Goal: Task Accomplishment & Management: Manage account settings

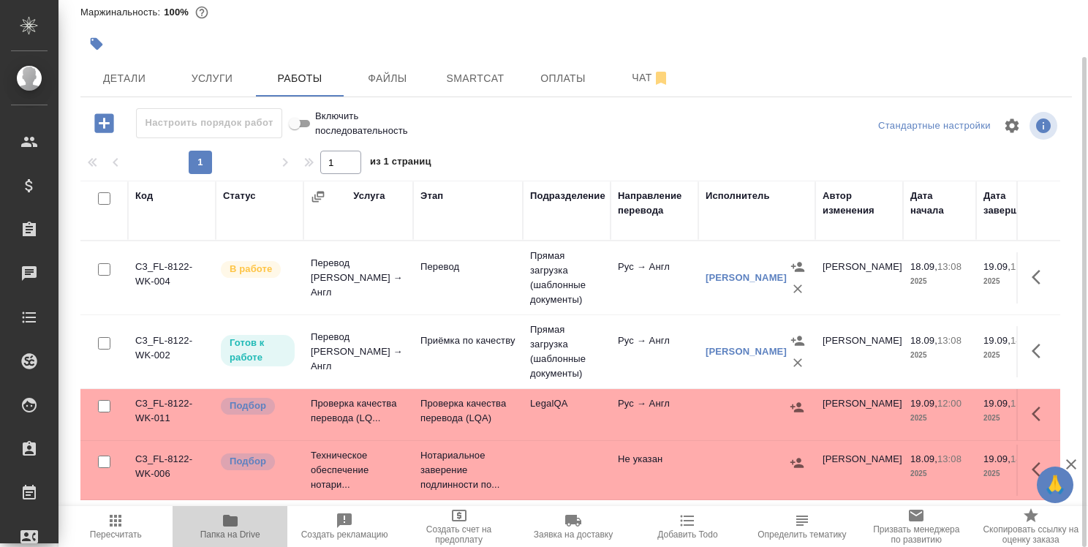
click at [232, 521] on icon "button" at bounding box center [230, 521] width 15 height 12
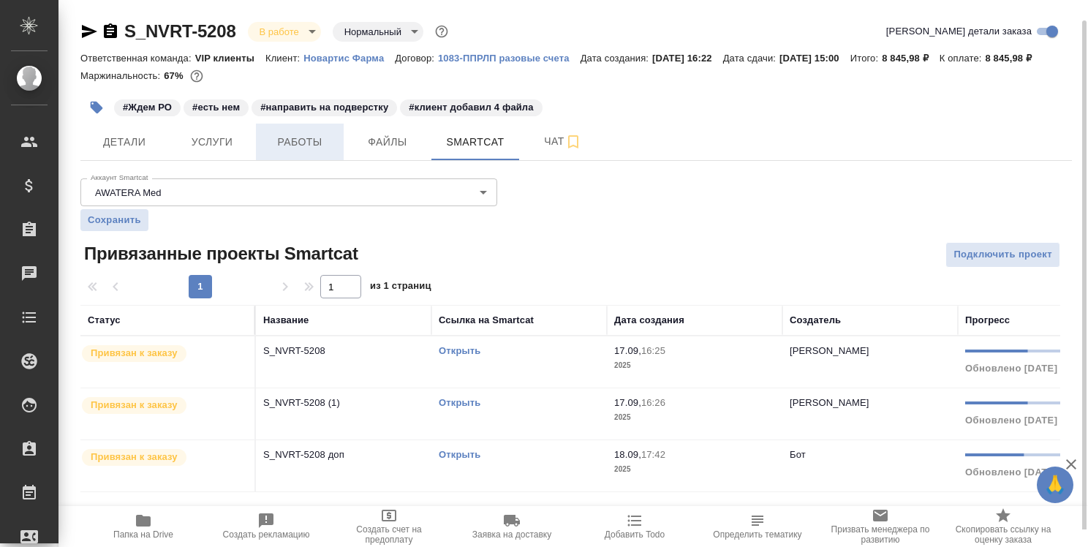
scroll to position [10, 0]
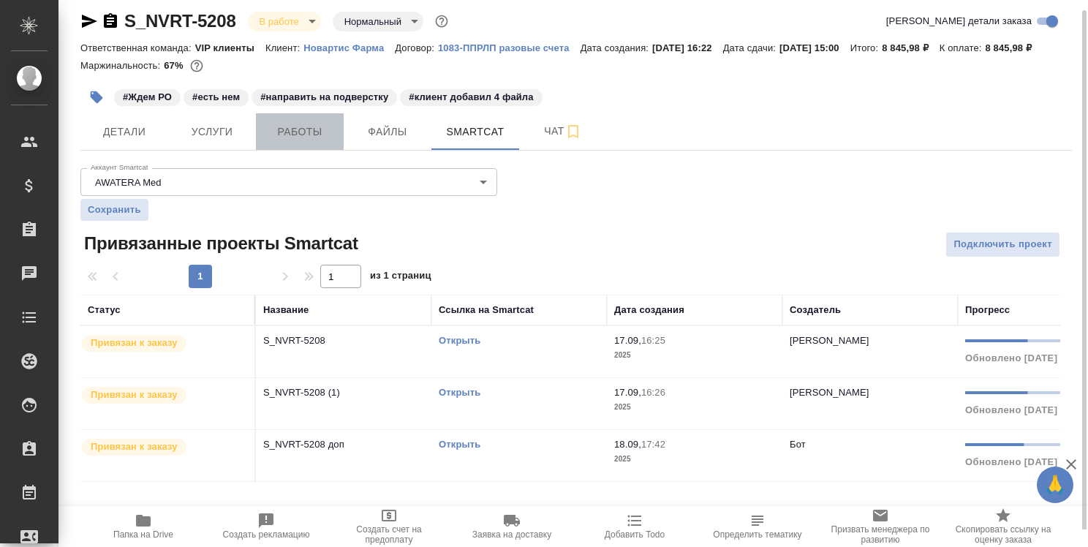
click at [306, 141] on span "Работы" at bounding box center [300, 132] width 70 height 18
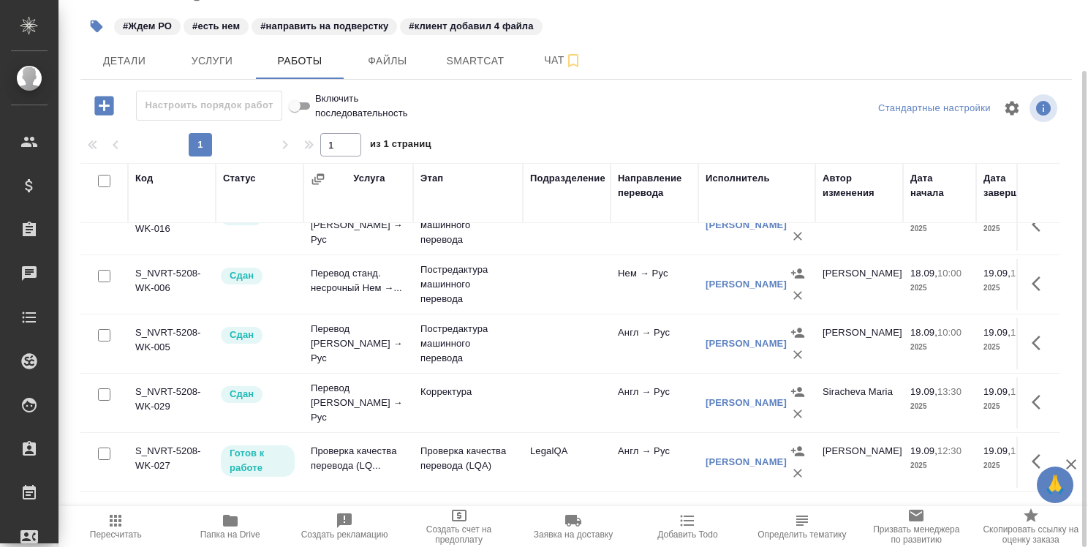
scroll to position [219, 0]
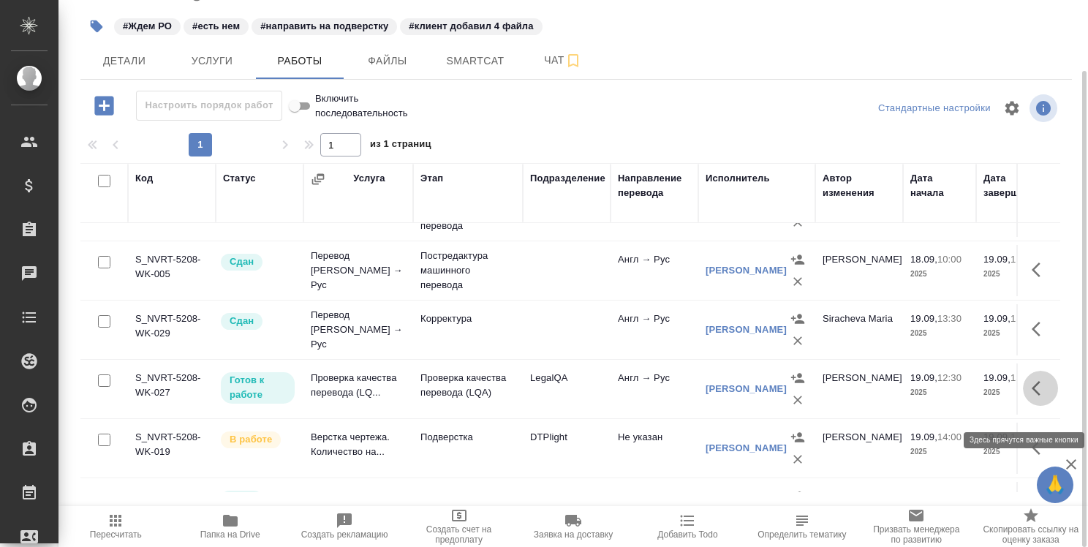
click at [1034, 397] on icon "button" at bounding box center [1041, 389] width 18 height 18
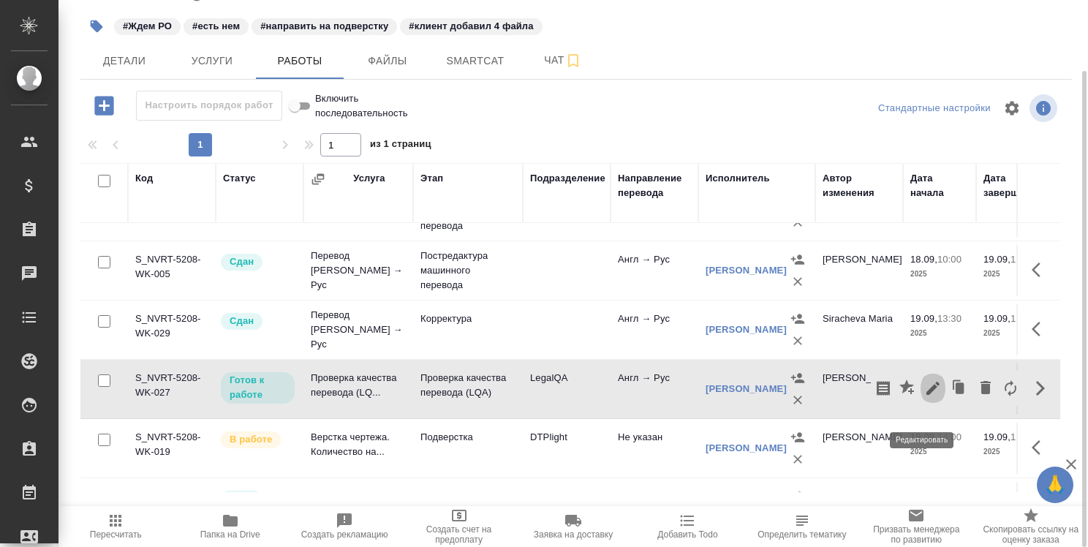
click at [926, 395] on icon "button" at bounding box center [932, 388] width 13 height 13
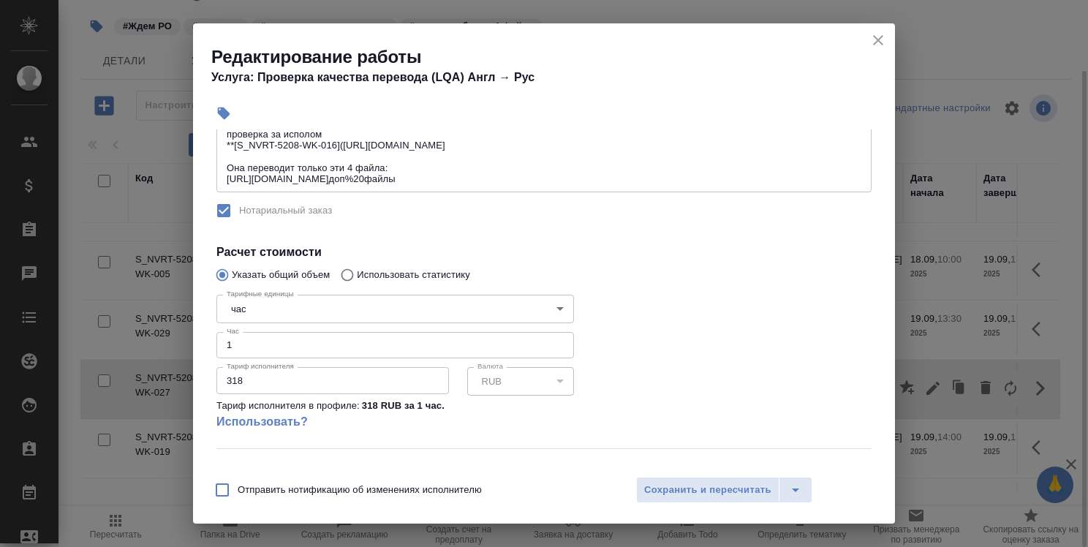
scroll to position [292, 0]
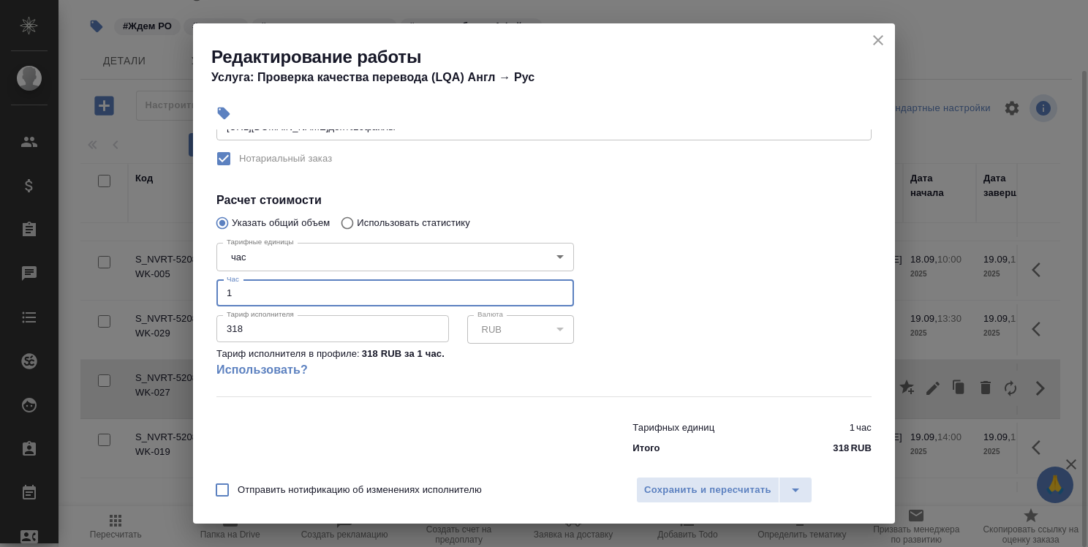
drag, startPoint x: 238, startPoint y: 290, endPoint x: 227, endPoint y: 291, distance: 11.7
click at [227, 291] on input "1" at bounding box center [395, 293] width 358 height 26
type input "2.5"
click at [696, 482] on span "Сохранить и пересчитать" at bounding box center [707, 490] width 127 height 17
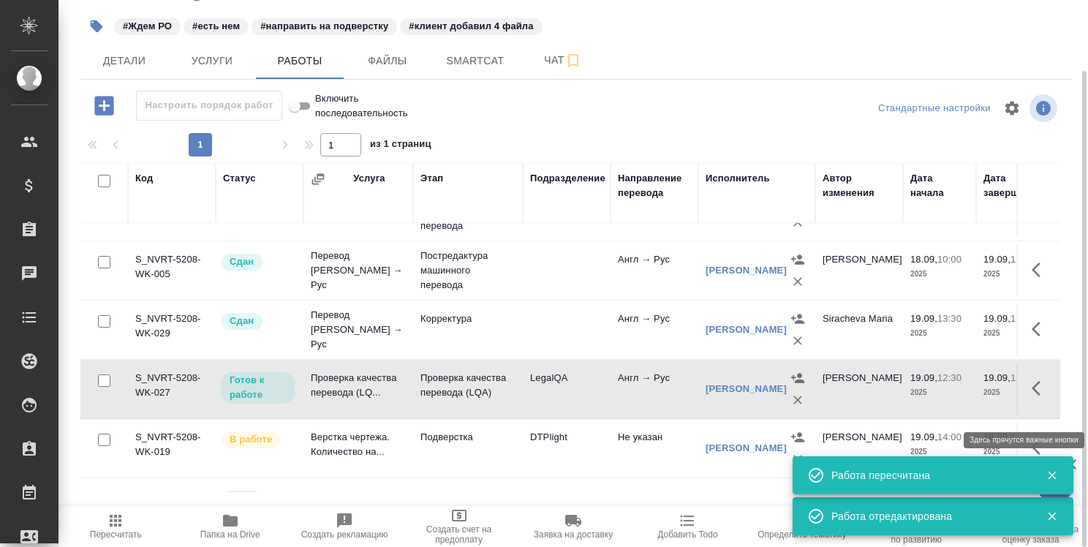
click at [1032, 397] on icon "button" at bounding box center [1041, 389] width 18 height 18
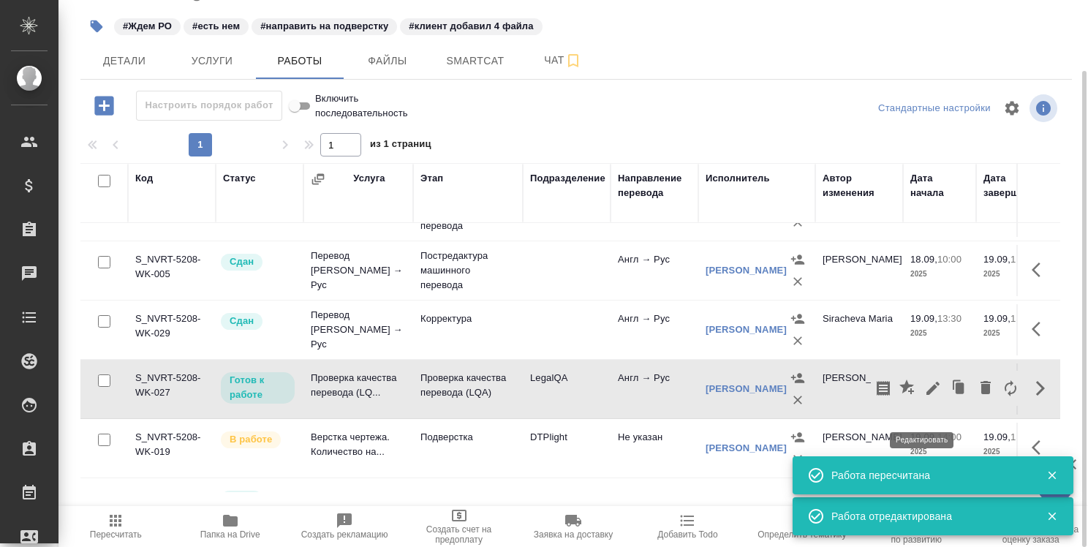
click at [924, 397] on icon "button" at bounding box center [933, 389] width 18 height 18
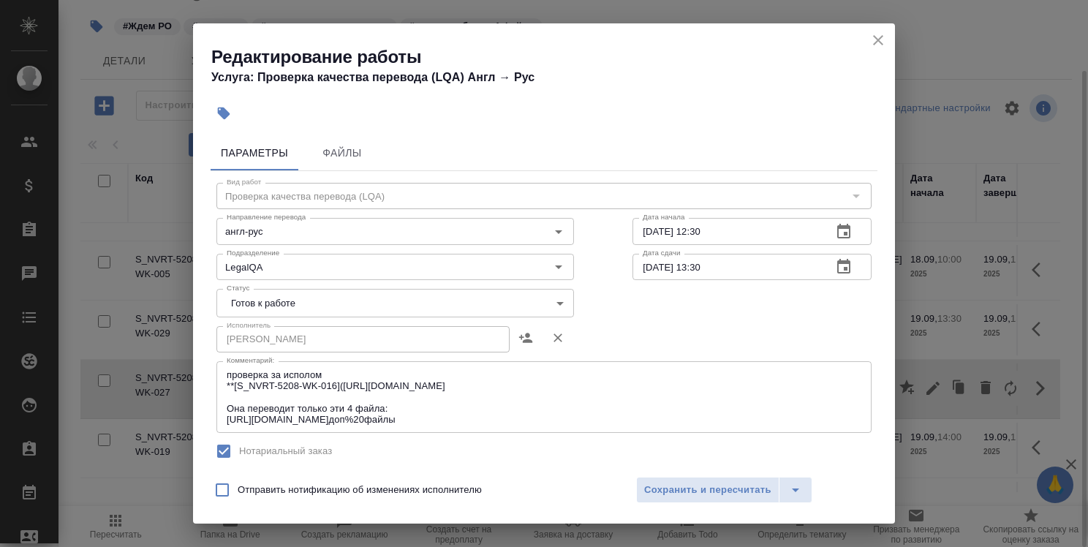
click at [448, 306] on body "🙏 .cls-1 fill:#fff; AWATERA Strelnikova Olga Клиенты Спецификации Заказы 0 Чаты…" at bounding box center [544, 273] width 1088 height 547
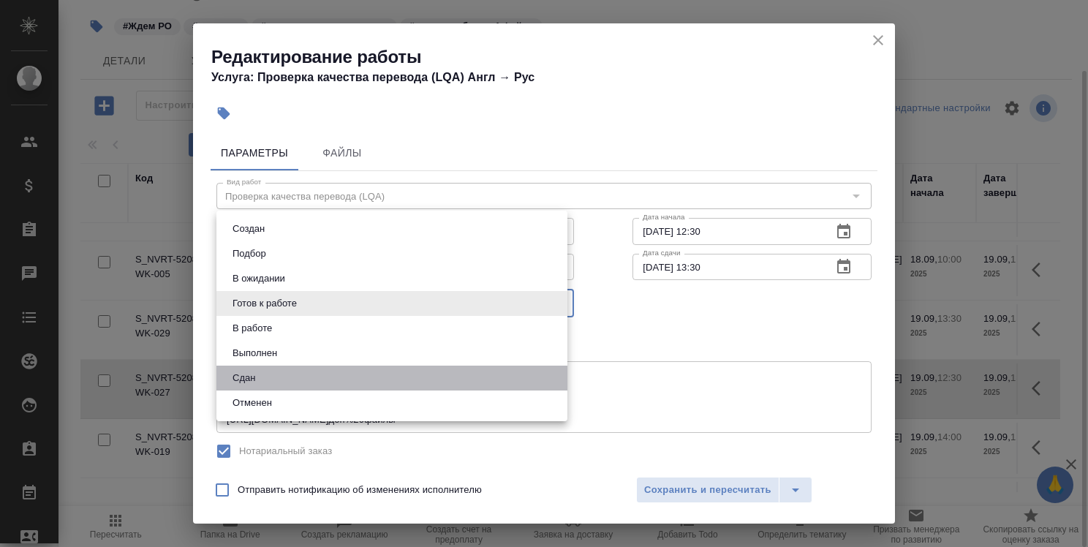
click at [433, 374] on li "Сдан" at bounding box center [391, 378] width 351 height 25
type input "closed"
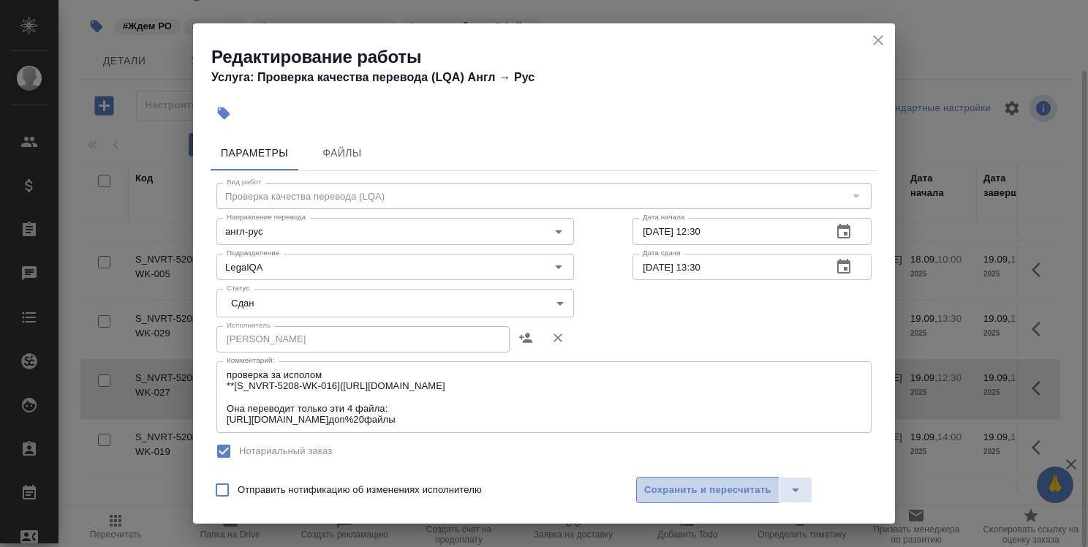
click at [711, 488] on span "Сохранить и пересчитать" at bounding box center [707, 490] width 127 height 17
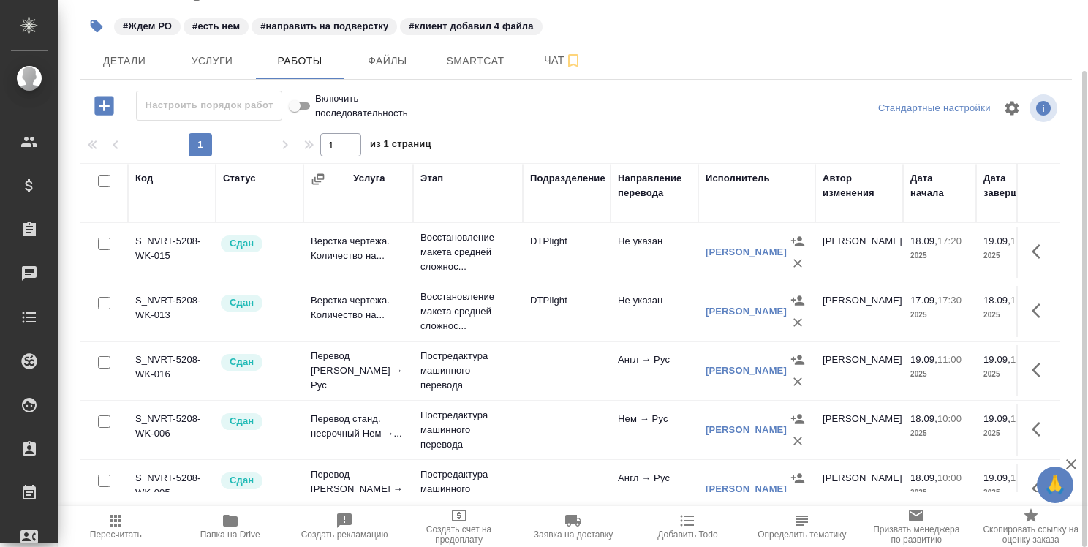
scroll to position [0, 0]
click at [1032, 380] on icon "button" at bounding box center [1041, 371] width 18 height 18
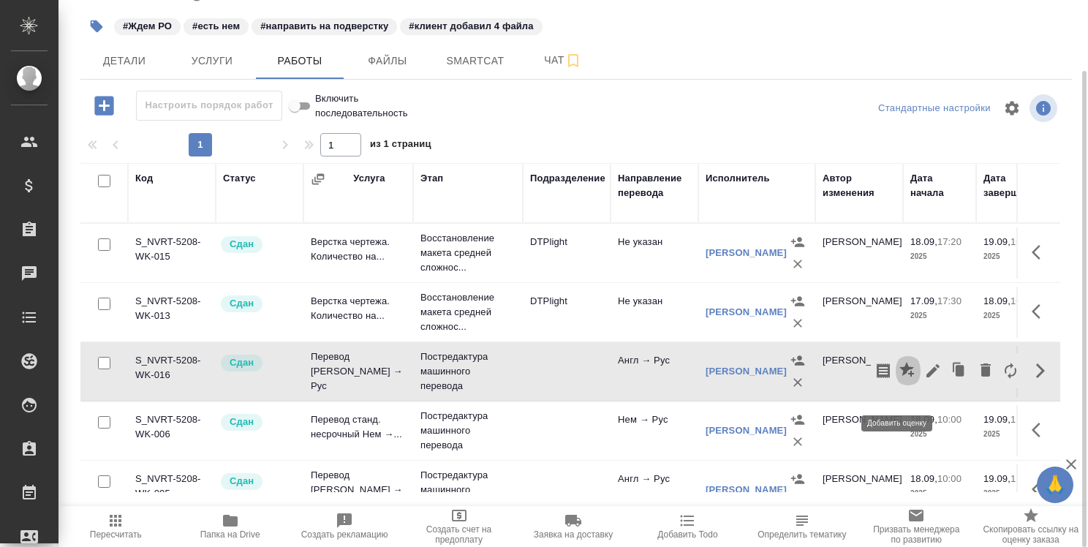
click at [899, 377] on icon "button" at bounding box center [906, 369] width 15 height 15
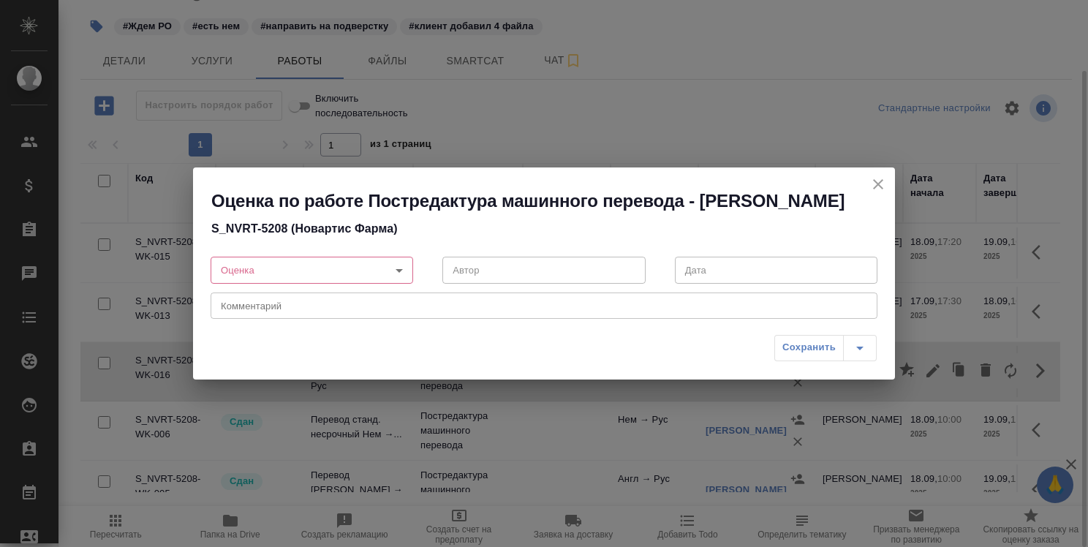
click at [399, 284] on body "🙏 .cls-1 fill:#fff; AWATERA Strelnikova Olga Клиенты Спецификации Заказы 0 Чаты…" at bounding box center [544, 273] width 1088 height 547
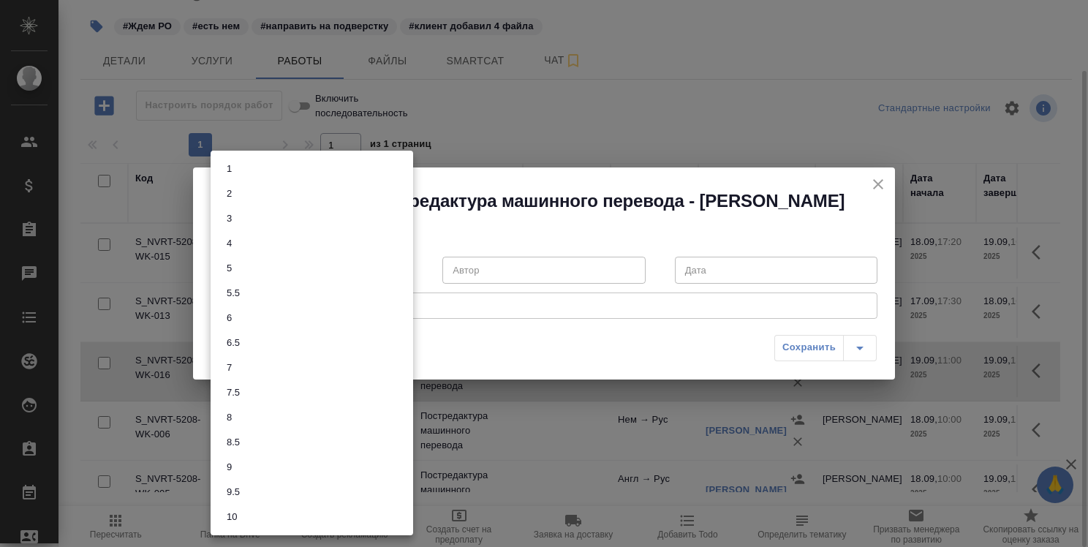
click at [363, 368] on li "7" at bounding box center [312, 367] width 203 height 25
type input "7"
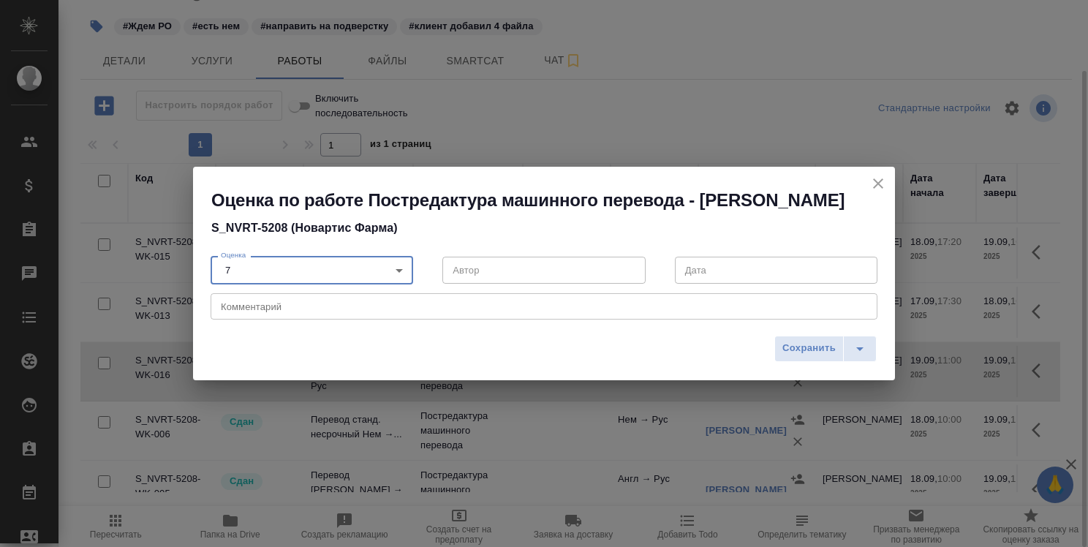
click at [380, 311] on textarea at bounding box center [544, 306] width 646 height 11
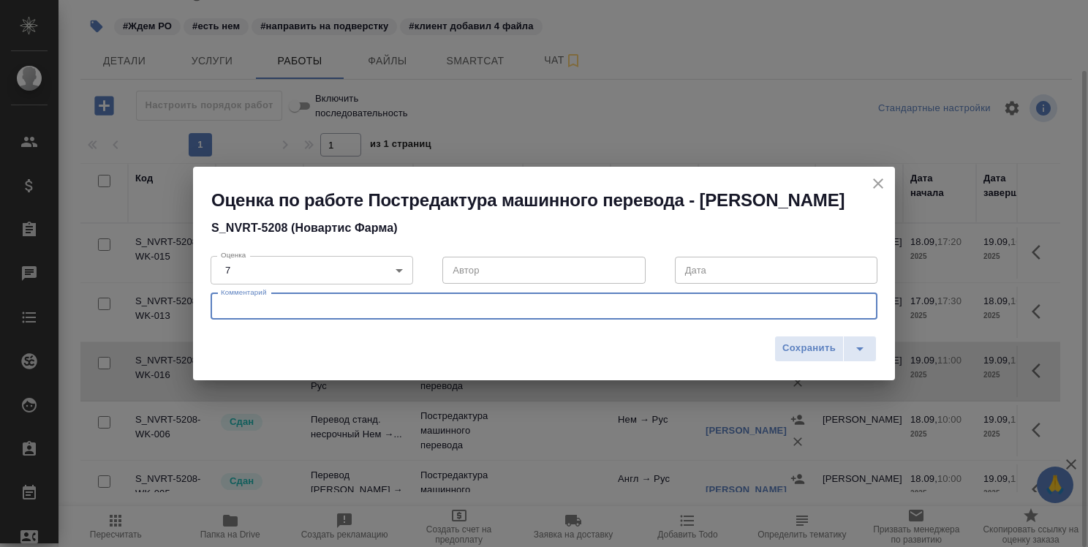
type textarea "е"
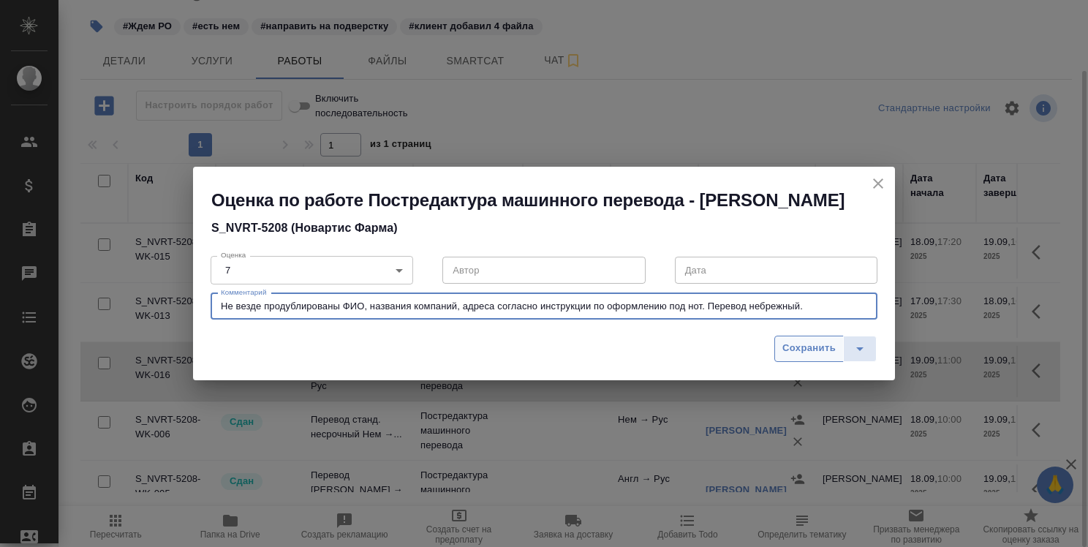
type textarea "Не везде продублированы ФИО, названия компаний, адреса согласно инструкции по о…"
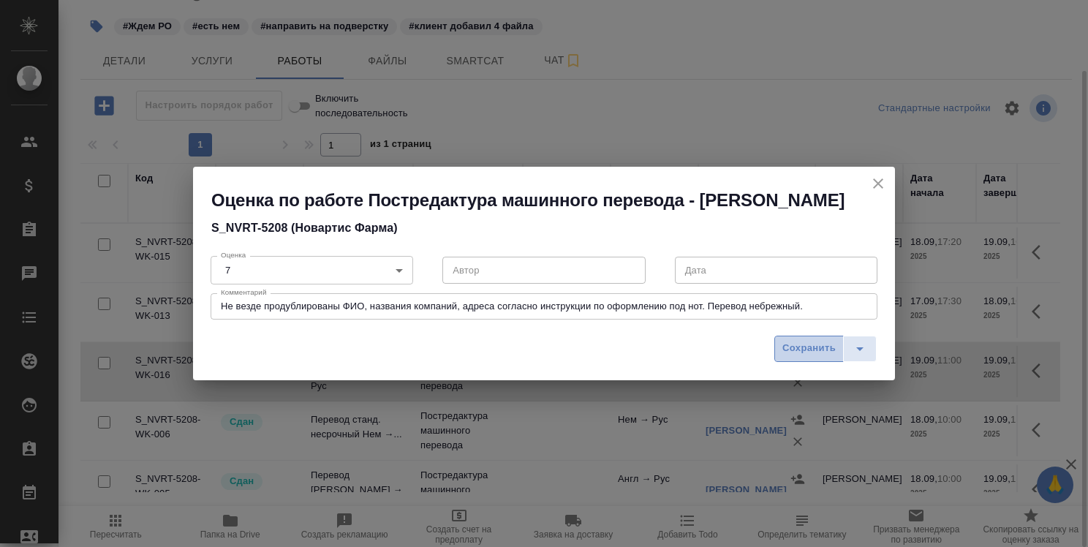
click at [804, 356] on span "Сохранить" at bounding box center [808, 348] width 53 height 17
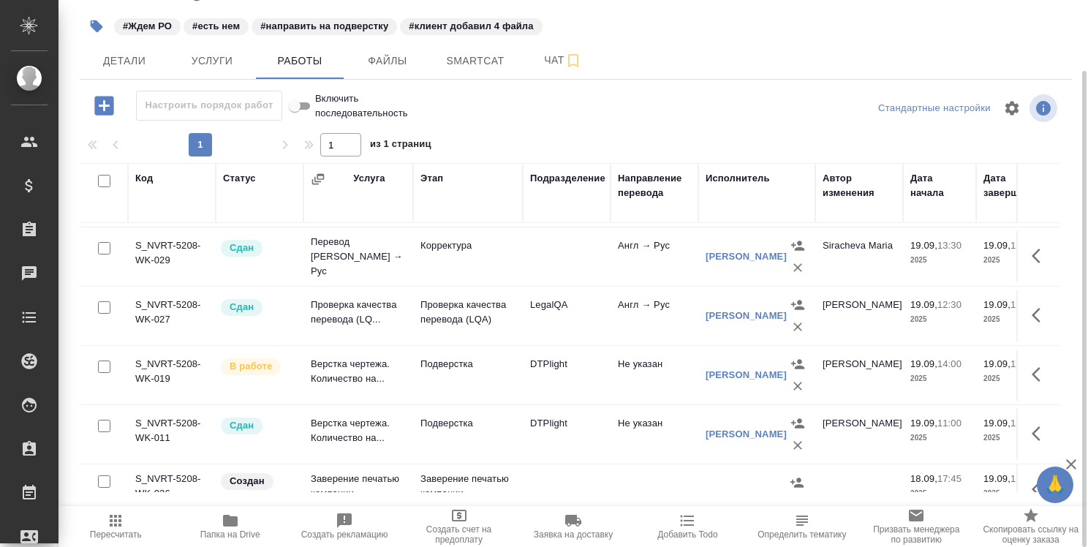
scroll to position [325, 0]
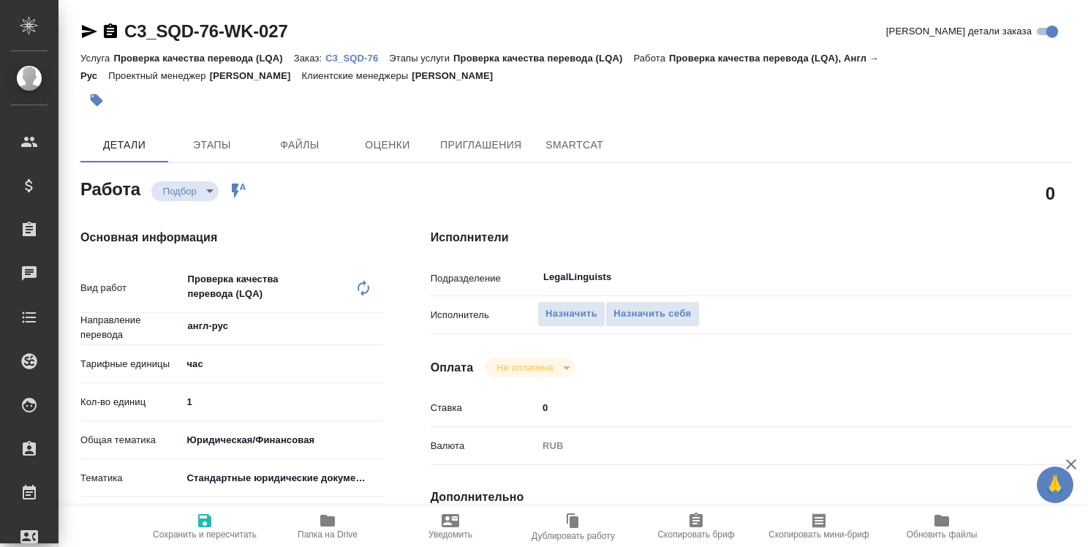
type textarea "x"
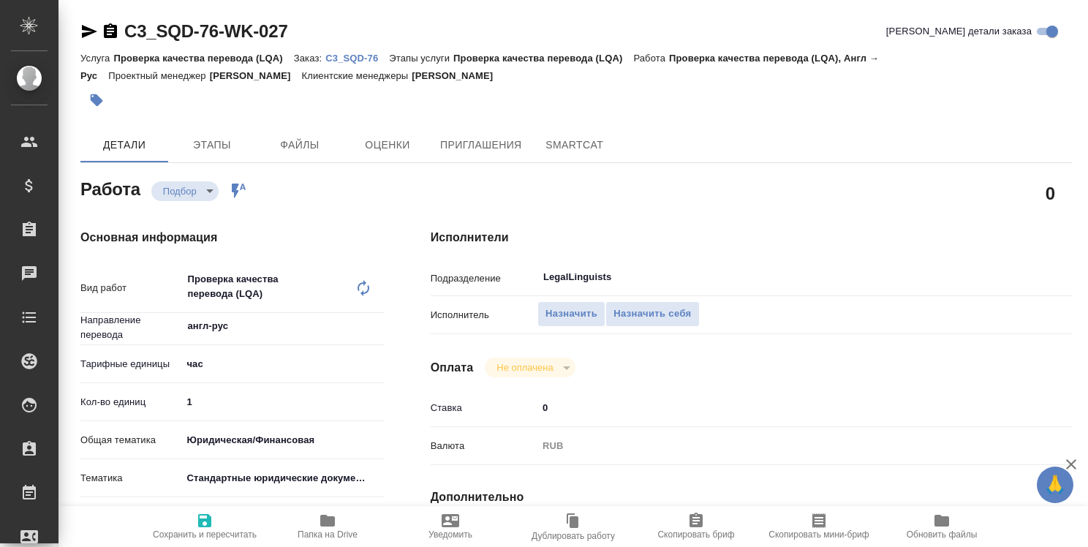
type textarea "x"
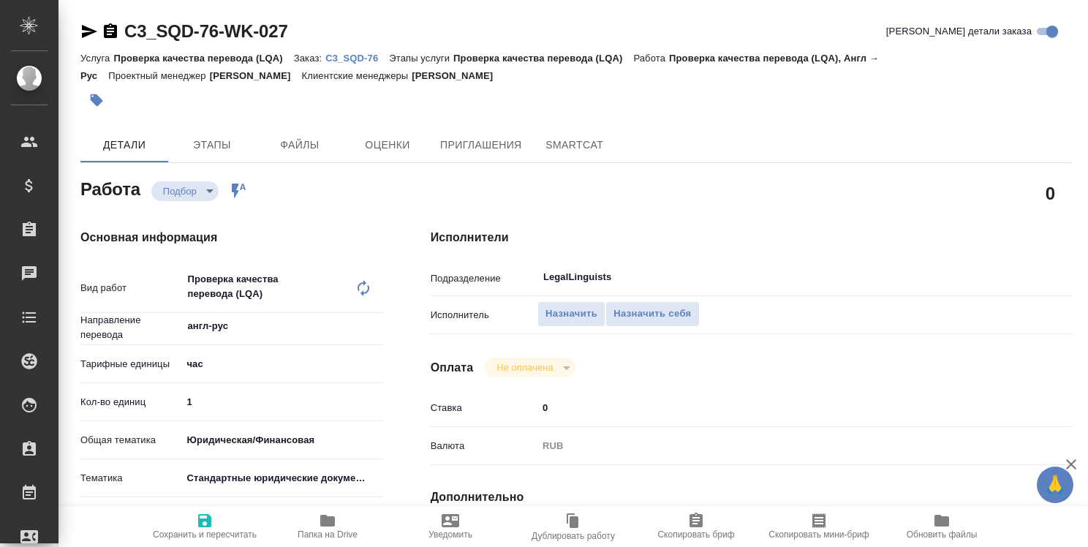
type textarea "x"
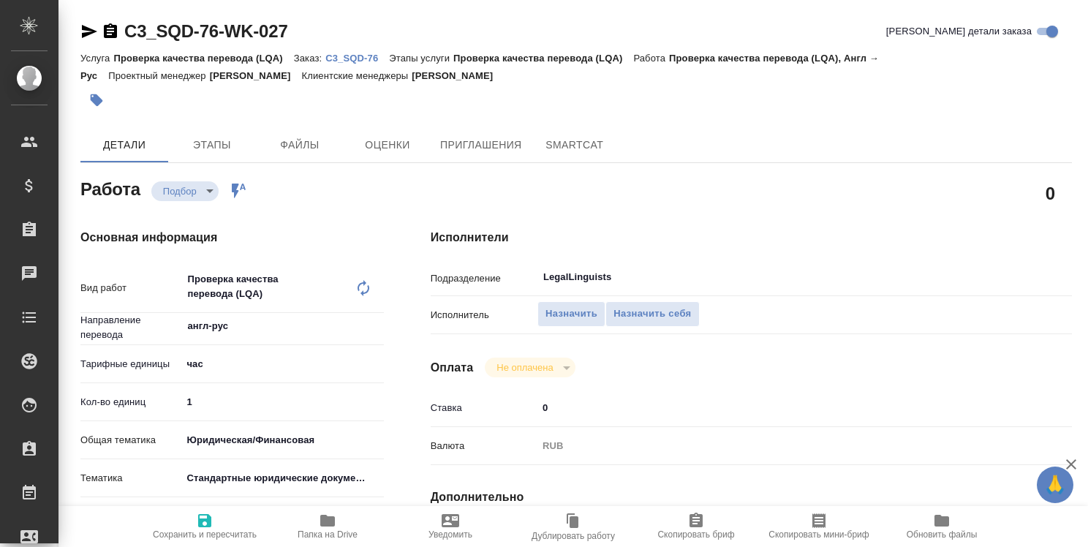
type textarea "x"
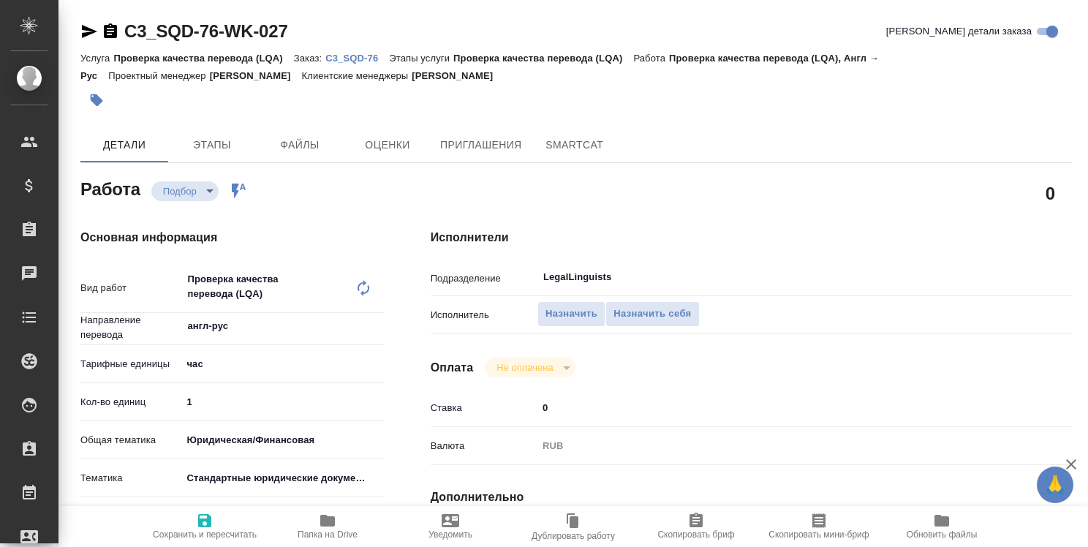
type textarea "x"
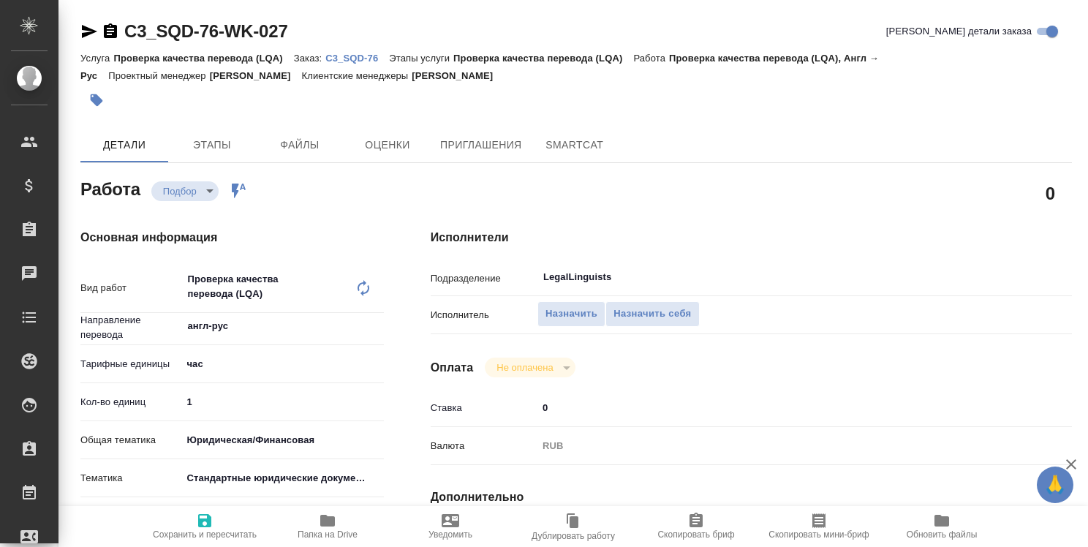
type textarea "x"
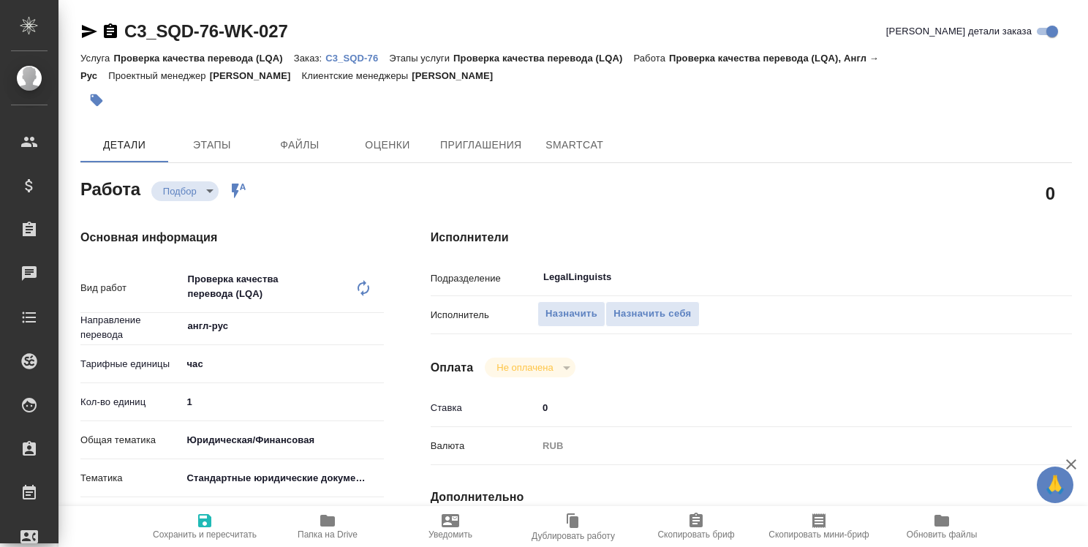
click at [347, 56] on p "C3_SQD-76" at bounding box center [357, 58] width 64 height 11
type textarea "x"
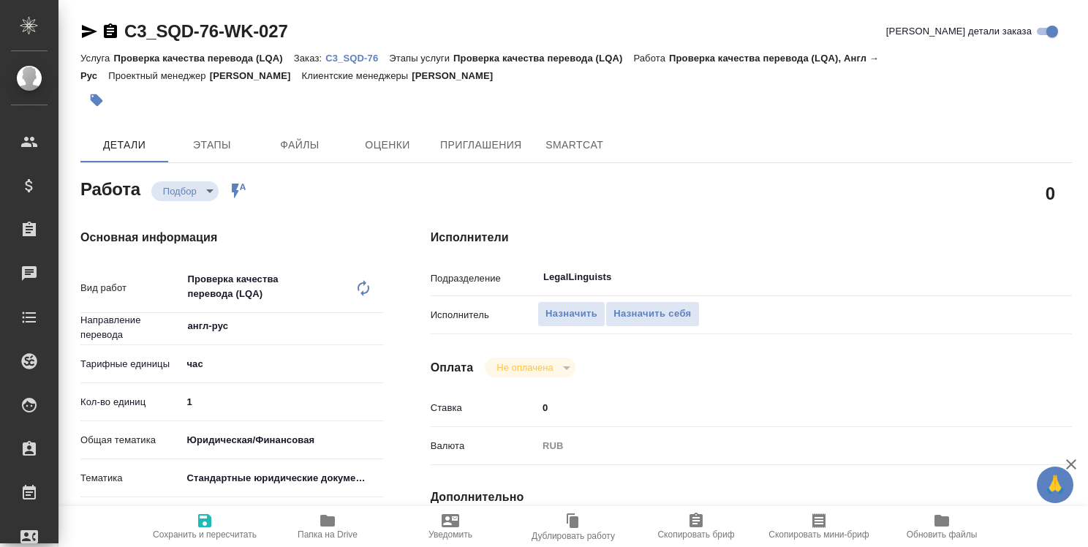
type textarea "x"
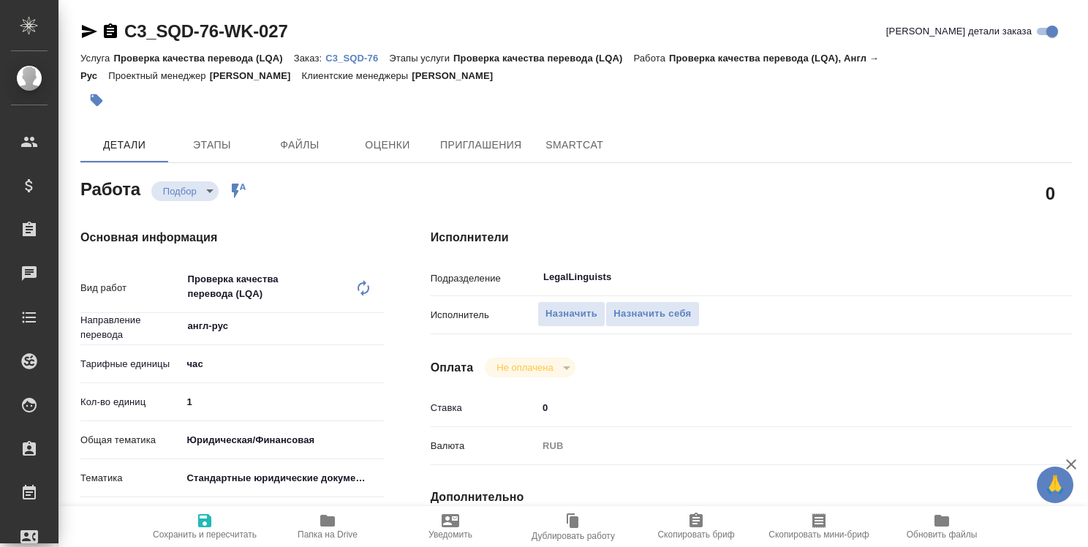
type textarea "x"
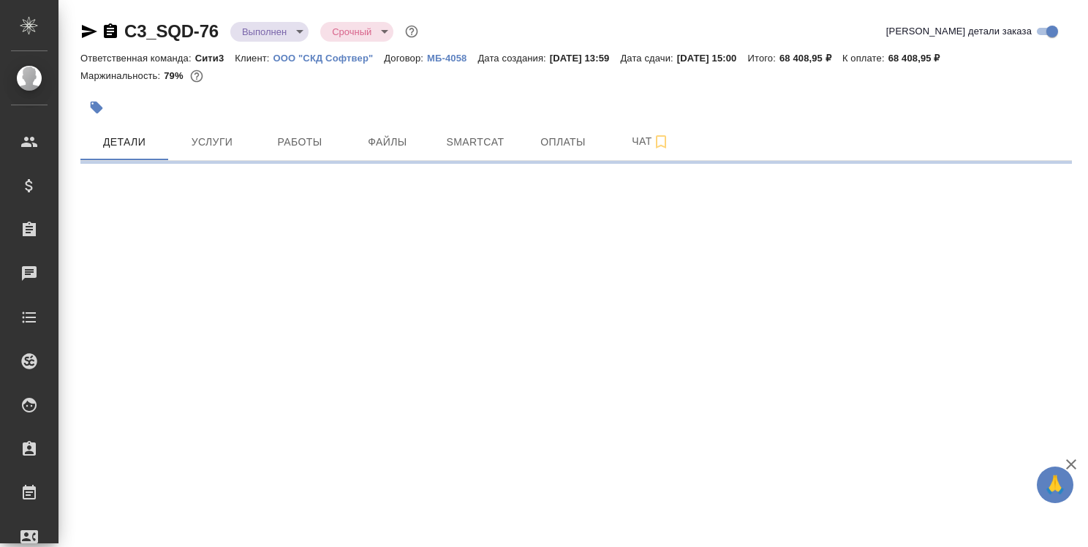
select select "RU"
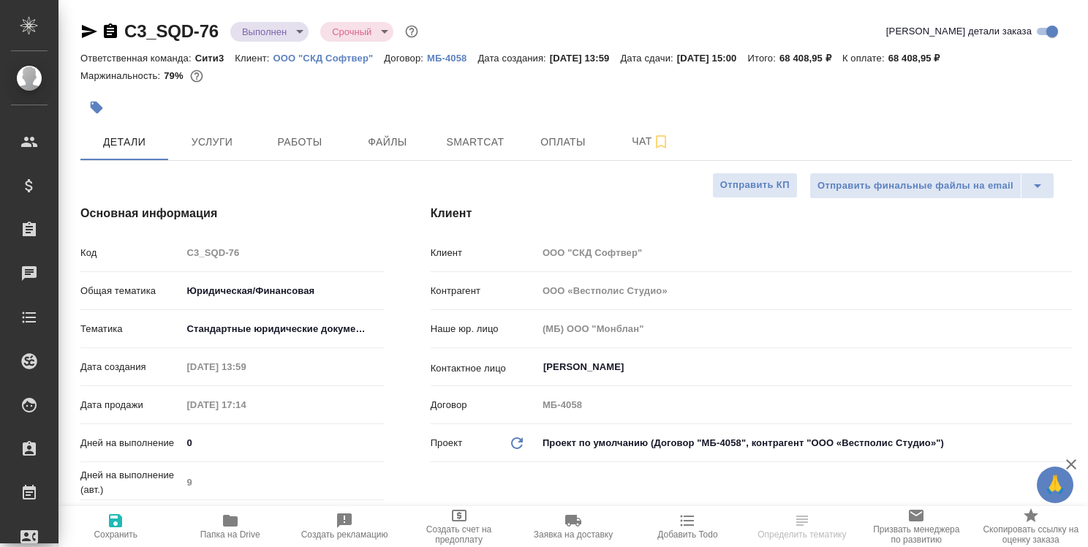
type textarea "x"
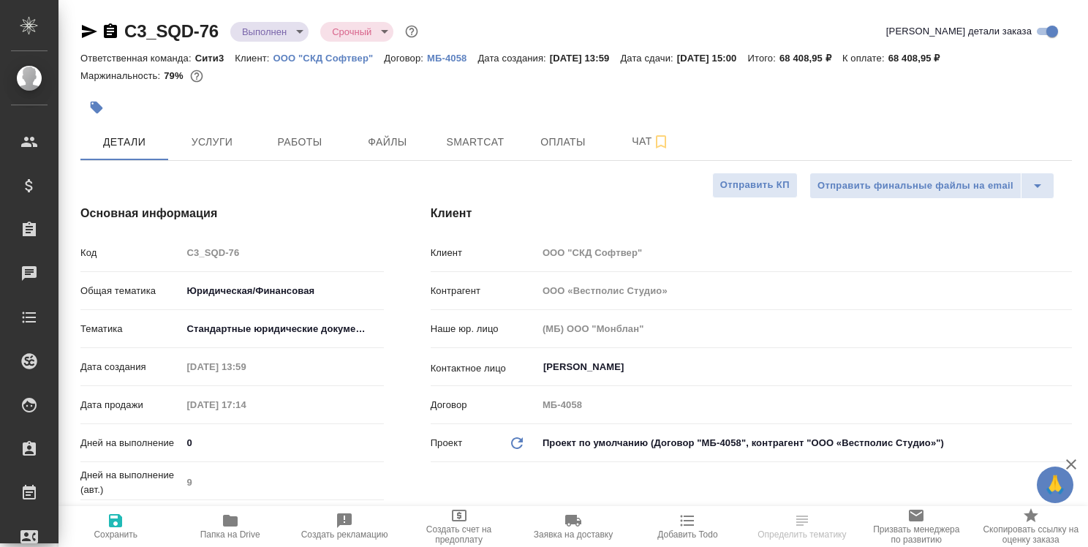
type textarea "x"
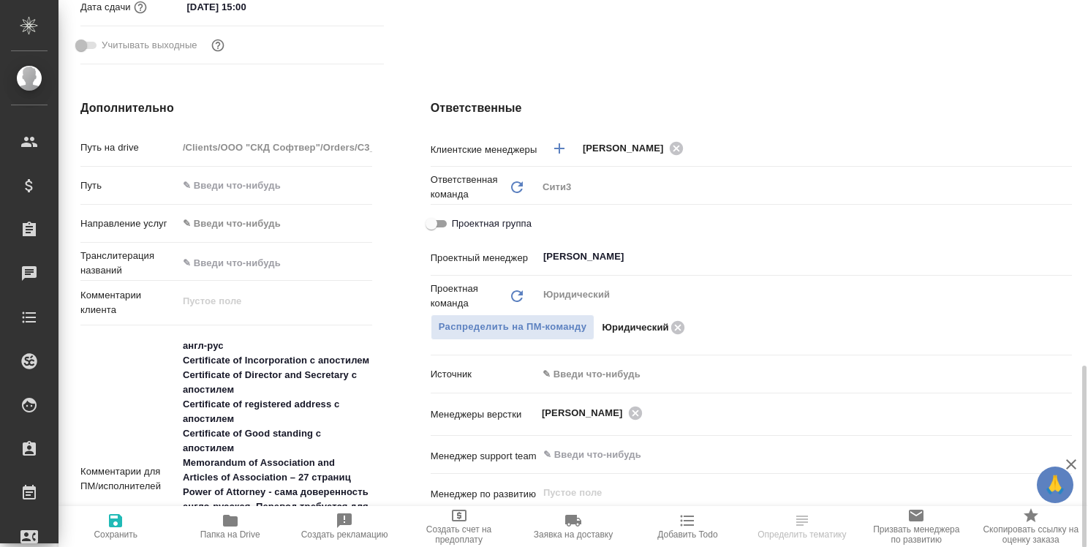
scroll to position [658, 0]
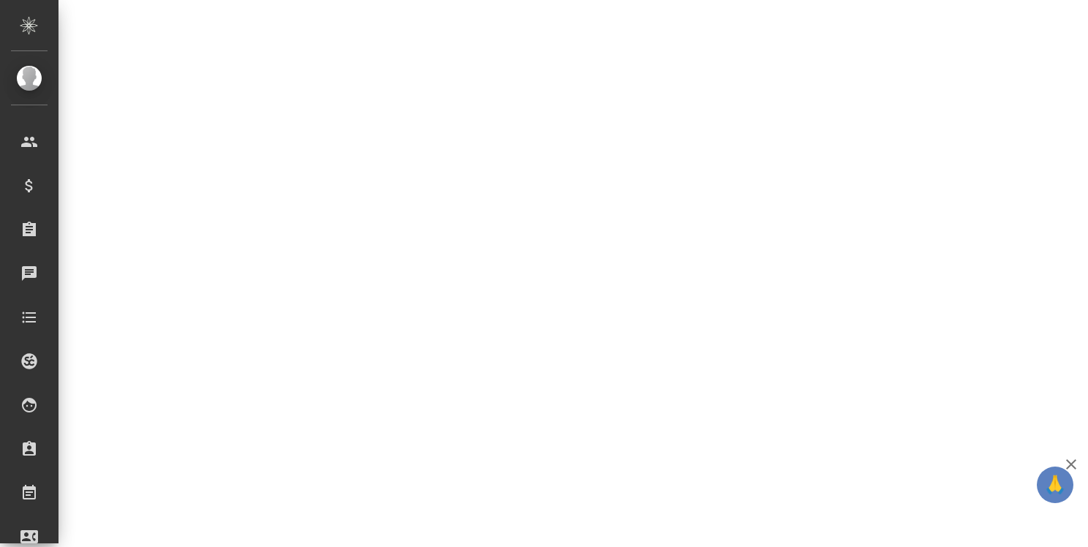
select select "RU"
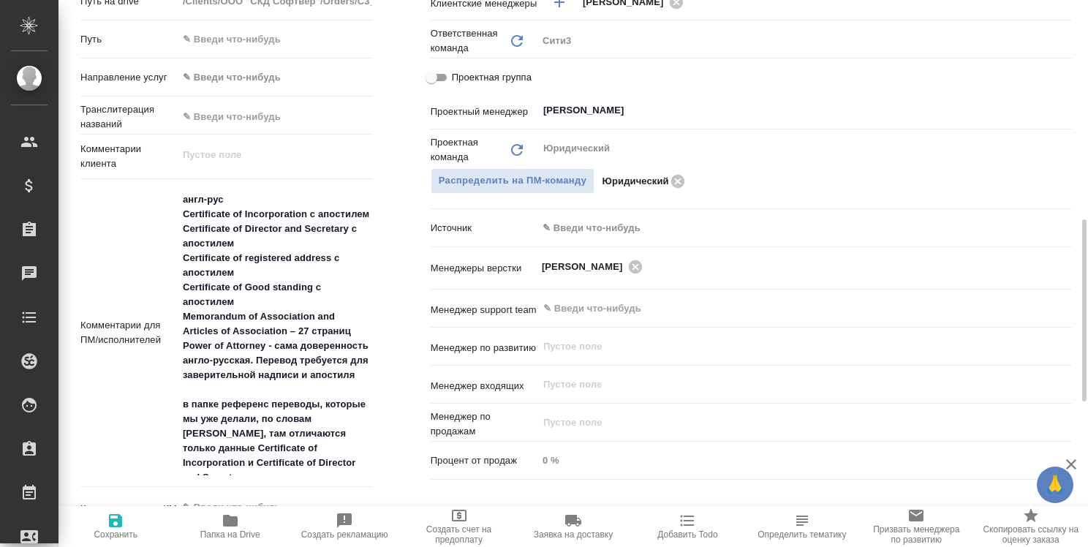
type textarea "x"
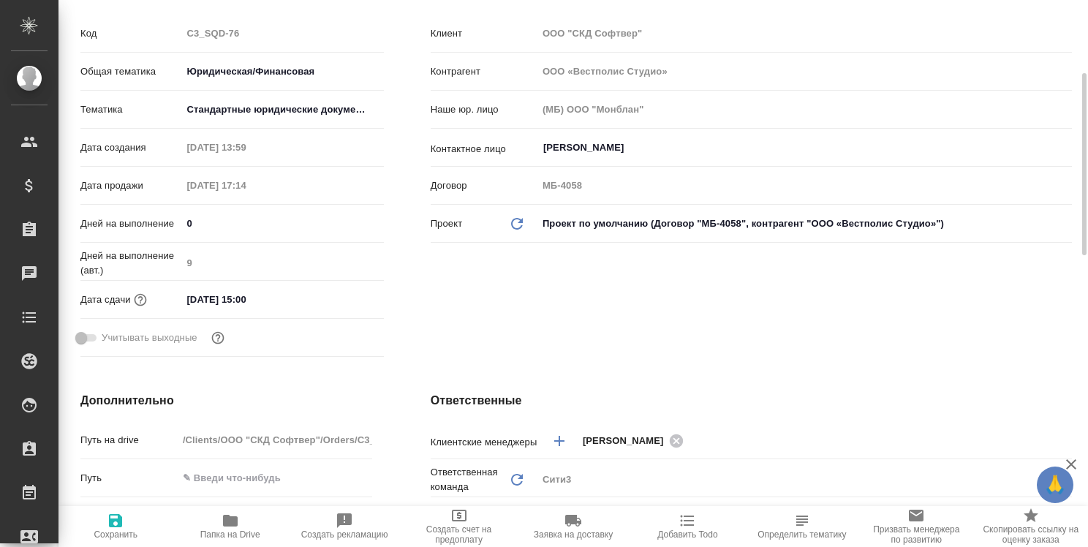
scroll to position [0, 0]
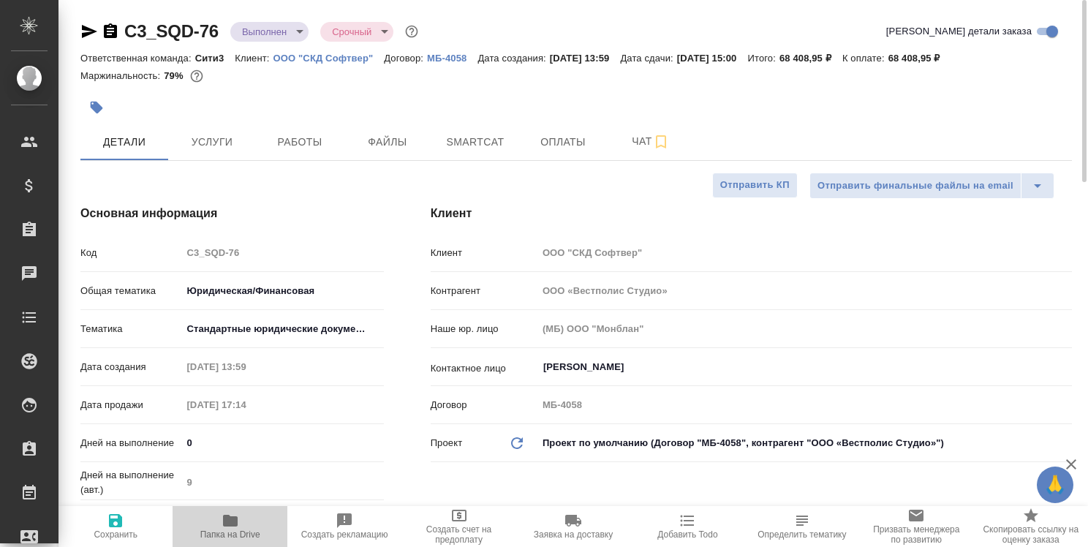
click at [228, 517] on icon "button" at bounding box center [230, 521] width 15 height 12
type textarea "x"
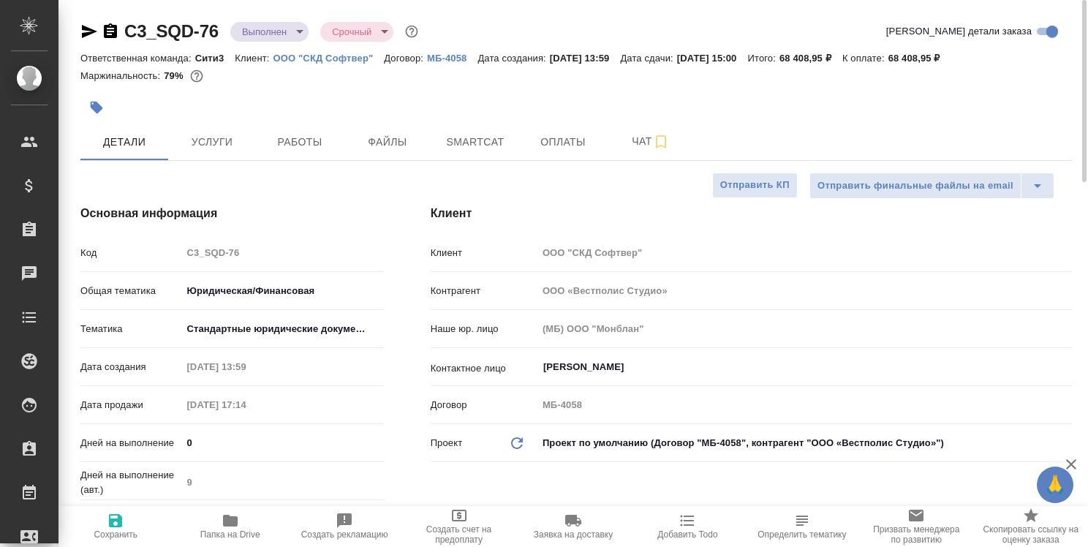
type textarea "x"
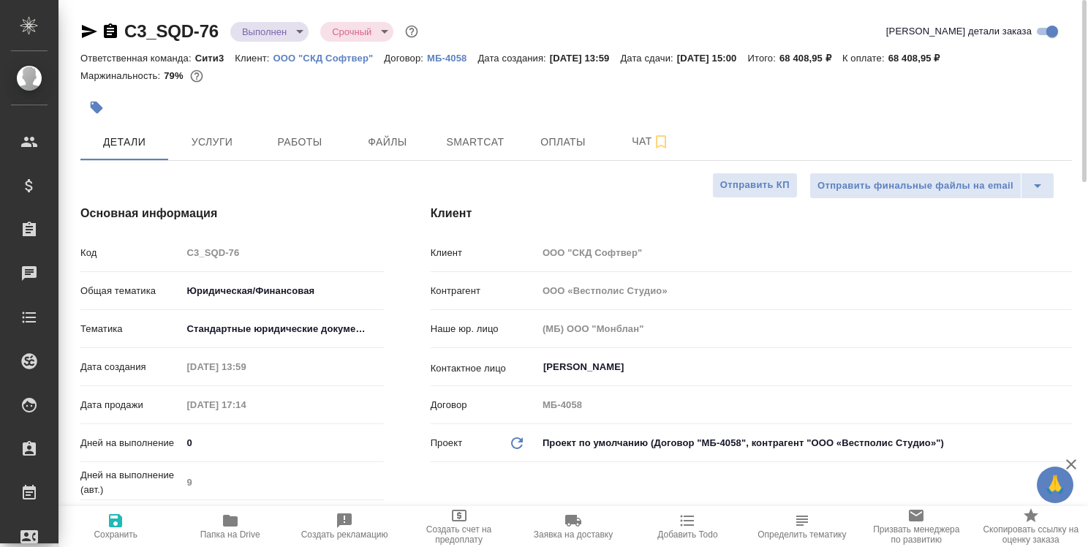
type textarea "x"
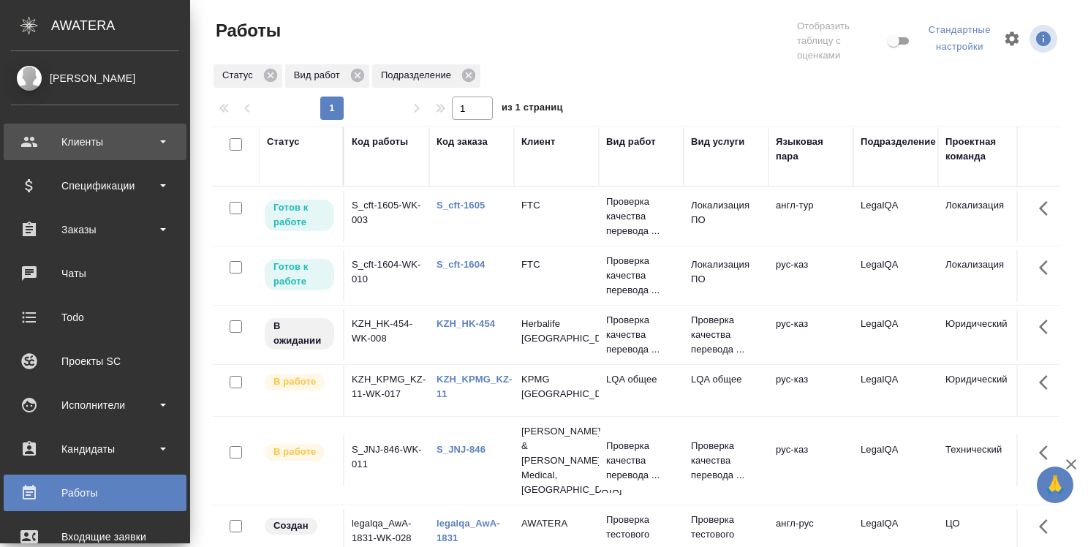
click at [97, 137] on div "Клиенты" at bounding box center [95, 142] width 168 height 22
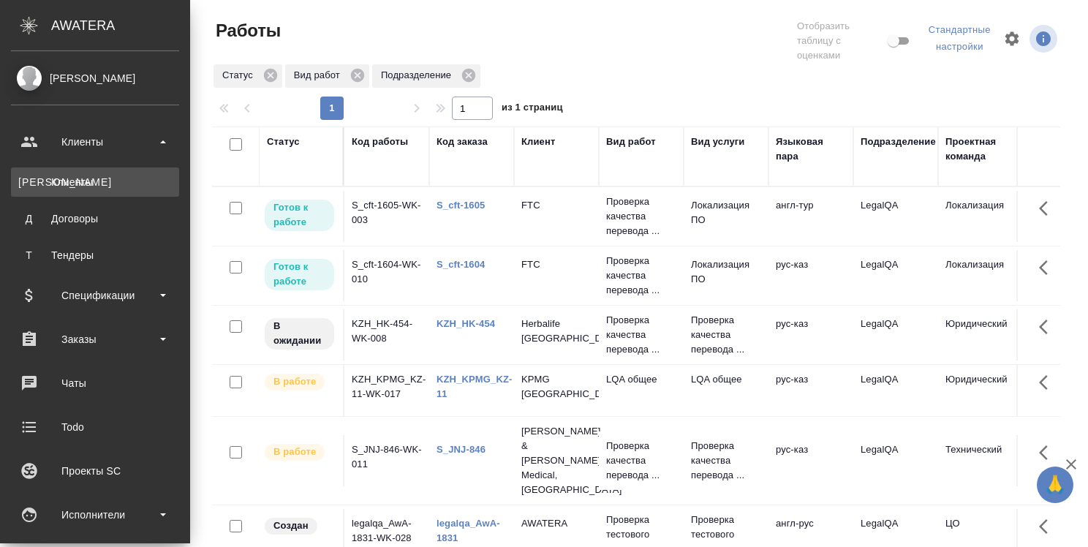
click at [75, 180] on div "Клиенты" at bounding box center [95, 182] width 154 height 15
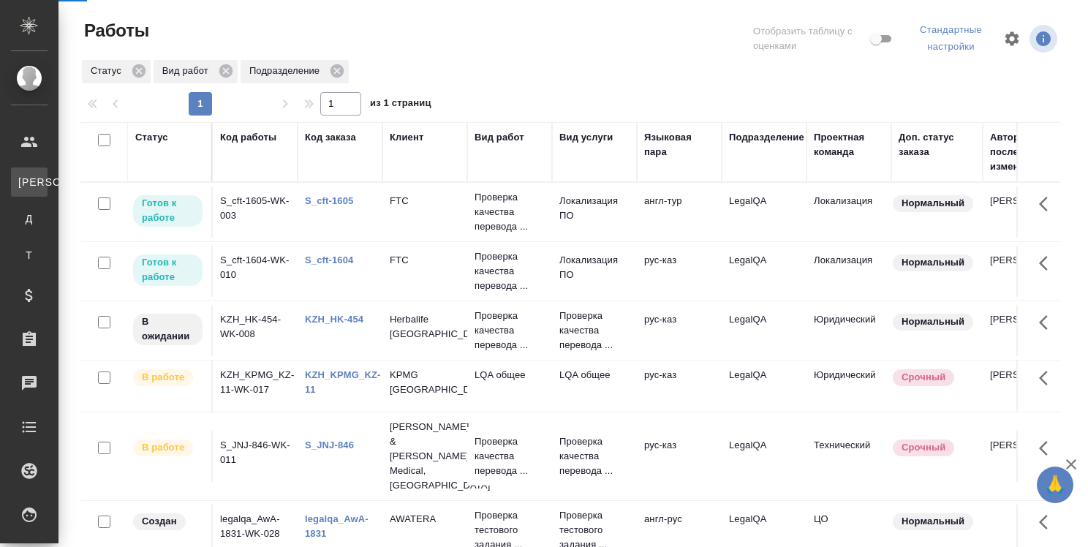
select select "RU"
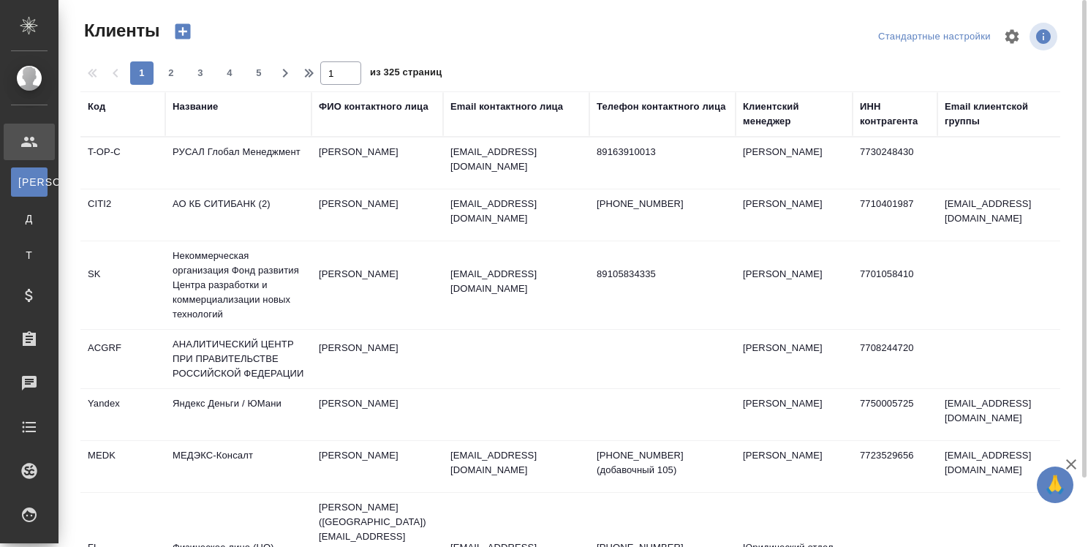
click at [225, 149] on td "РУСАЛ Глобал Менеджмент" at bounding box center [238, 162] width 146 height 51
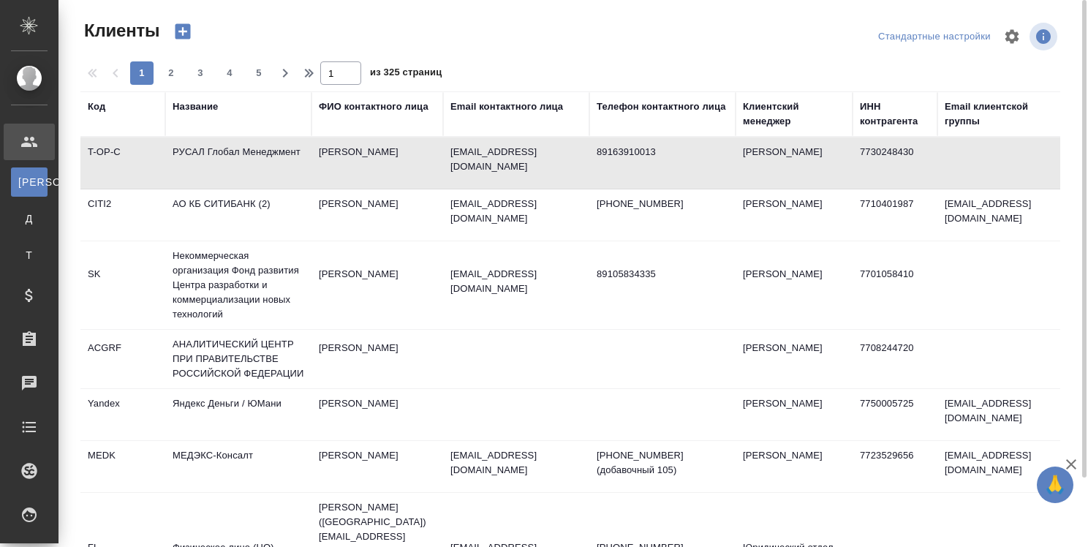
click at [225, 149] on td "РУСАЛ Глобал Менеджмент" at bounding box center [238, 162] width 146 height 51
click at [206, 107] on div "Название" at bounding box center [195, 106] width 45 height 15
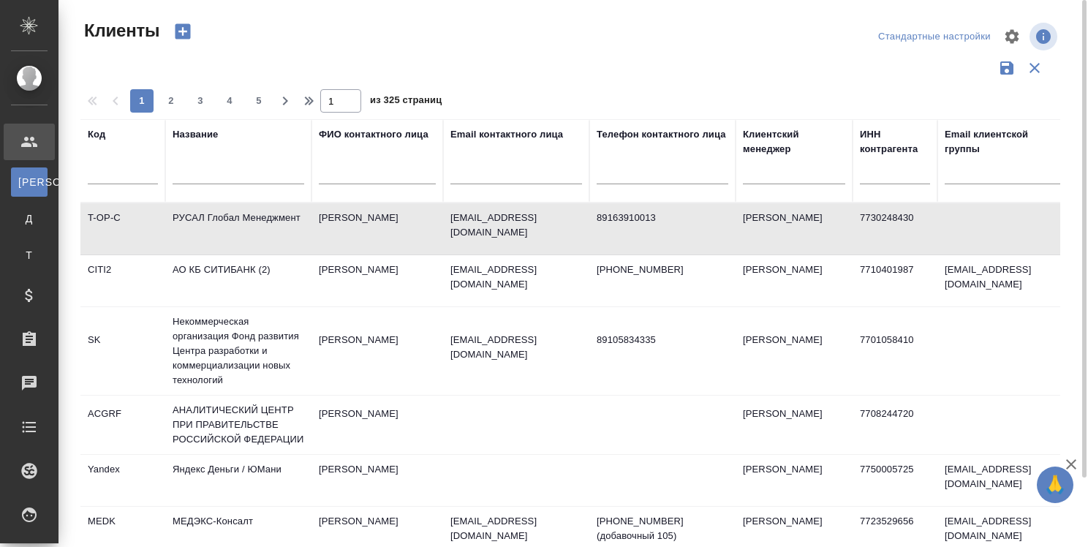
click at [224, 217] on td "РУСАЛ Глобал Менеджмент" at bounding box center [238, 228] width 146 height 51
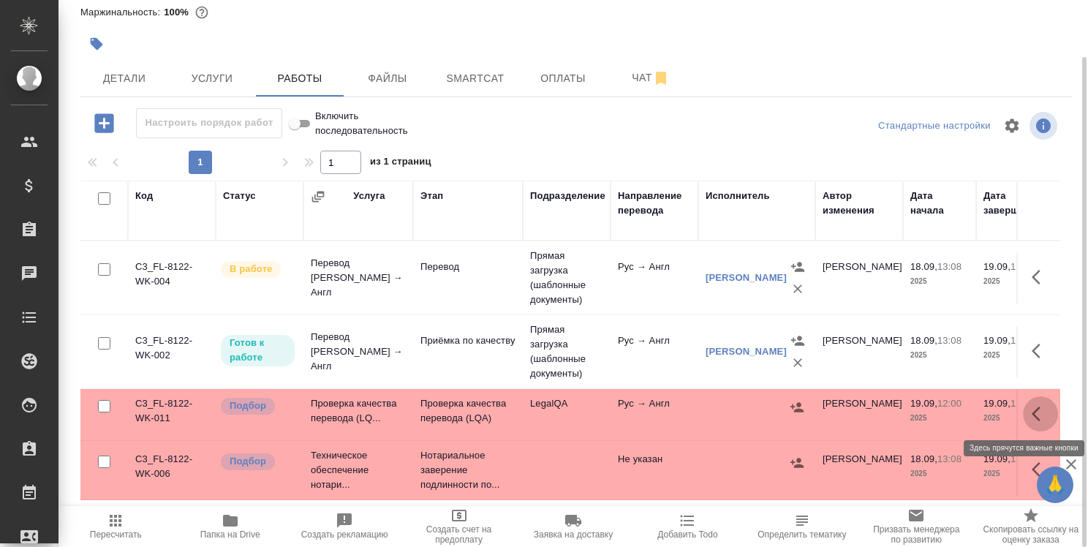
click at [1032, 410] on icon "button" at bounding box center [1036, 414] width 9 height 15
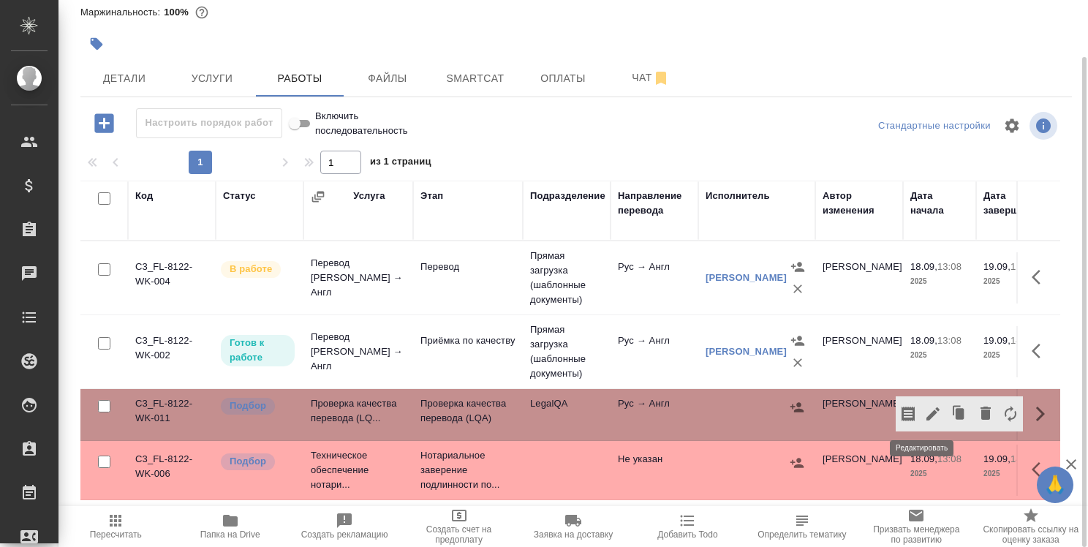
click at [926, 412] on icon "button" at bounding box center [932, 413] width 13 height 13
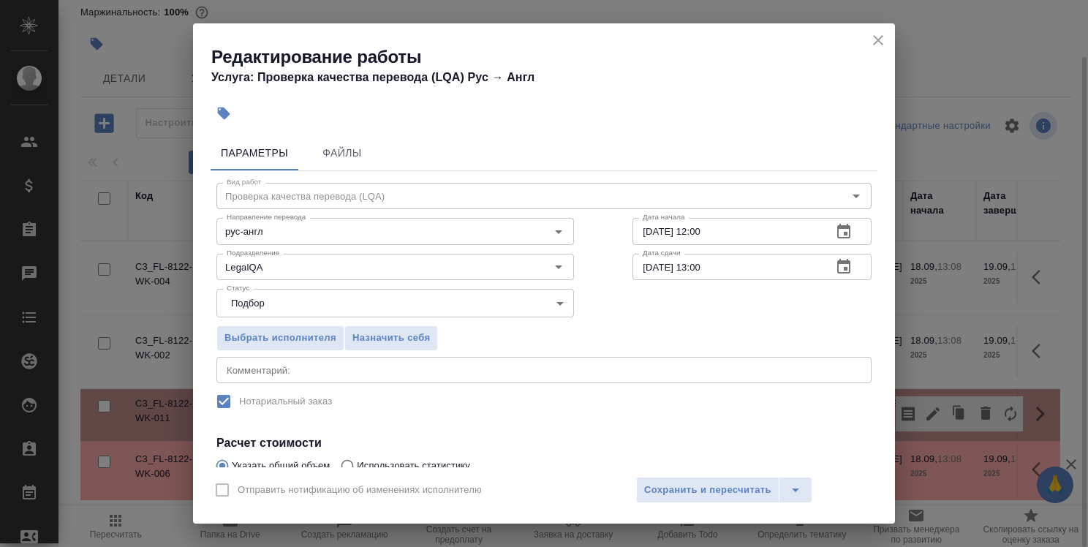
click at [877, 39] on icon "close" at bounding box center [878, 40] width 10 height 10
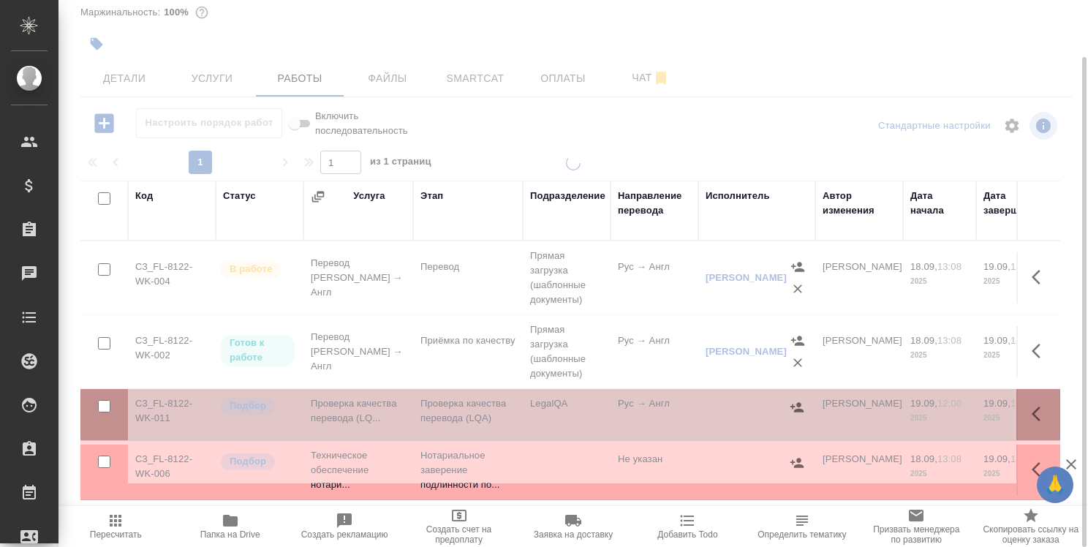
type input "distributed"
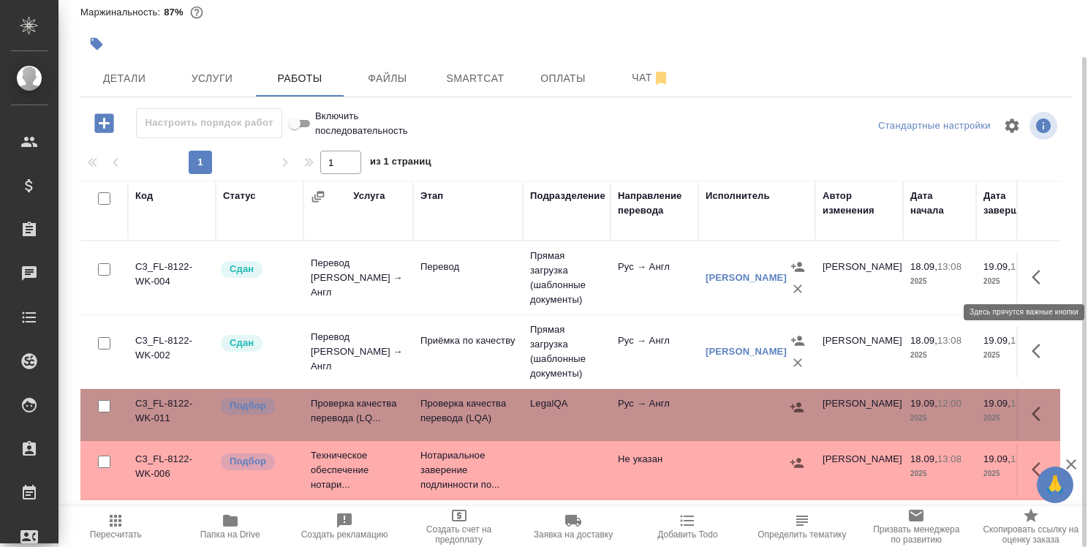
click at [1032, 275] on icon "button" at bounding box center [1041, 277] width 18 height 18
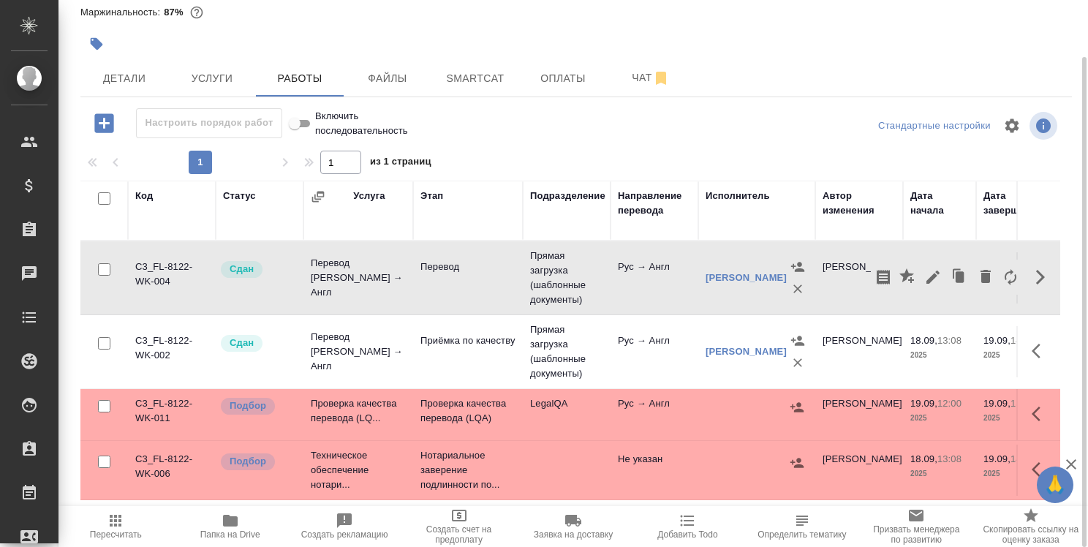
click at [235, 516] on icon "button" at bounding box center [230, 521] width 15 height 12
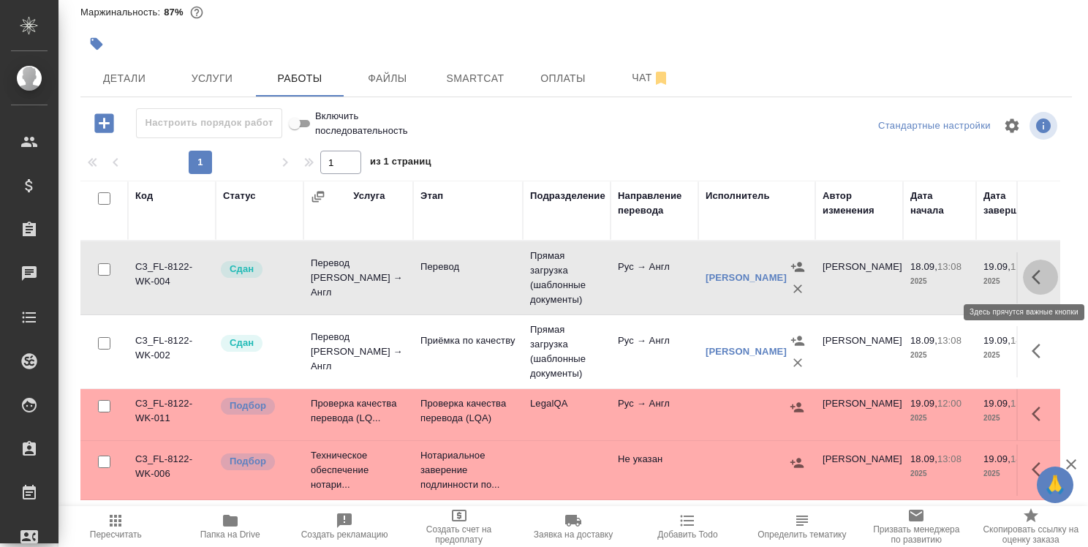
click at [1032, 278] on icon "button" at bounding box center [1041, 277] width 18 height 18
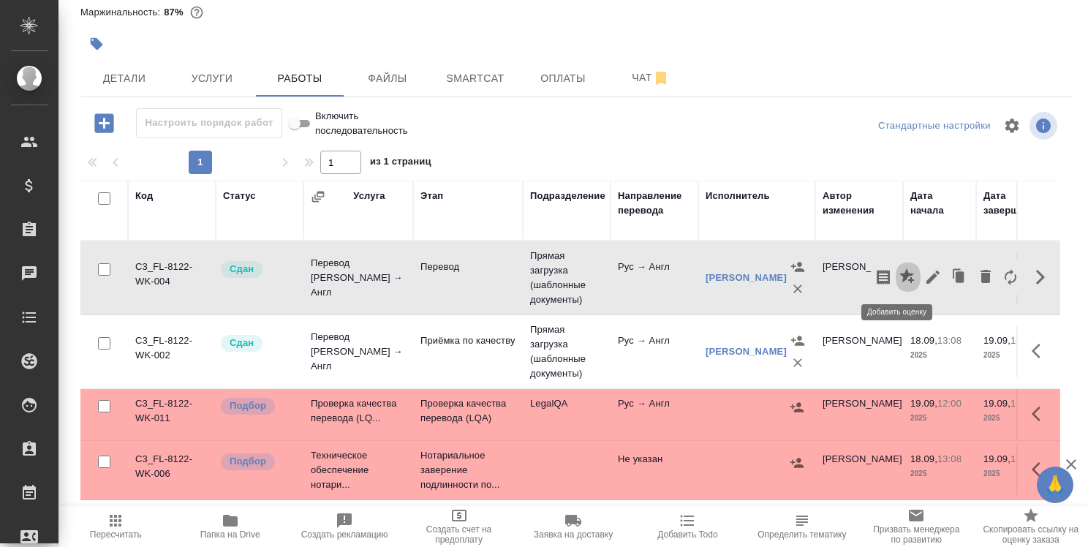
click at [899, 278] on icon "button" at bounding box center [908, 277] width 18 height 18
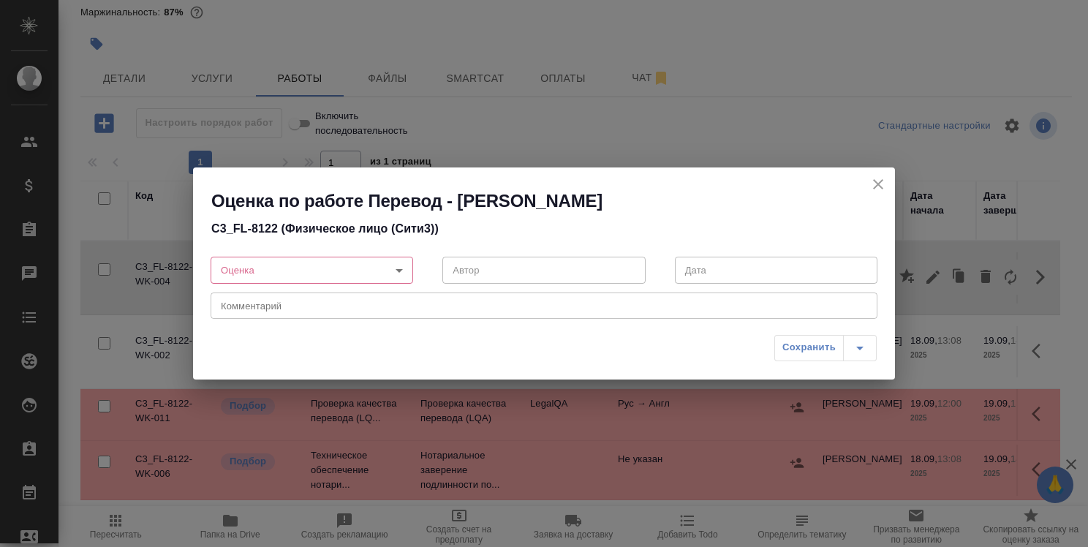
click at [399, 272] on body "🙏 .cls-1 fill:#fff; AWATERA Strelnikova Olga Клиенты Спецификации Заказы 0 Чаты…" at bounding box center [544, 273] width 1088 height 547
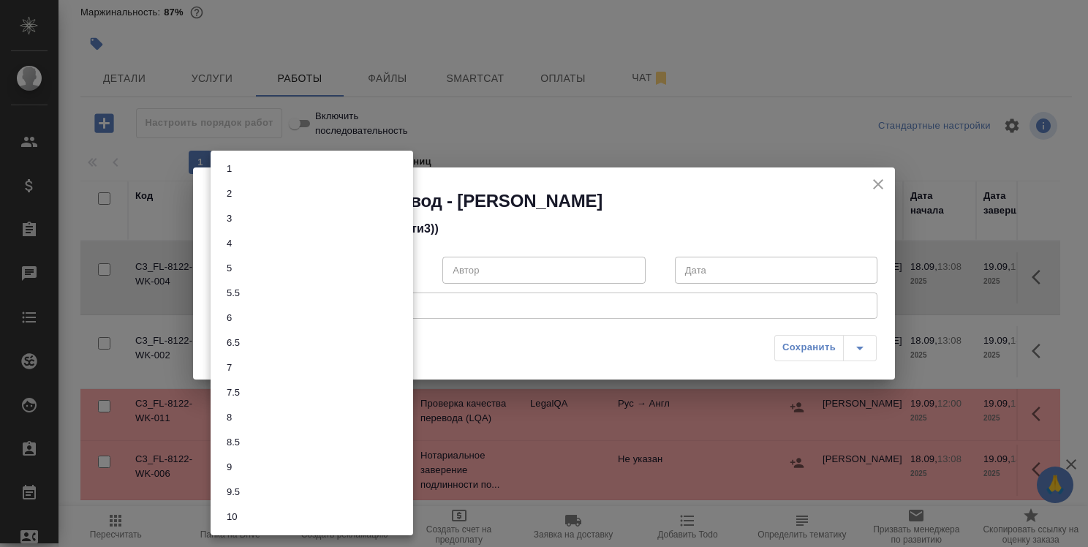
click at [355, 371] on li "7" at bounding box center [312, 367] width 203 height 25
type input "7"
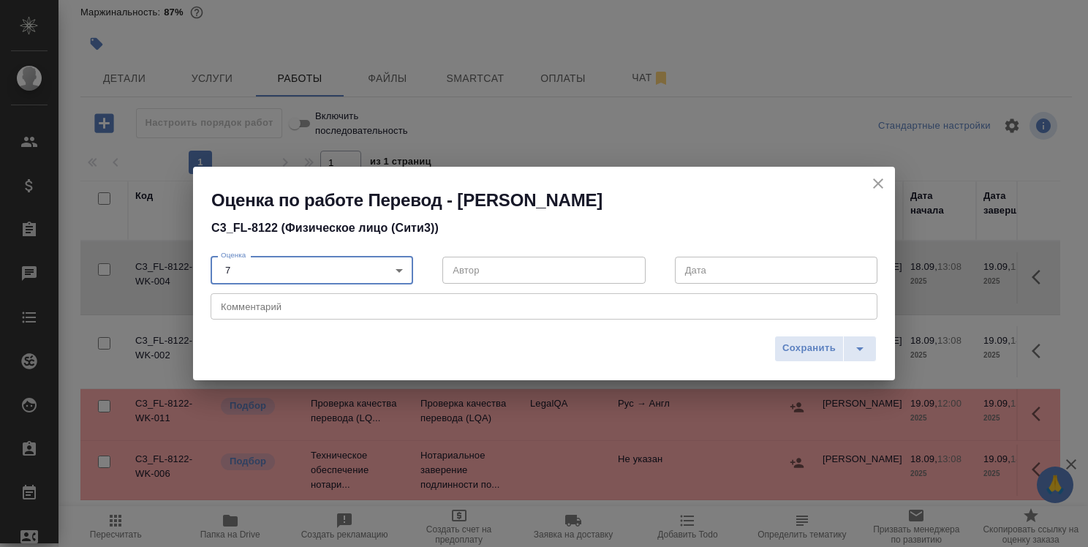
click at [336, 313] on div "x Комментарий" at bounding box center [544, 306] width 667 height 26
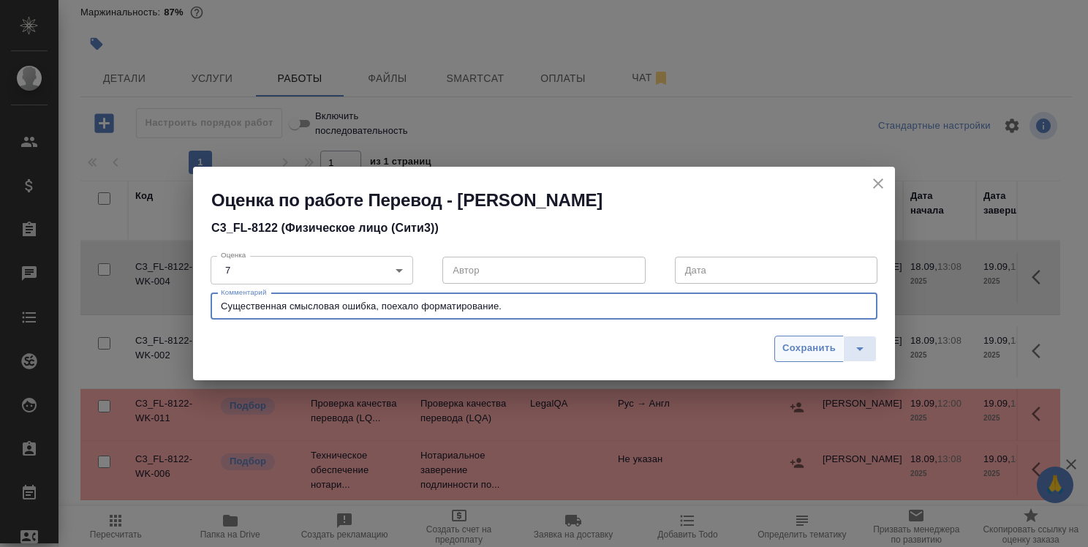
type textarea "Существенная смысловая ошибка, поехало форматирование."
click at [787, 354] on span "Сохранить" at bounding box center [808, 348] width 53 height 17
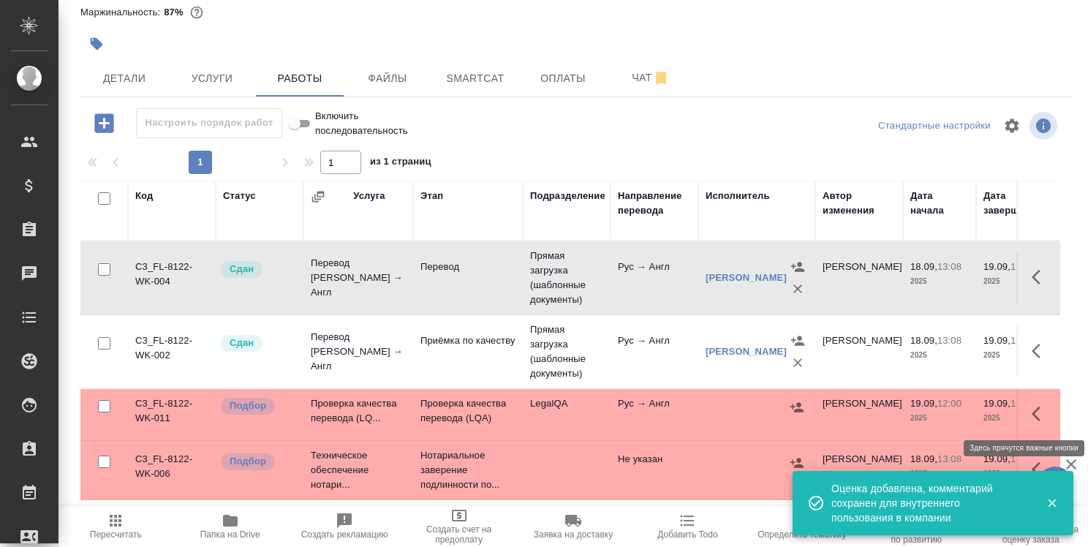
click at [1032, 415] on icon "button" at bounding box center [1041, 414] width 18 height 18
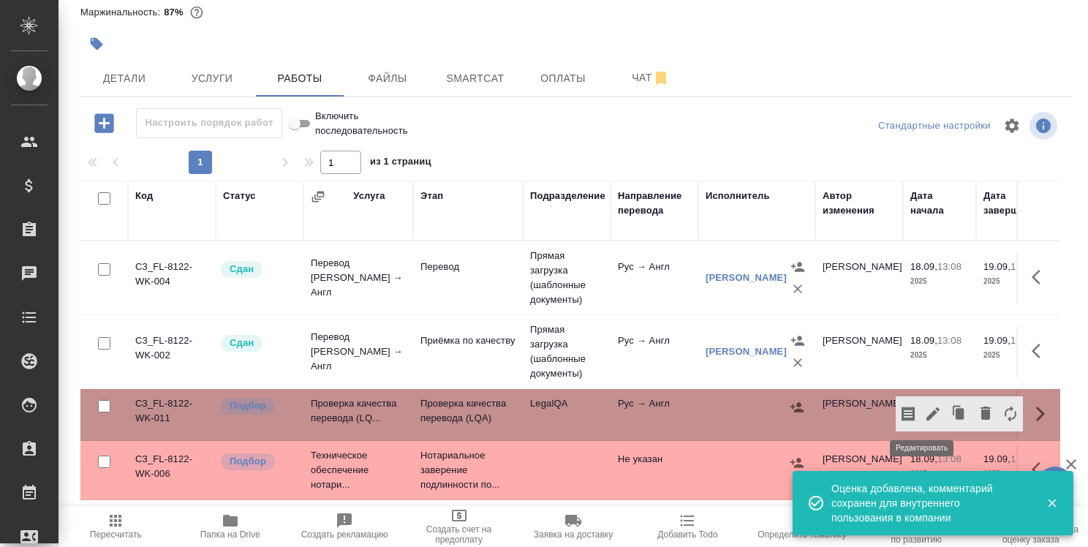
click at [926, 412] on icon "button" at bounding box center [932, 413] width 13 height 13
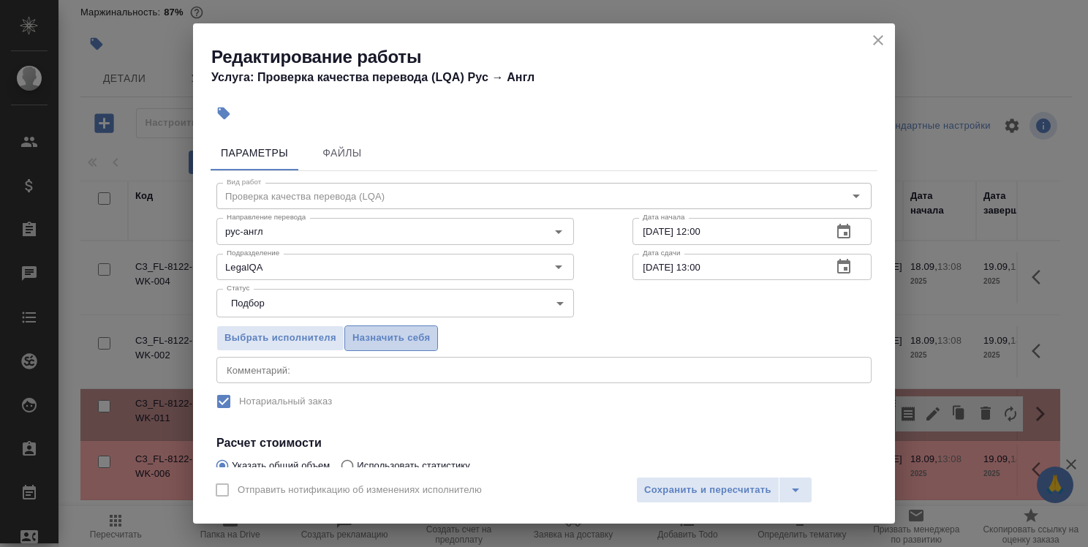
click at [426, 336] on span "Назначить себя" at bounding box center [391, 338] width 78 height 17
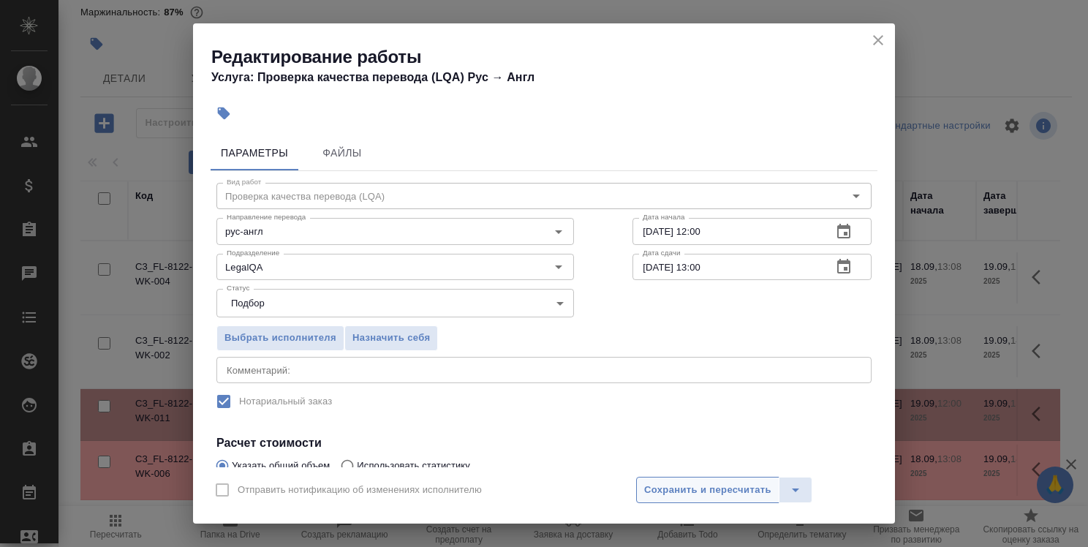
click at [704, 494] on span "Сохранить и пересчитать" at bounding box center [707, 490] width 127 height 17
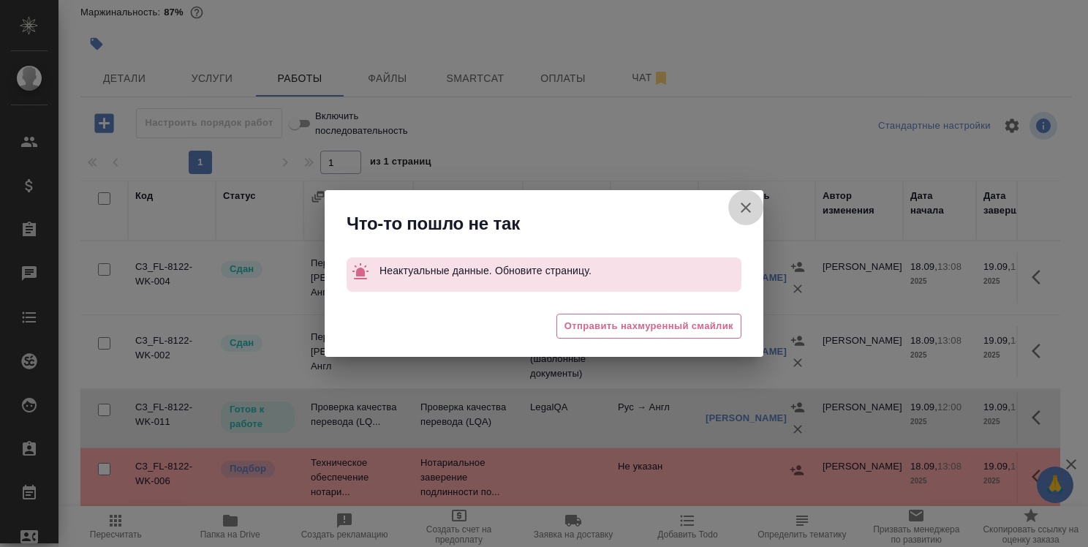
click at [749, 211] on icon "button" at bounding box center [746, 208] width 10 height 10
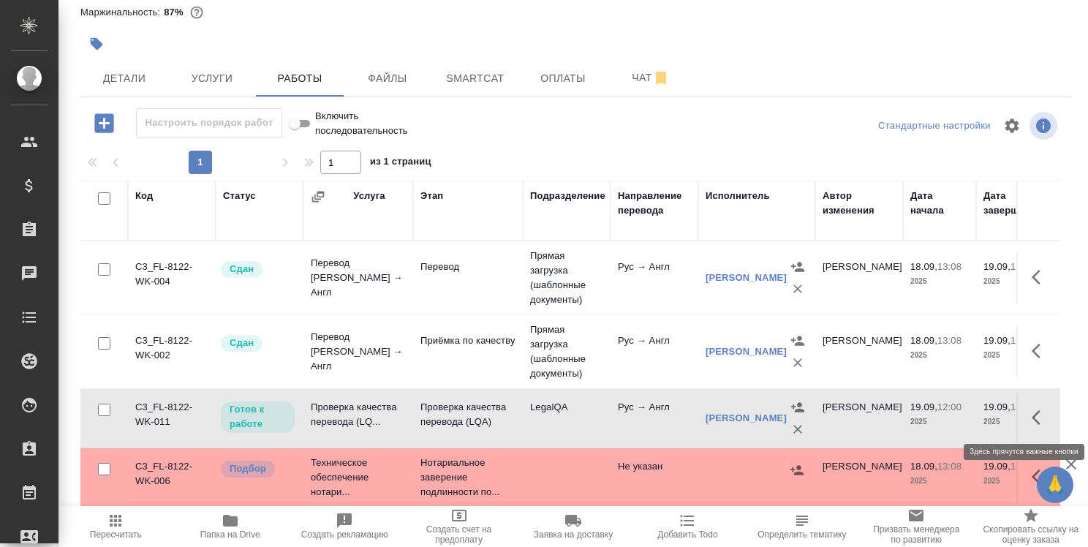
click at [1032, 420] on icon "button" at bounding box center [1041, 418] width 18 height 18
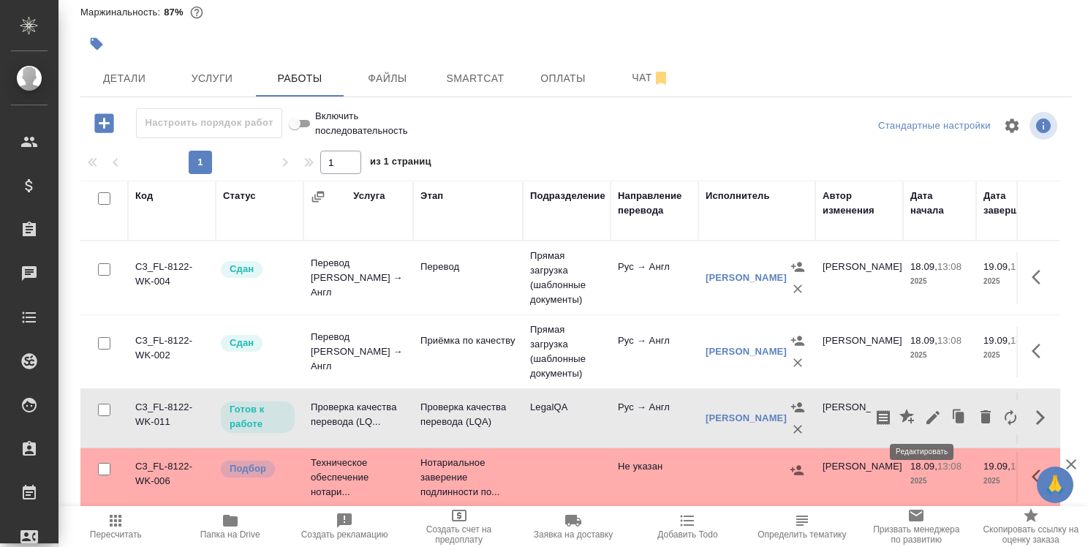
click at [927, 413] on icon "button" at bounding box center [932, 417] width 13 height 13
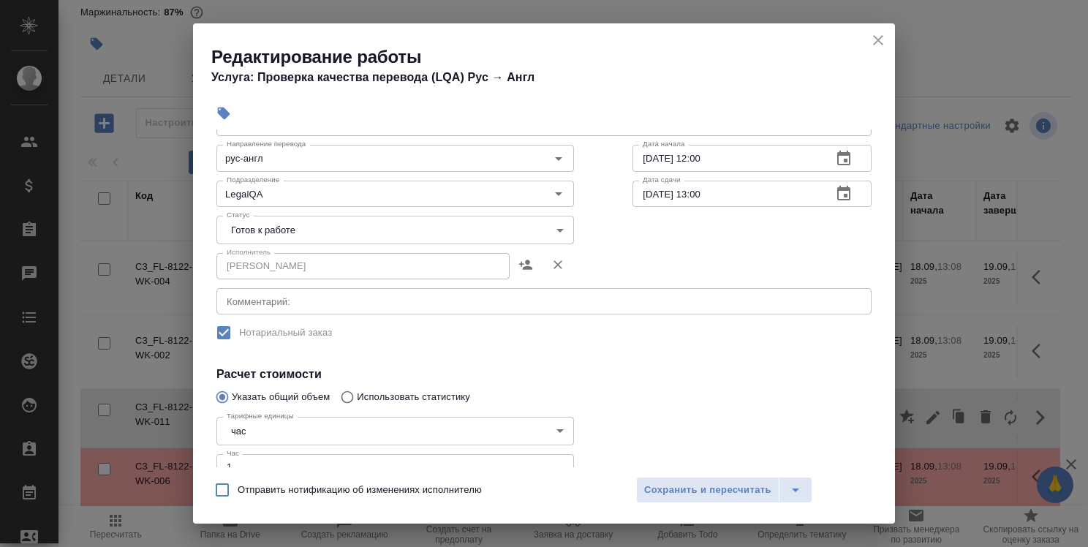
scroll to position [146, 0]
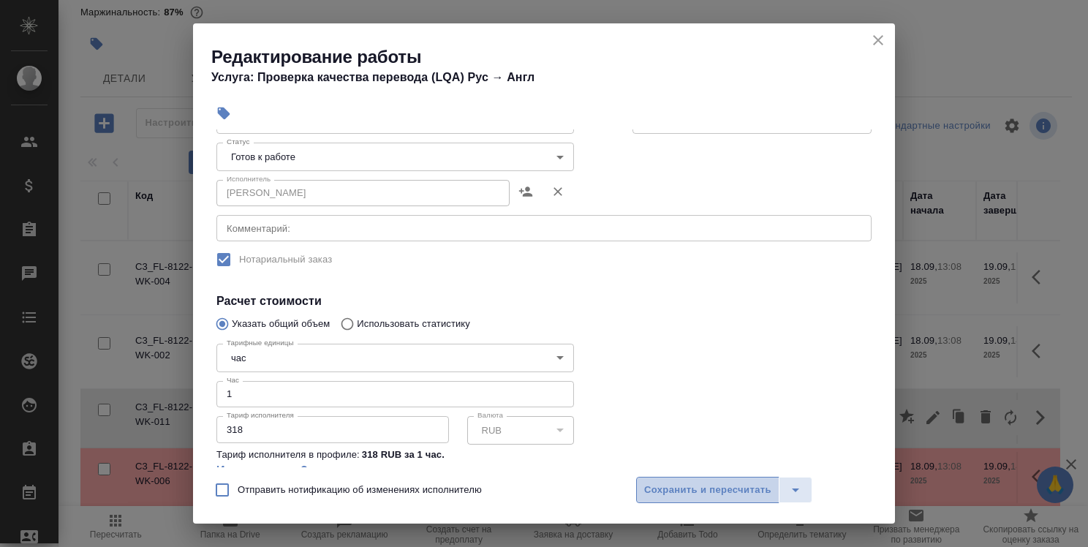
click at [696, 492] on span "Сохранить и пересчитать" at bounding box center [707, 490] width 127 height 17
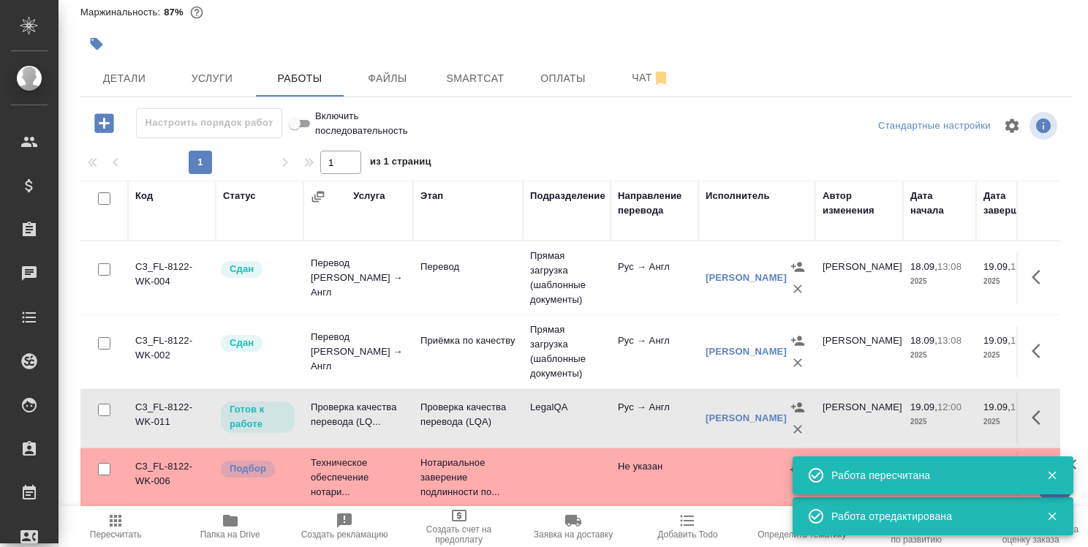
click at [1032, 416] on icon "button" at bounding box center [1041, 418] width 18 height 18
click at [926, 420] on icon "button" at bounding box center [932, 417] width 13 height 13
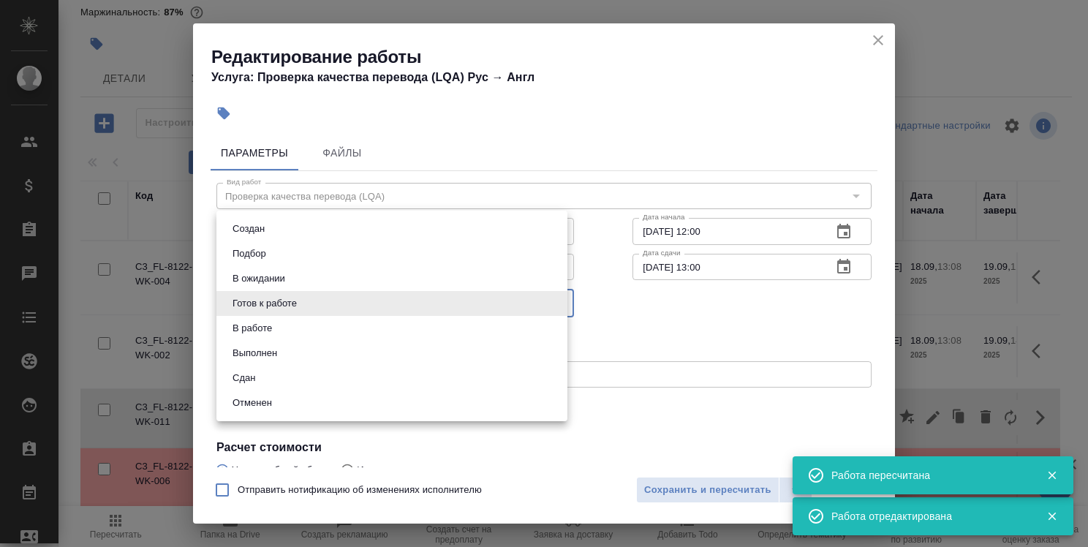
click at [342, 298] on body "🙏 .cls-1 fill:#fff; AWATERA Strelnikova Olga Клиенты Спецификации Заказы 0 Чаты…" at bounding box center [544, 273] width 1088 height 547
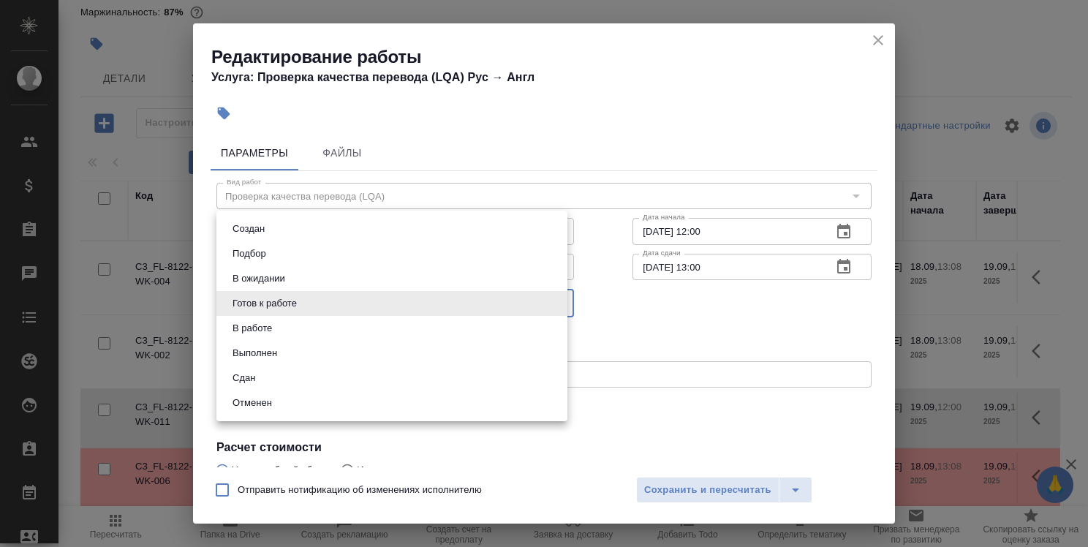
click at [339, 374] on li "Сдан" at bounding box center [391, 378] width 351 height 25
type input "closed"
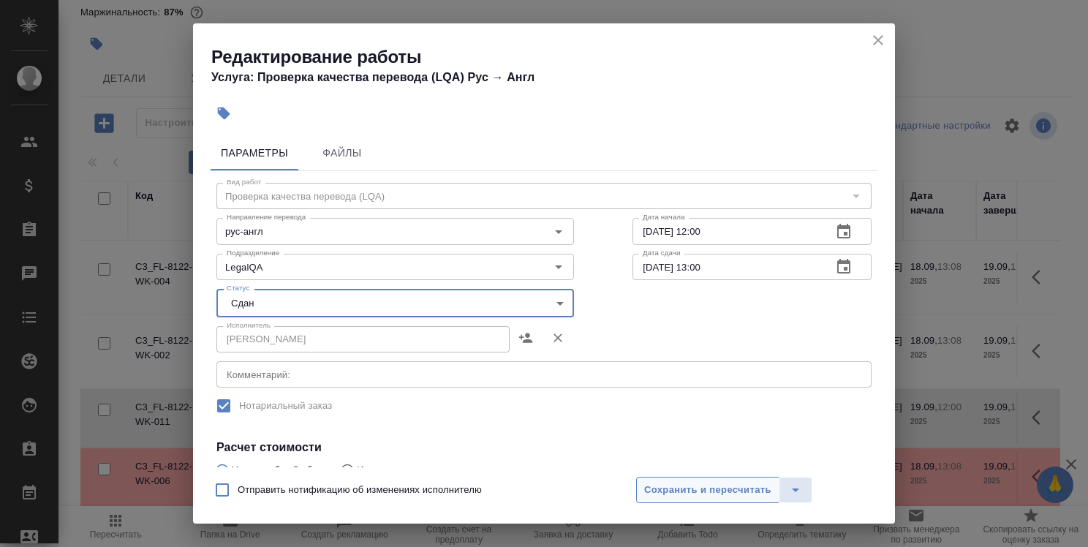
click at [693, 486] on span "Сохранить и пересчитать" at bounding box center [707, 490] width 127 height 17
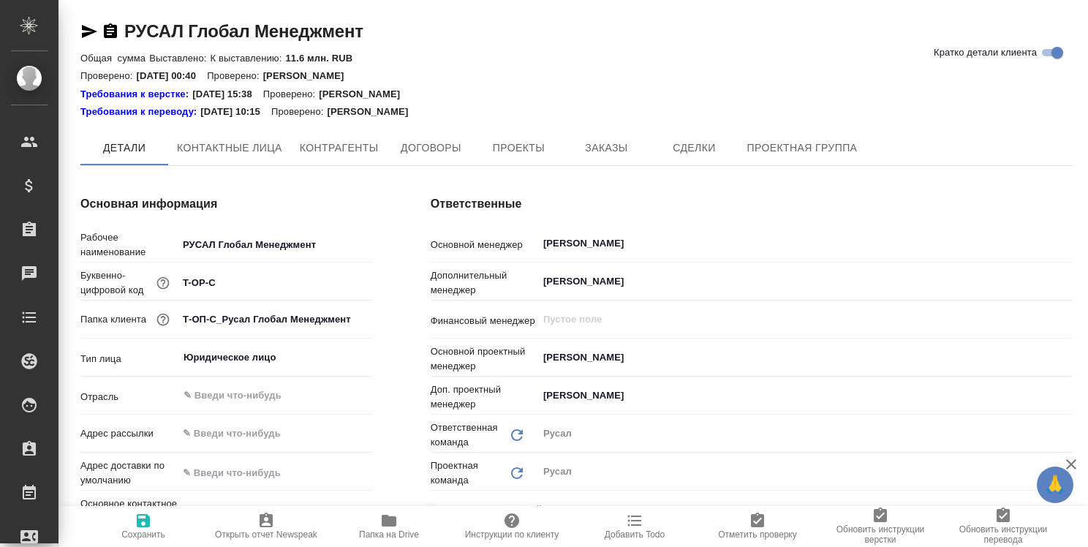
type textarea "x"
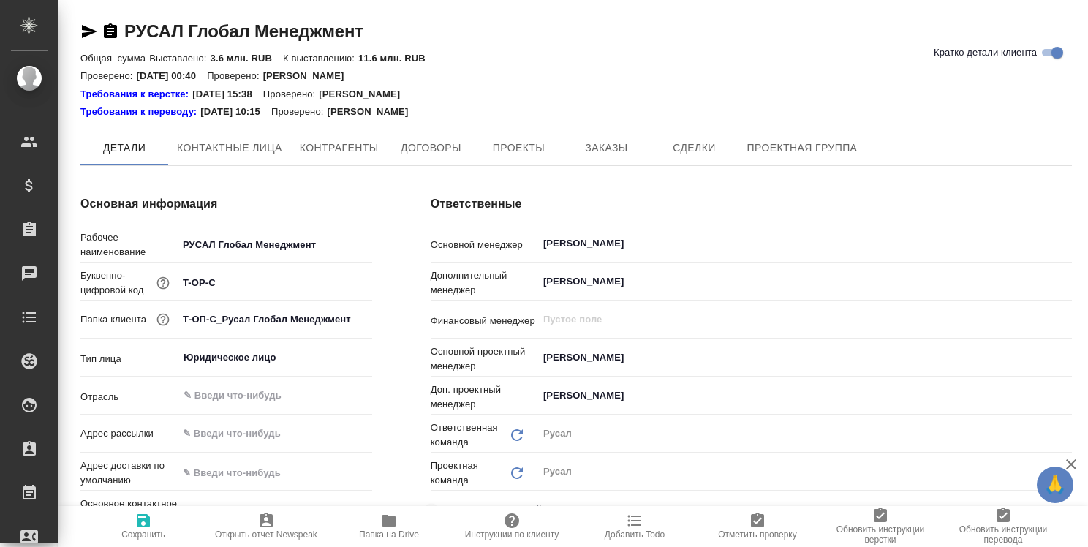
type textarea "x"
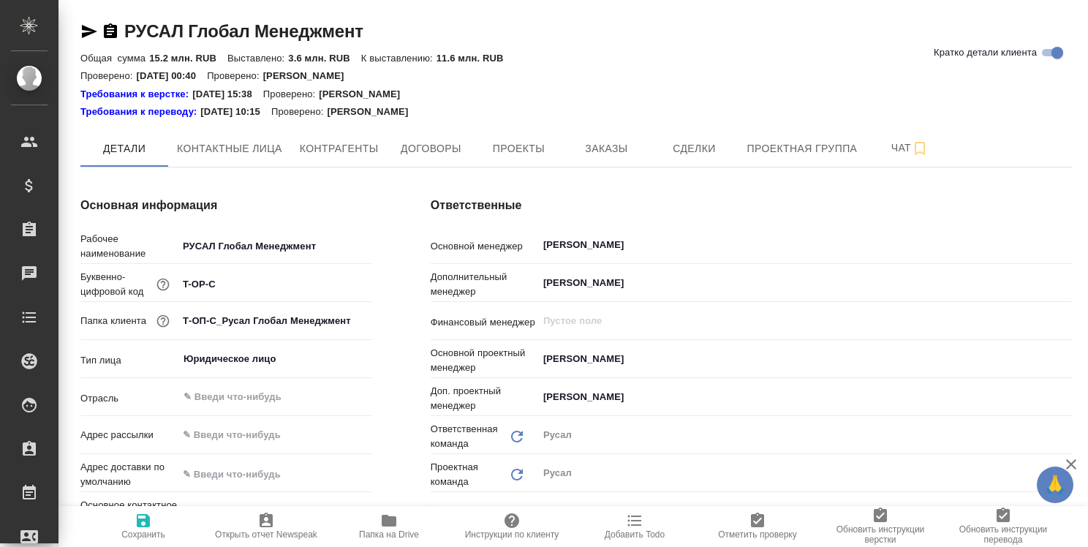
type textarea "x"
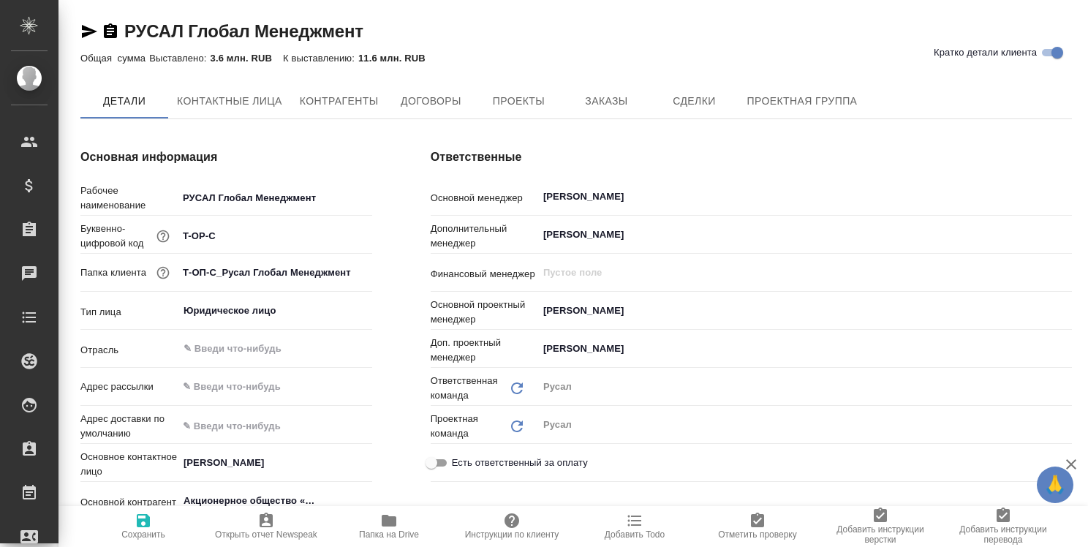
type textarea "x"
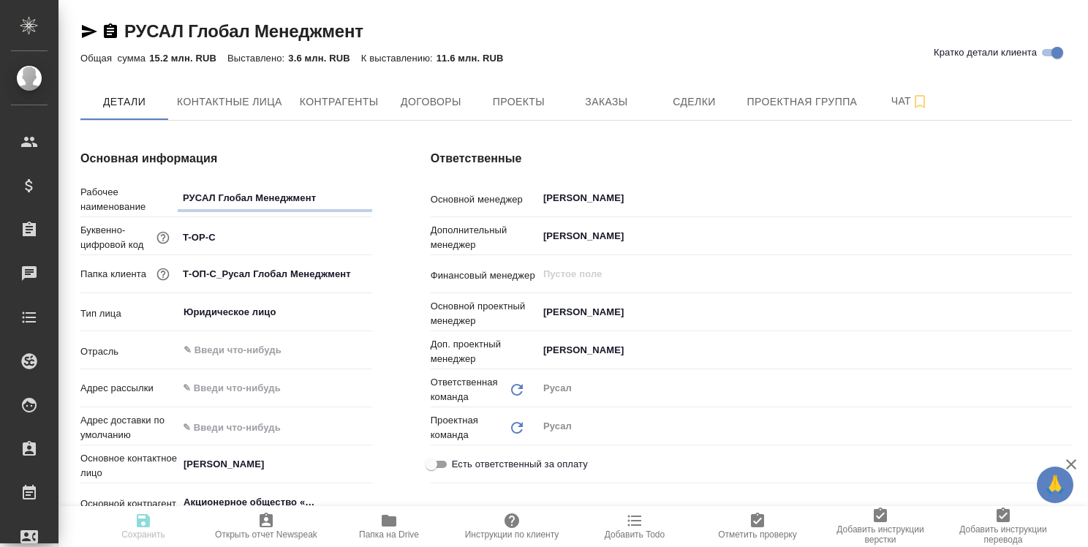
type textarea "x"
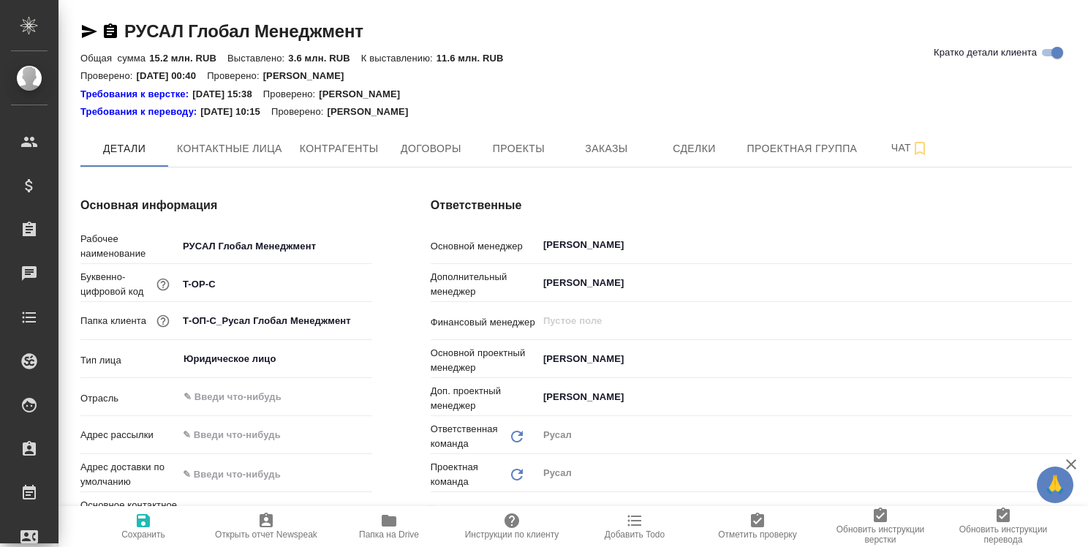
click at [390, 518] on icon "button" at bounding box center [389, 521] width 15 height 12
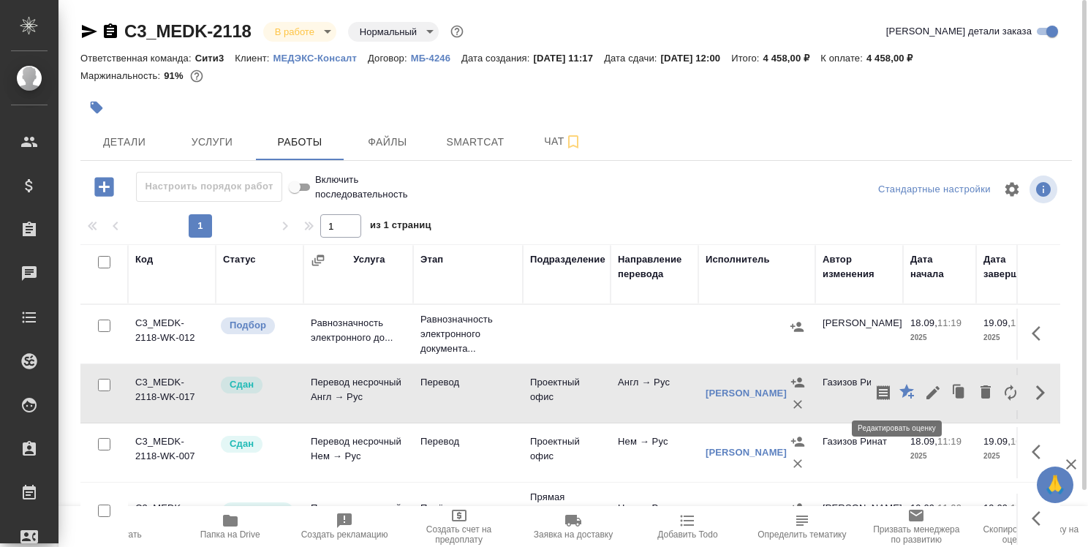
click at [899, 390] on icon "button" at bounding box center [906, 391] width 15 height 15
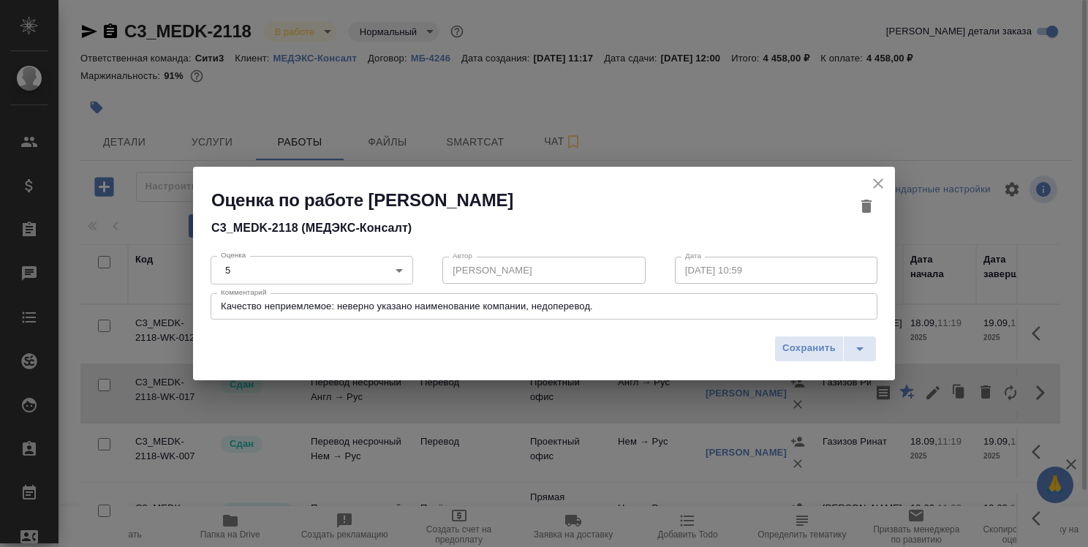
click at [875, 187] on icon "close" at bounding box center [878, 183] width 10 height 10
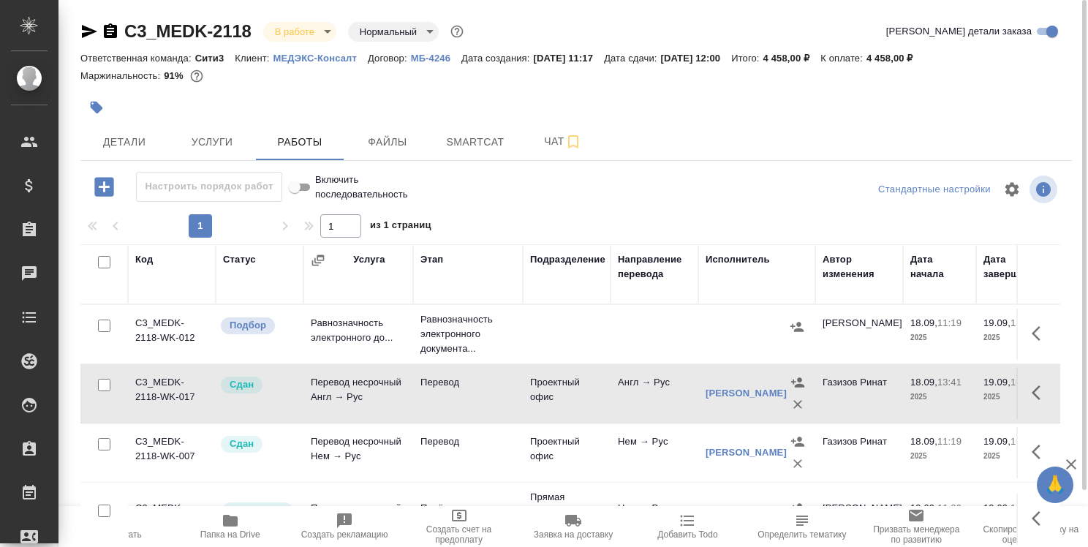
click at [231, 524] on icon "button" at bounding box center [230, 521] width 15 height 12
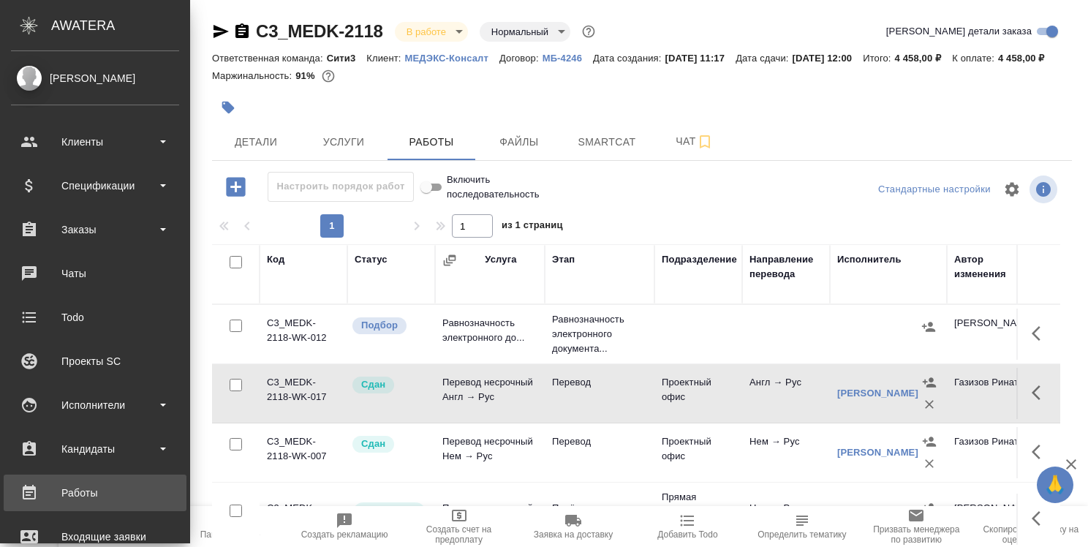
click at [75, 491] on div "Работы" at bounding box center [95, 493] width 168 height 22
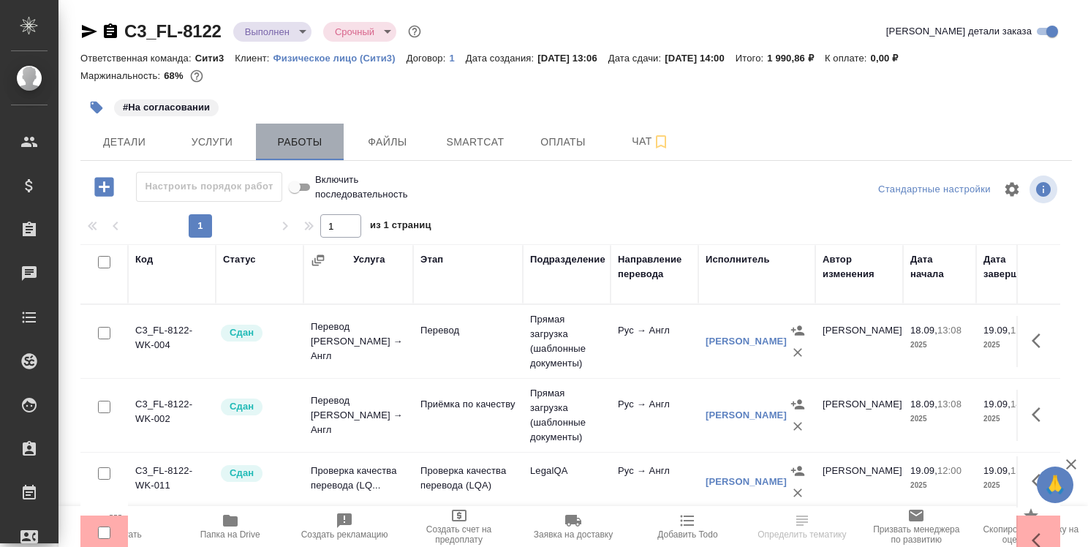
click at [307, 140] on span "Работы" at bounding box center [300, 142] width 70 height 18
click at [1031, 331] on button "button" at bounding box center [1040, 340] width 35 height 35
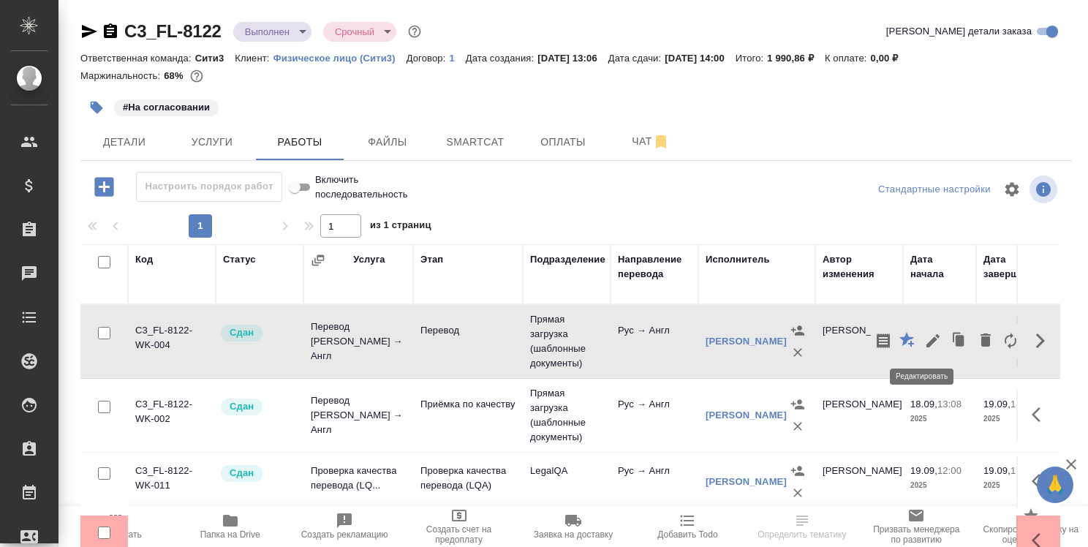
click at [924, 339] on icon "button" at bounding box center [933, 341] width 18 height 18
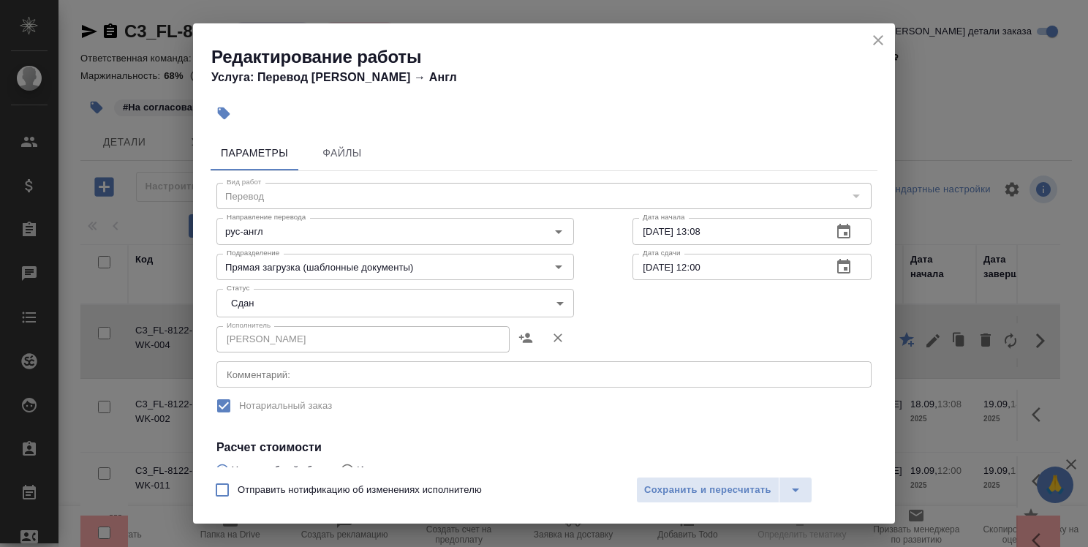
click at [877, 37] on icon "close" at bounding box center [878, 40] width 18 height 18
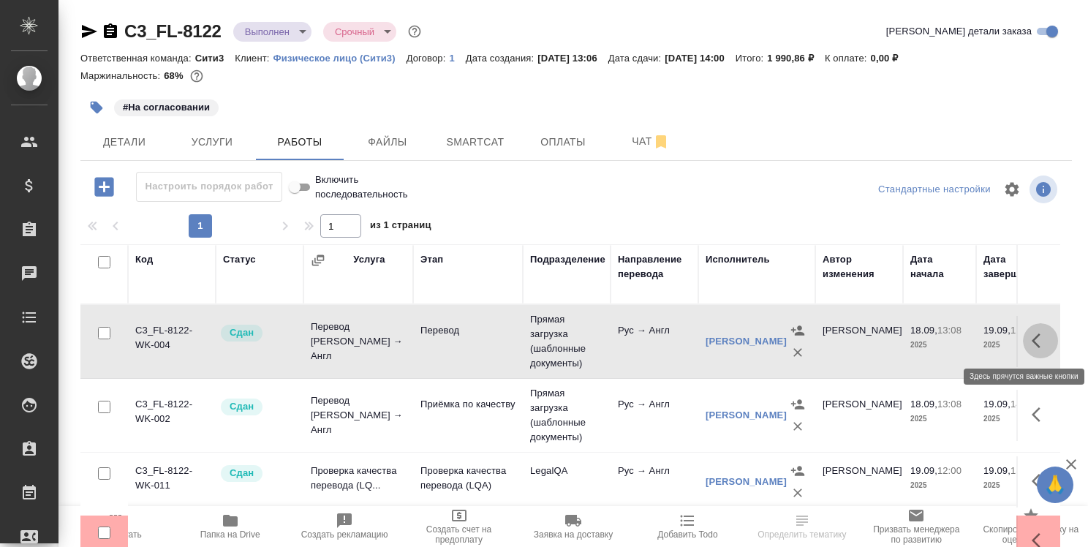
click at [1041, 344] on button "button" at bounding box center [1040, 340] width 35 height 35
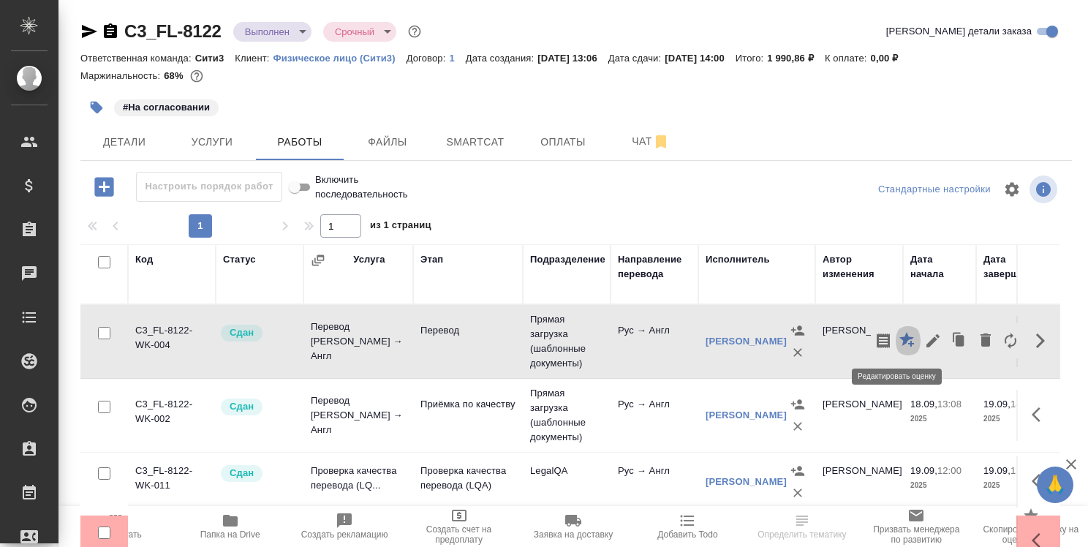
click at [899, 341] on icon "button" at bounding box center [906, 339] width 15 height 15
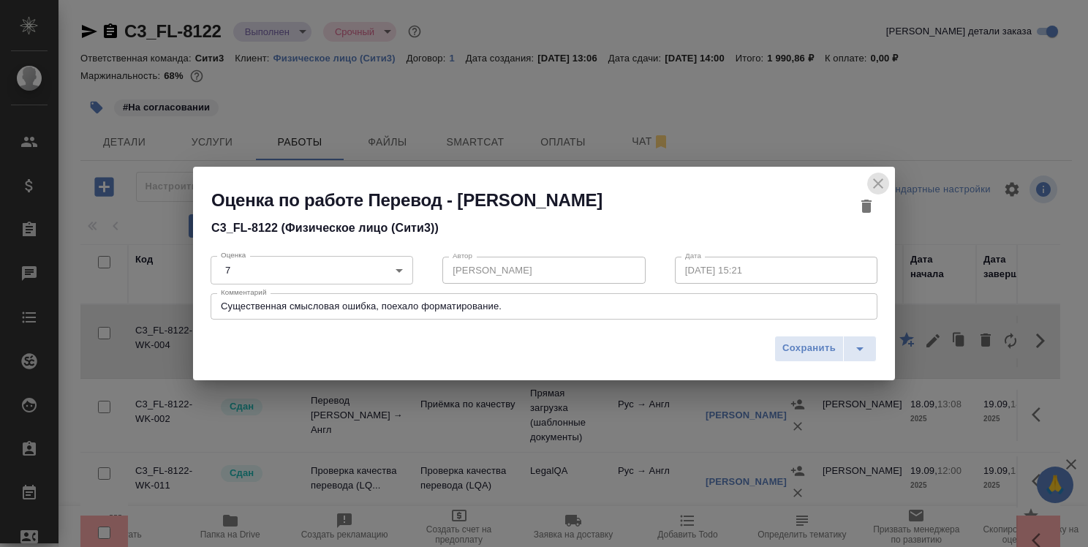
click at [877, 185] on icon "close" at bounding box center [878, 184] width 18 height 18
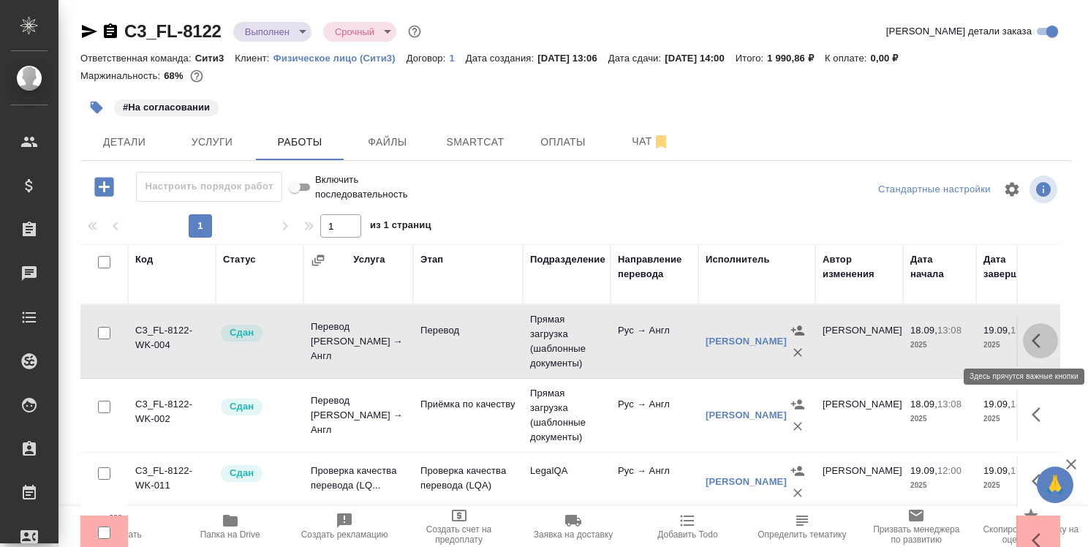
click at [1032, 349] on icon "button" at bounding box center [1041, 341] width 18 height 18
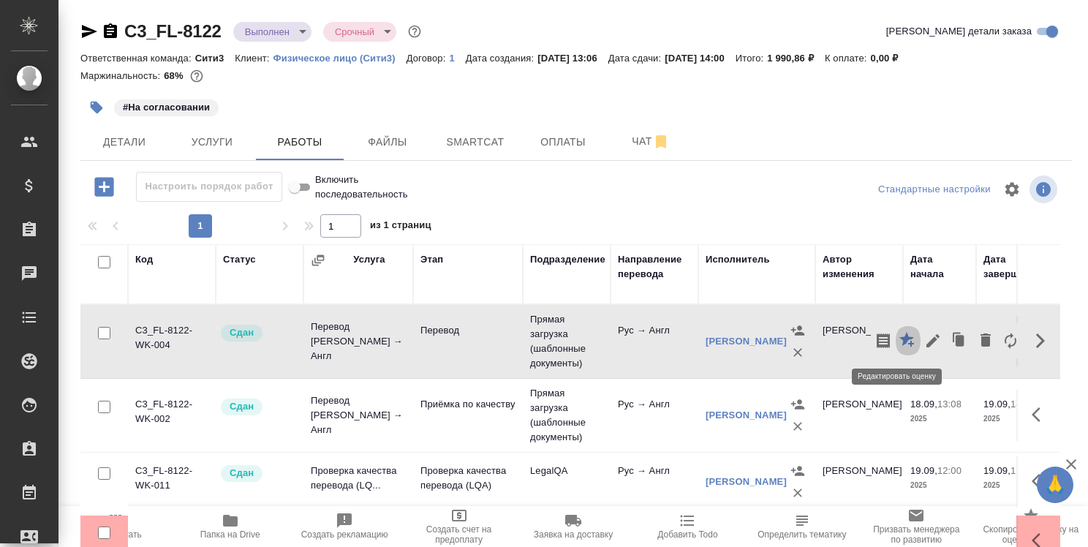
click at [900, 341] on icon "button" at bounding box center [906, 339] width 15 height 15
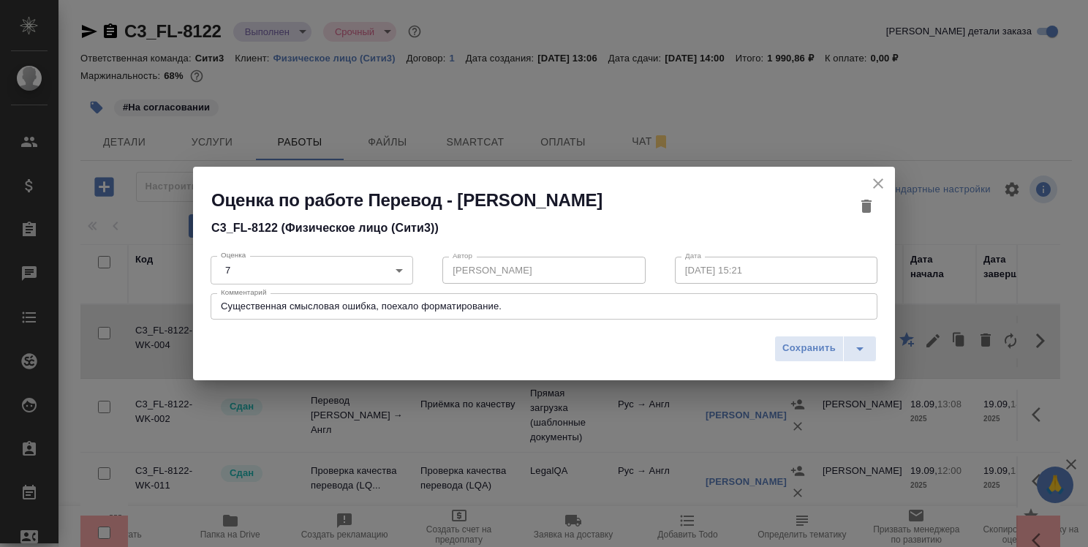
click at [880, 184] on icon "close" at bounding box center [878, 183] width 10 height 10
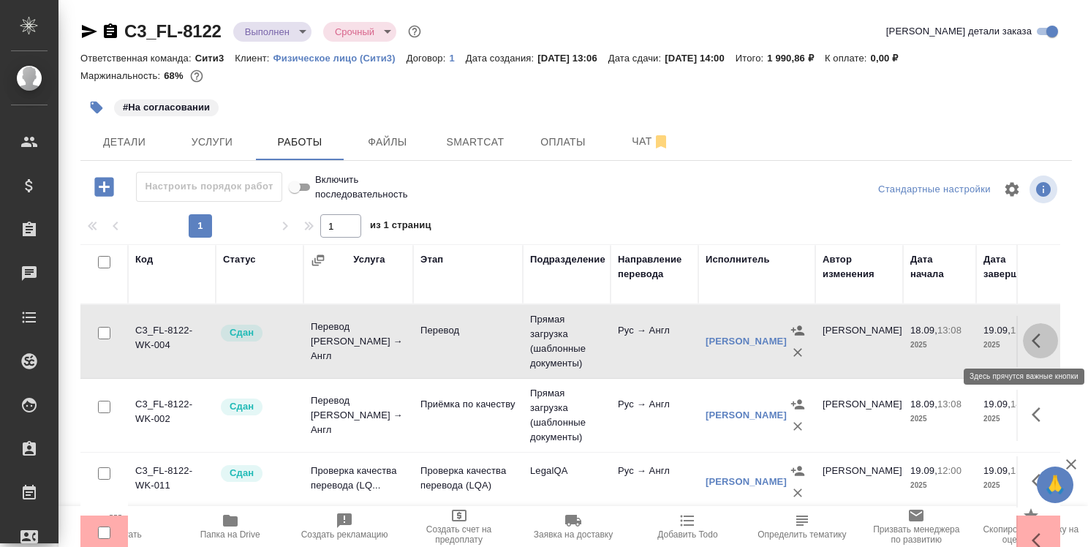
click at [1032, 336] on icon "button" at bounding box center [1041, 341] width 18 height 18
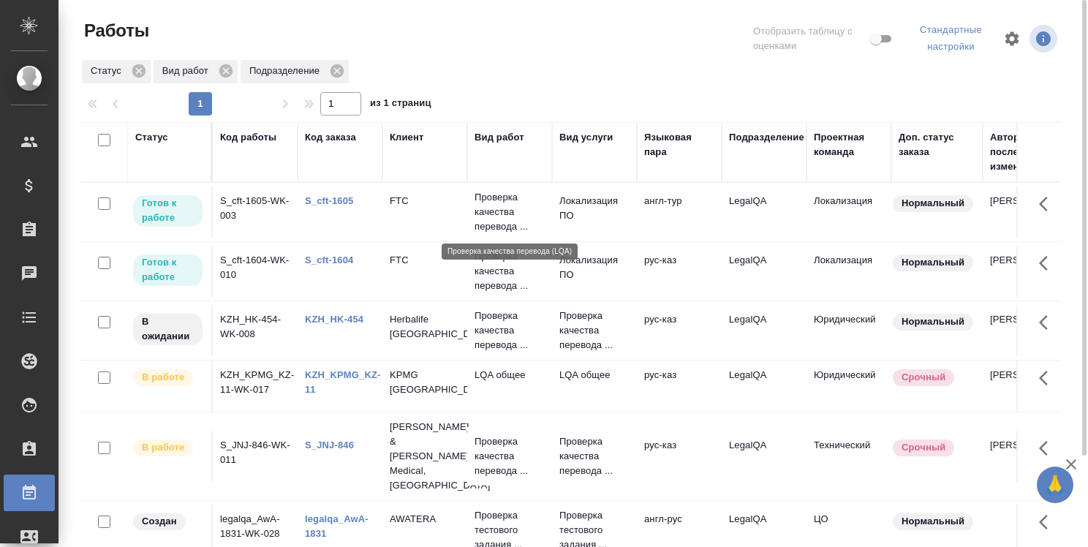
scroll to position [109, 0]
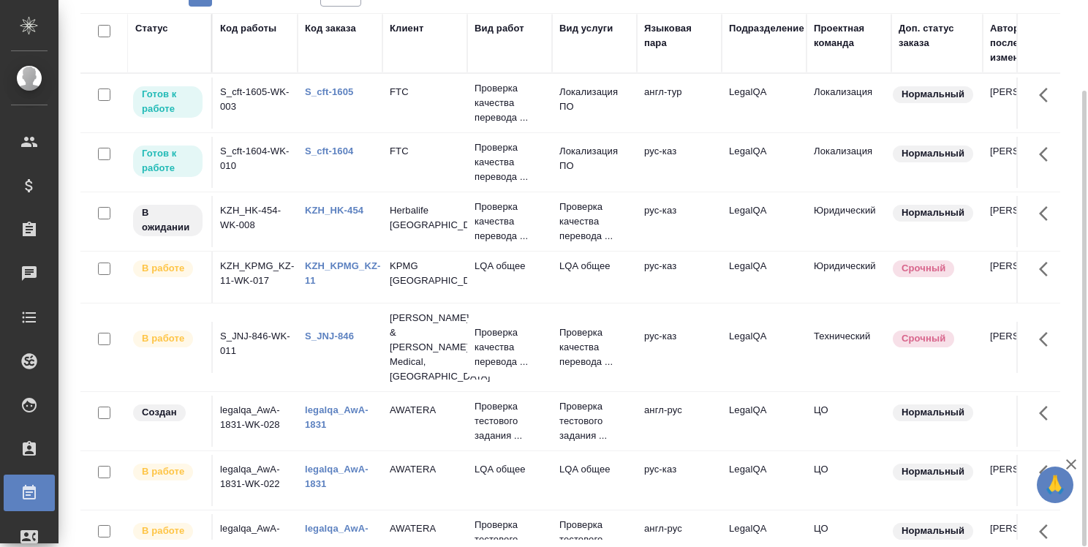
click at [344, 523] on link "legalqa_AwA-1831" at bounding box center [337, 536] width 64 height 26
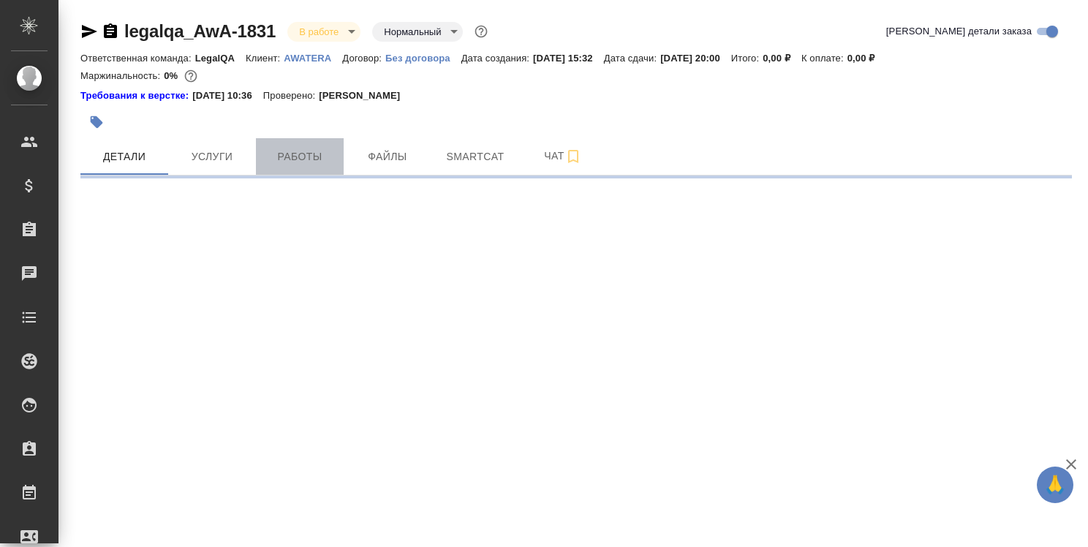
click at [301, 156] on span "Работы" at bounding box center [300, 157] width 70 height 18
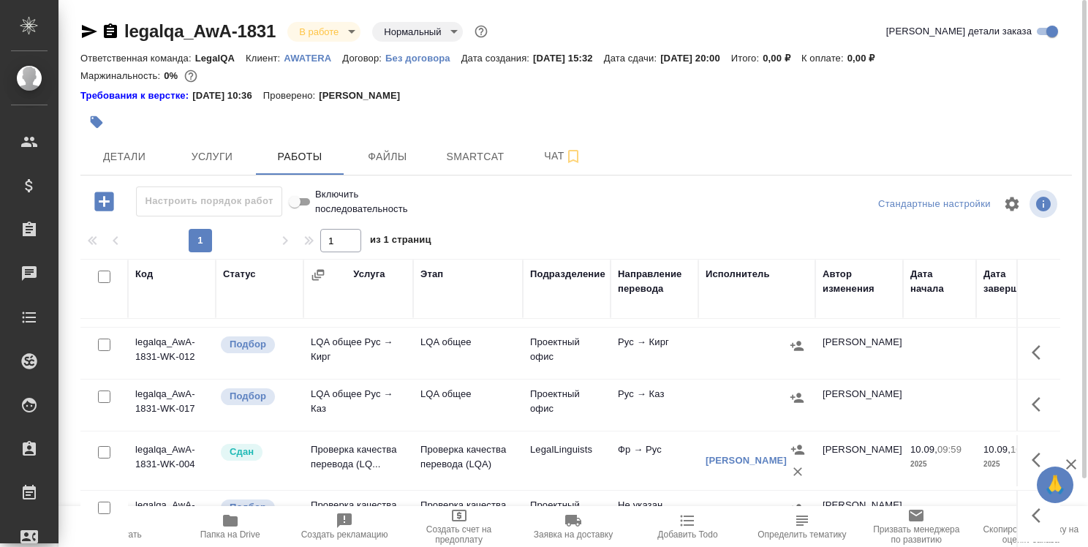
scroll to position [888, 0]
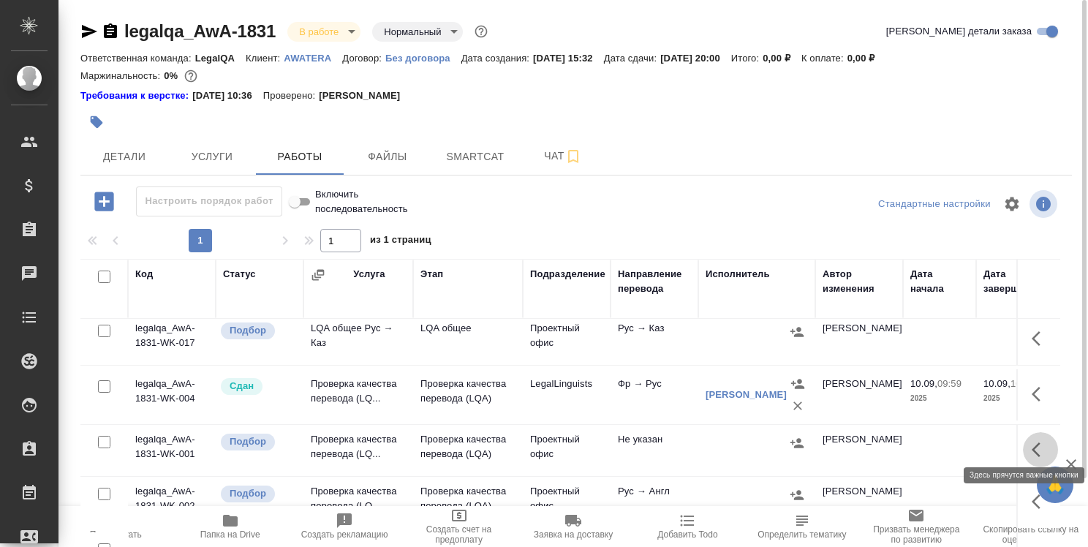
click at [1032, 441] on icon "button" at bounding box center [1041, 450] width 18 height 18
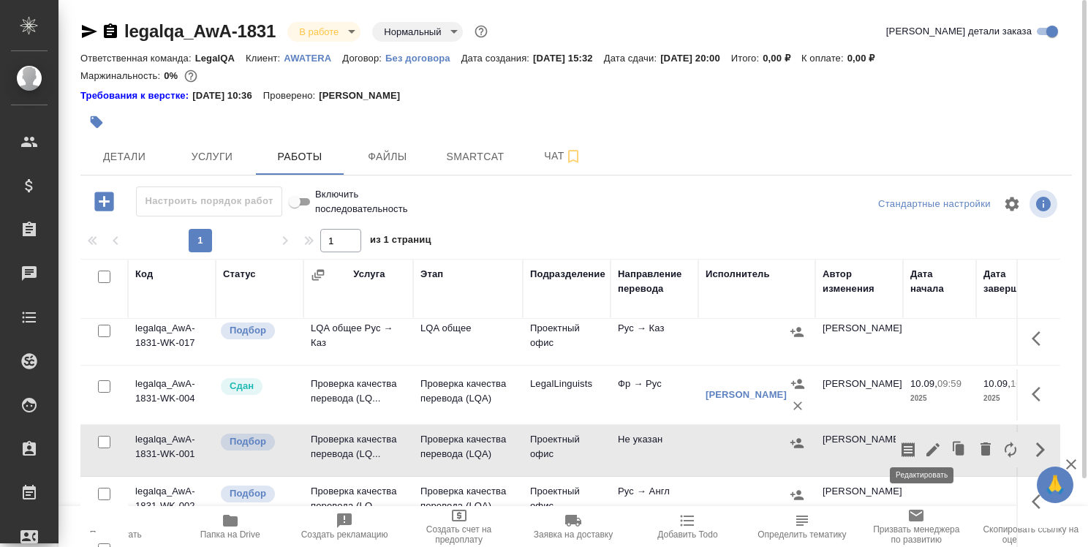
click at [924, 441] on icon "button" at bounding box center [933, 450] width 18 height 18
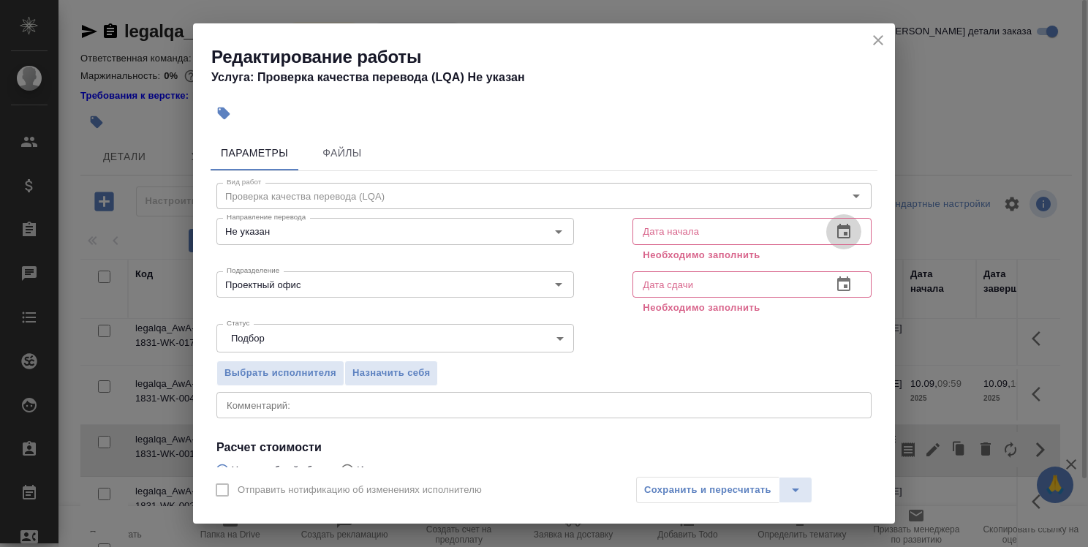
click at [837, 226] on icon "button" at bounding box center [843, 231] width 13 height 15
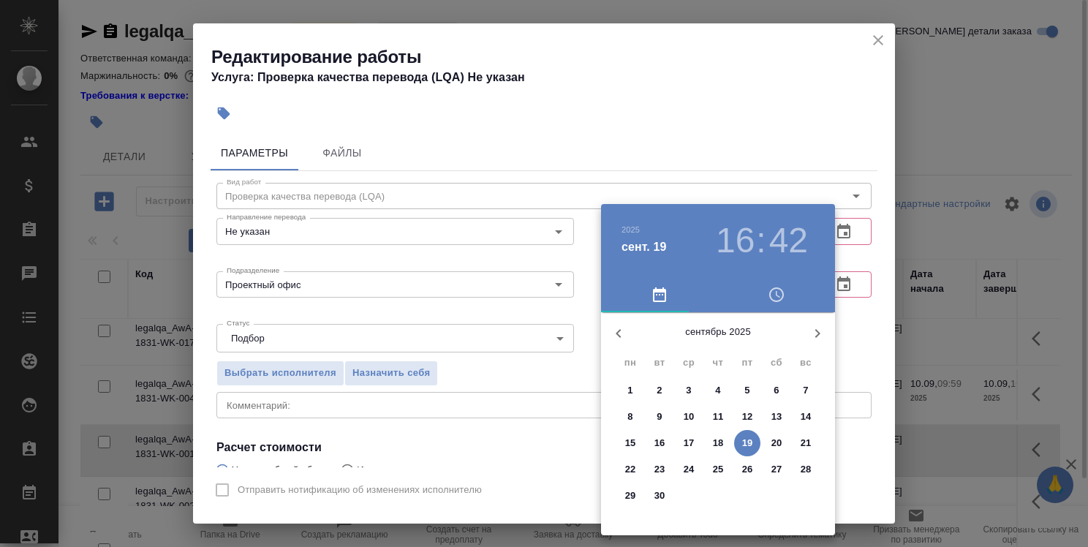
click at [750, 412] on p "12" at bounding box center [747, 416] width 11 height 15
type input "[DATE] 16:42"
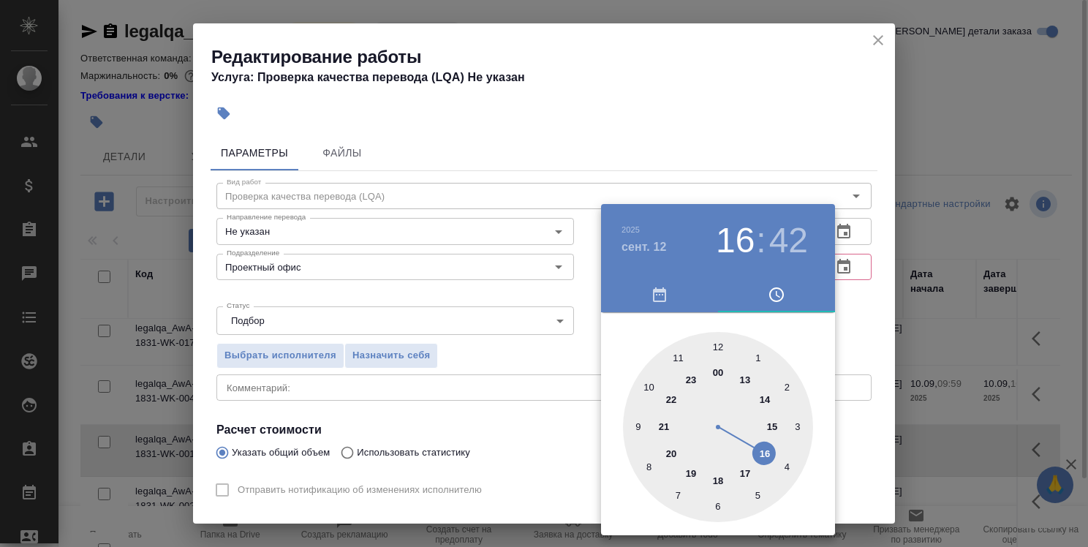
click at [854, 350] on div at bounding box center [544, 273] width 1088 height 547
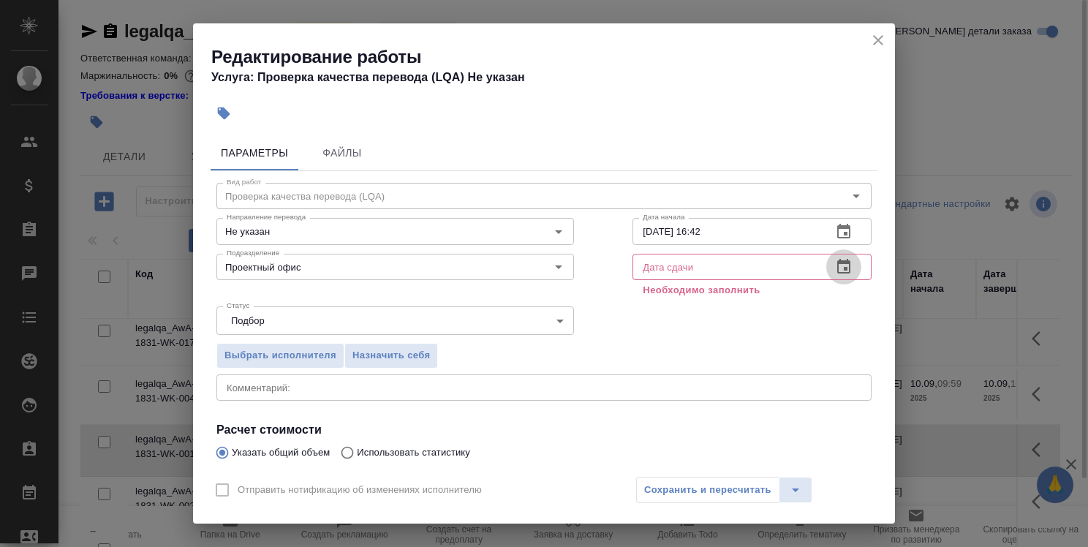
click at [837, 263] on icon "button" at bounding box center [843, 266] width 13 height 15
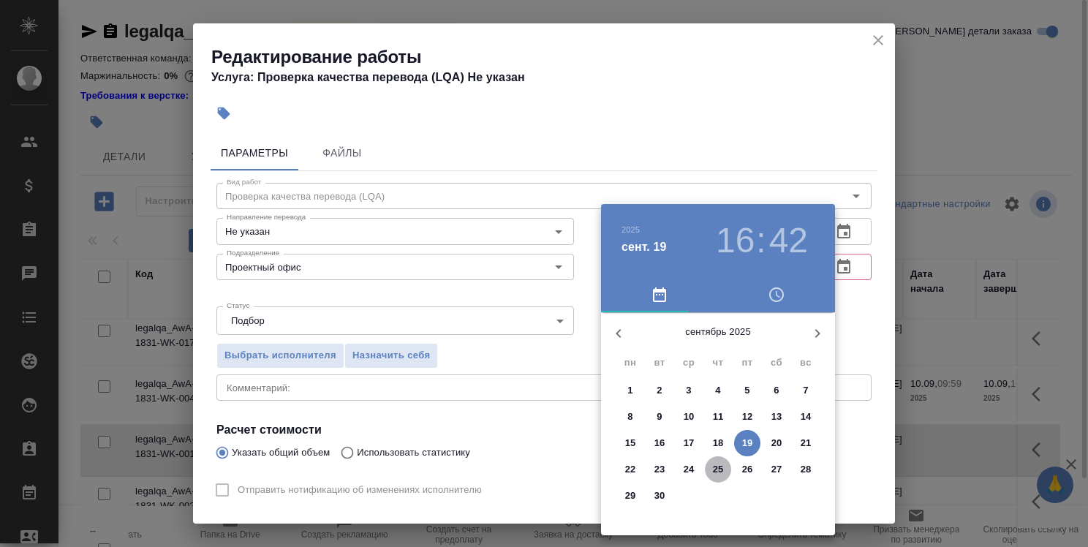
click at [720, 465] on p "25" at bounding box center [718, 469] width 11 height 15
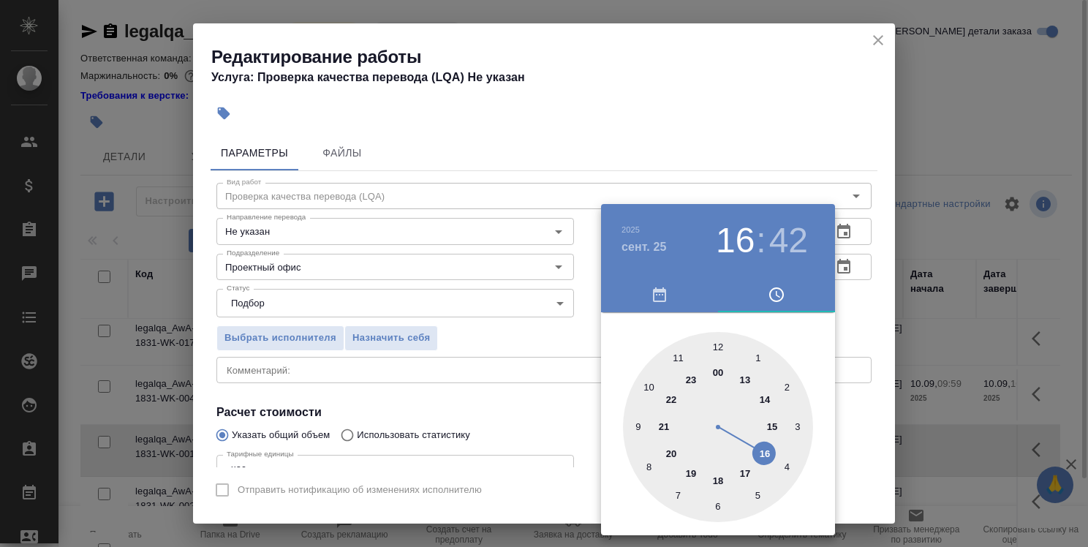
click at [795, 423] on div at bounding box center [718, 427] width 190 height 190
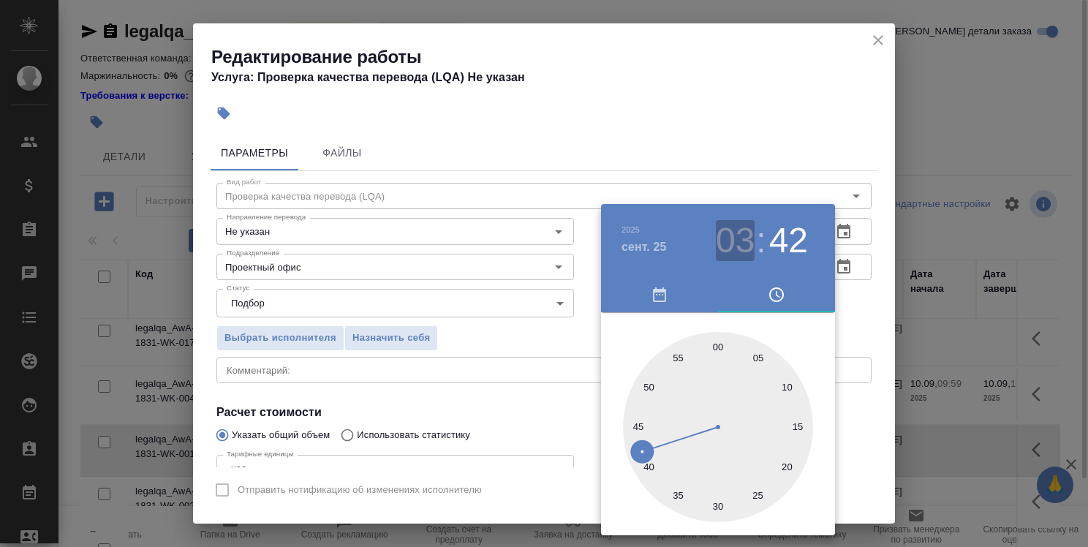
click at [725, 236] on h3 "03" at bounding box center [735, 240] width 39 height 41
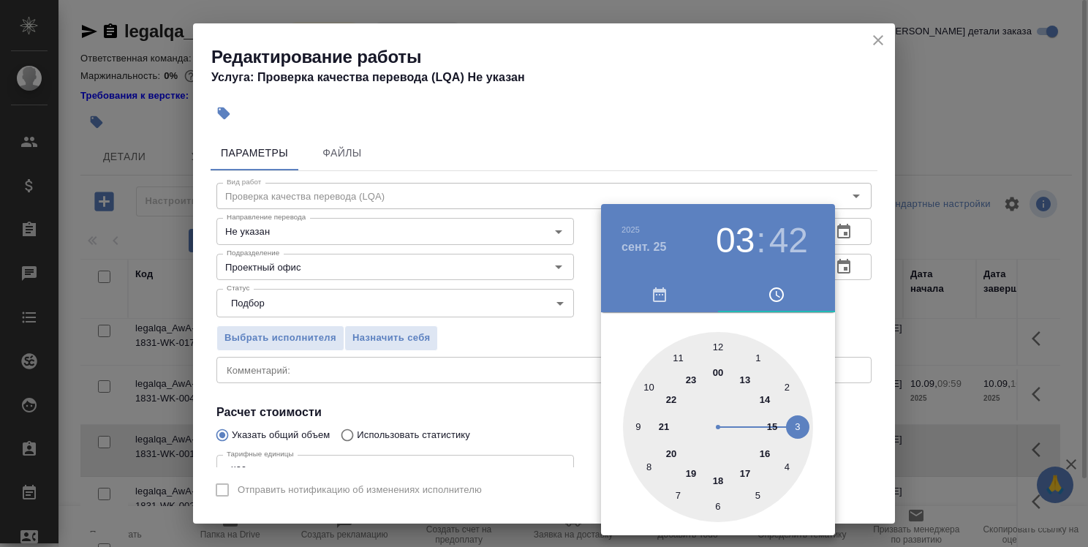
type input "[DATE] 15:42"
click at [775, 422] on div at bounding box center [718, 427] width 190 height 190
click at [863, 319] on div at bounding box center [544, 273] width 1088 height 547
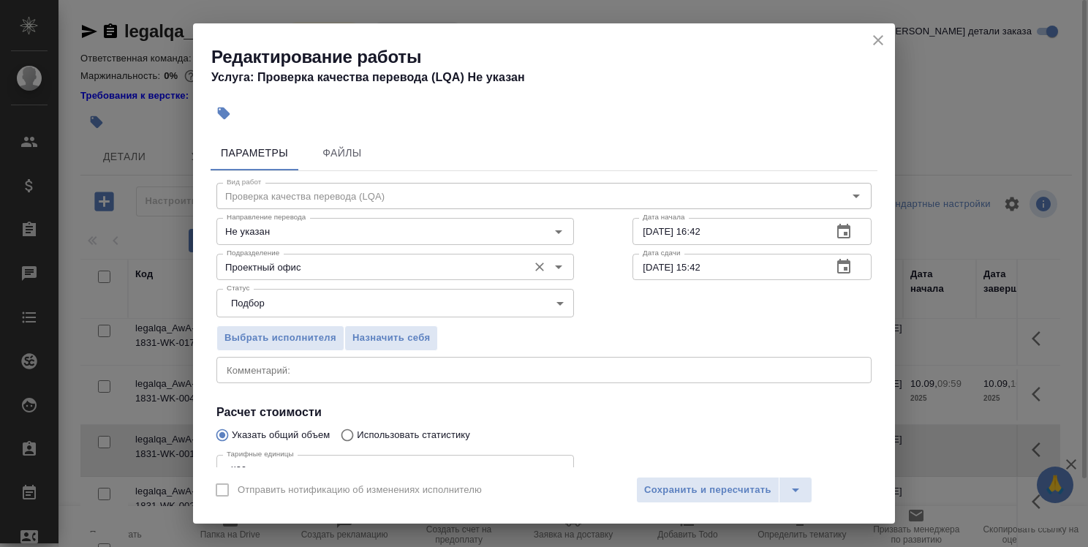
click at [455, 273] on input "Проектный офис" at bounding box center [371, 267] width 300 height 18
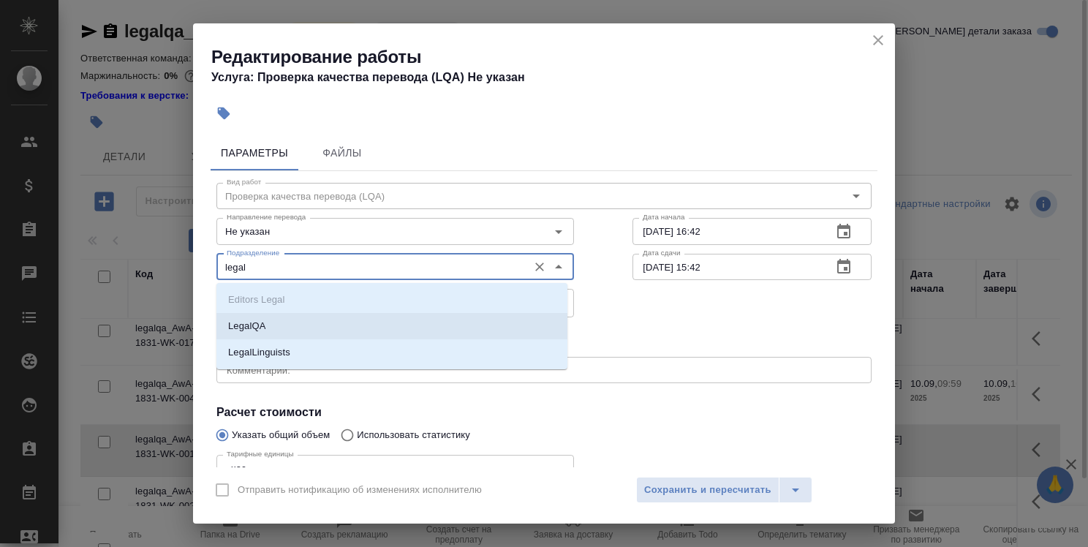
click at [434, 327] on li "LegalQA" at bounding box center [391, 326] width 351 height 26
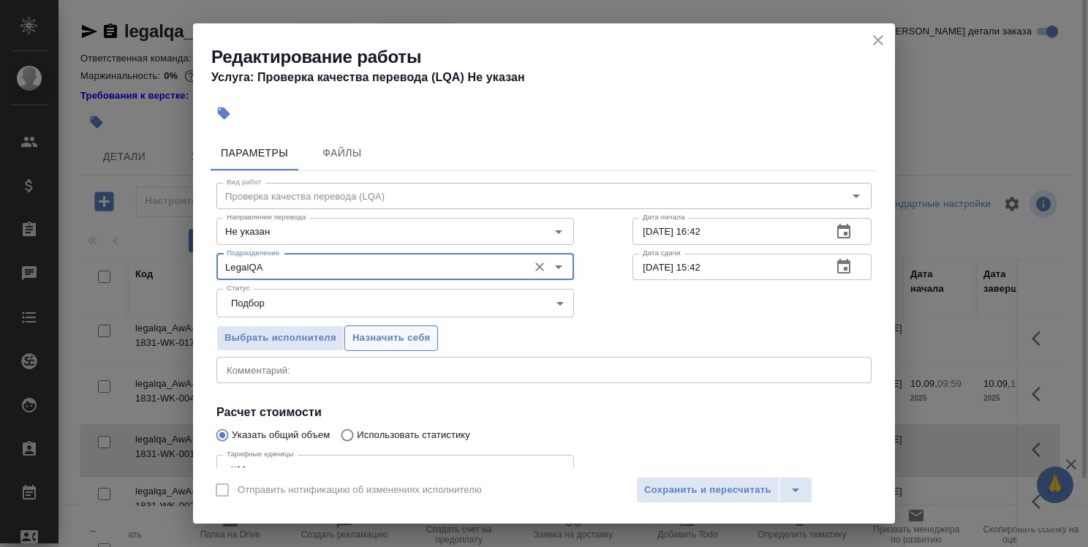
type input "LegalQA"
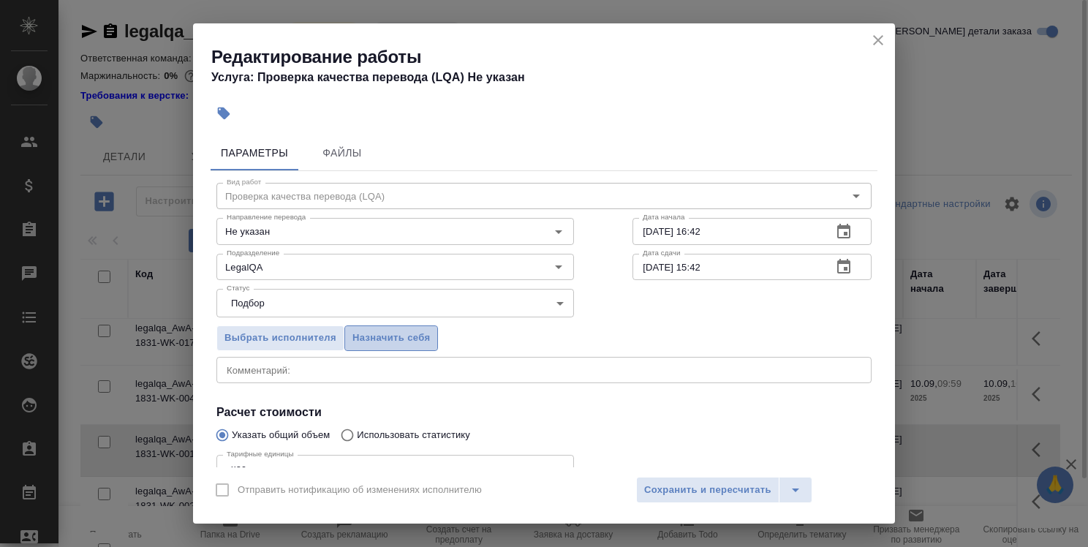
click at [417, 339] on span "Назначить себя" at bounding box center [391, 338] width 78 height 17
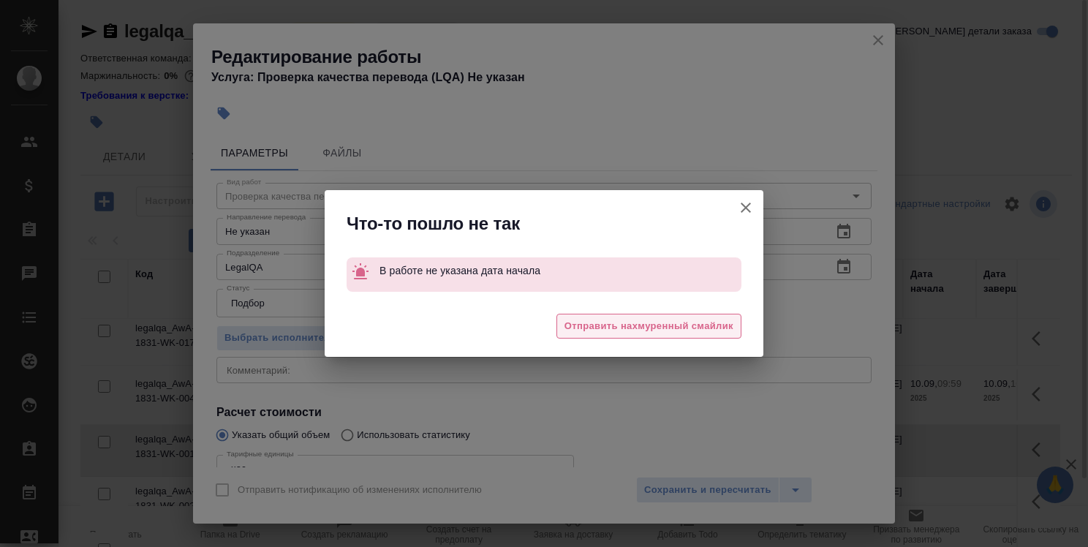
click at [627, 327] on span "Отправить нахмуренный смайлик" at bounding box center [649, 326] width 169 height 17
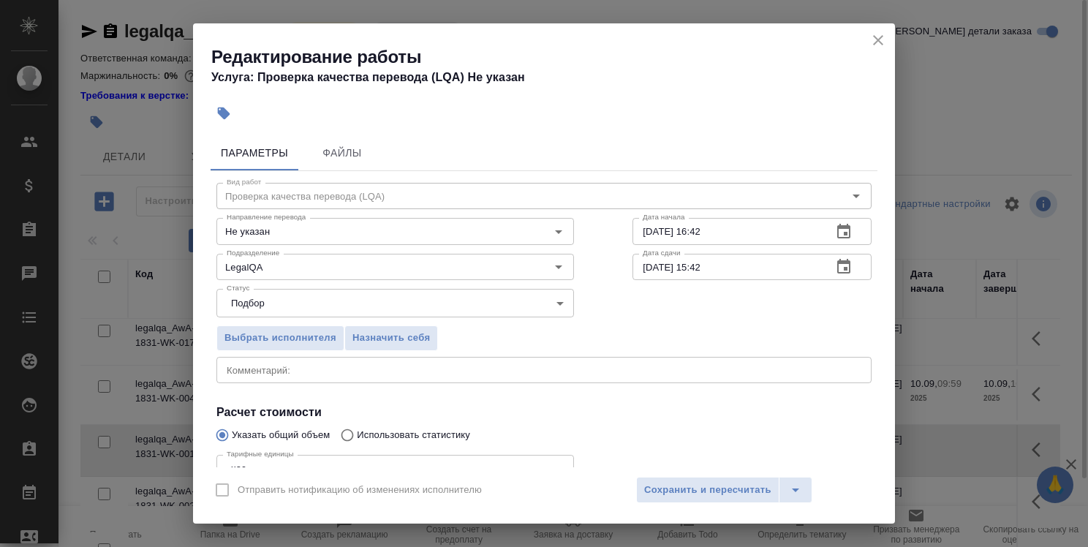
click at [749, 227] on input "[DATE] 16:42" at bounding box center [727, 231] width 188 height 26
click at [714, 490] on span "Сохранить и пересчитать" at bounding box center [707, 490] width 127 height 17
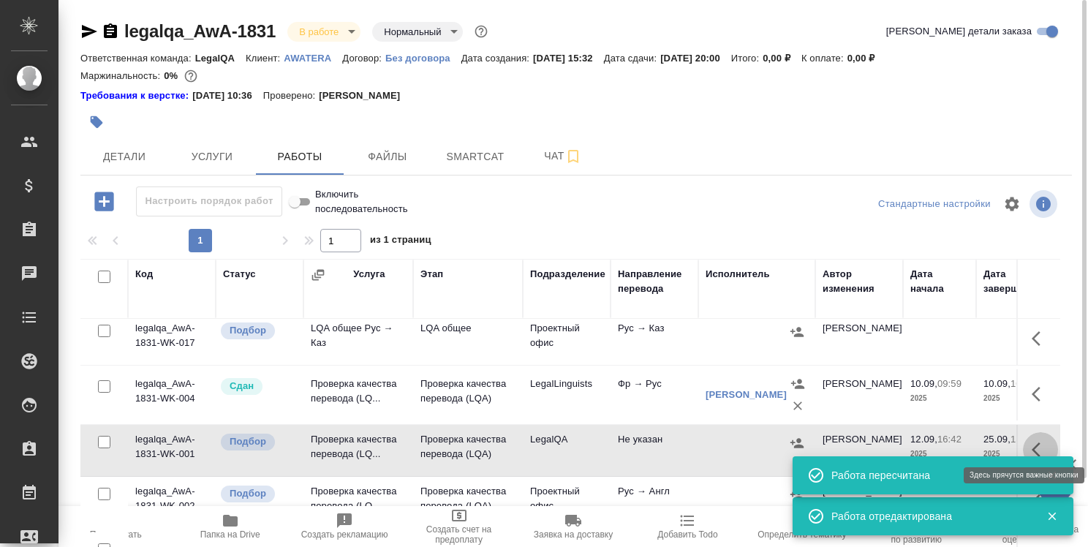
click at [1035, 441] on icon "button" at bounding box center [1041, 450] width 18 height 18
click at [926, 443] on icon "button" at bounding box center [932, 449] width 13 height 13
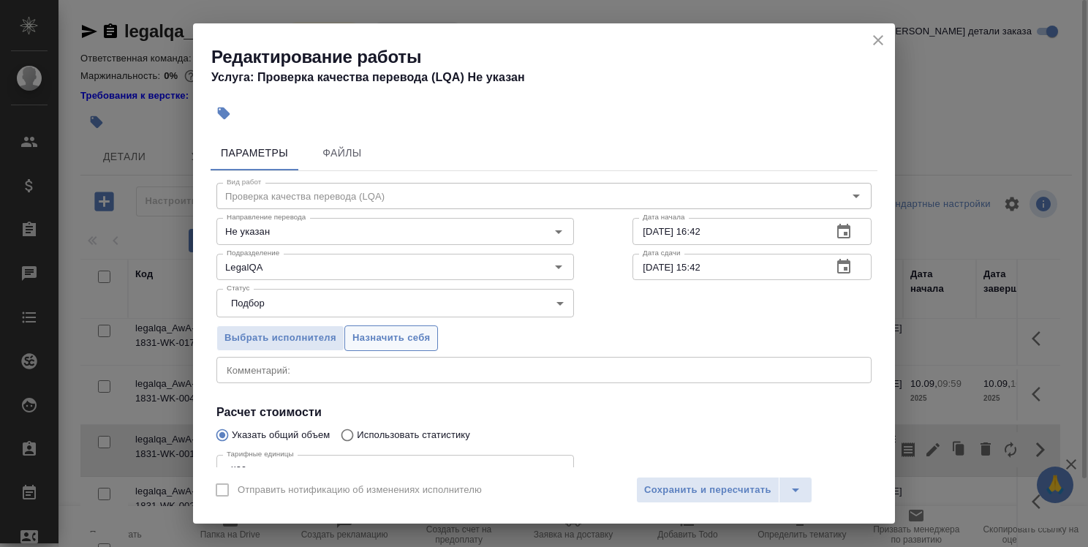
click at [393, 333] on span "Назначить себя" at bounding box center [391, 338] width 78 height 17
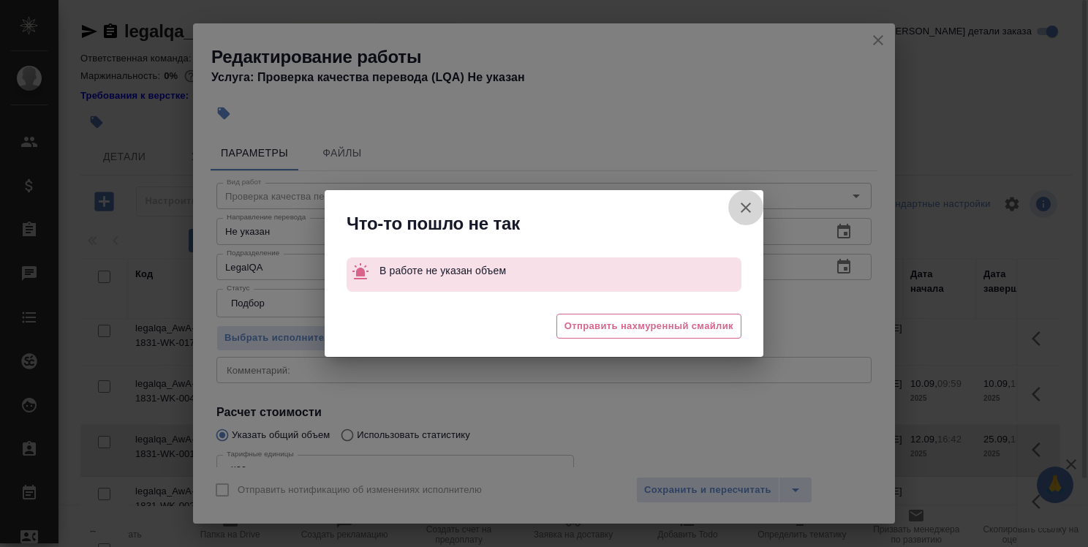
click at [743, 205] on icon "button" at bounding box center [746, 208] width 10 height 10
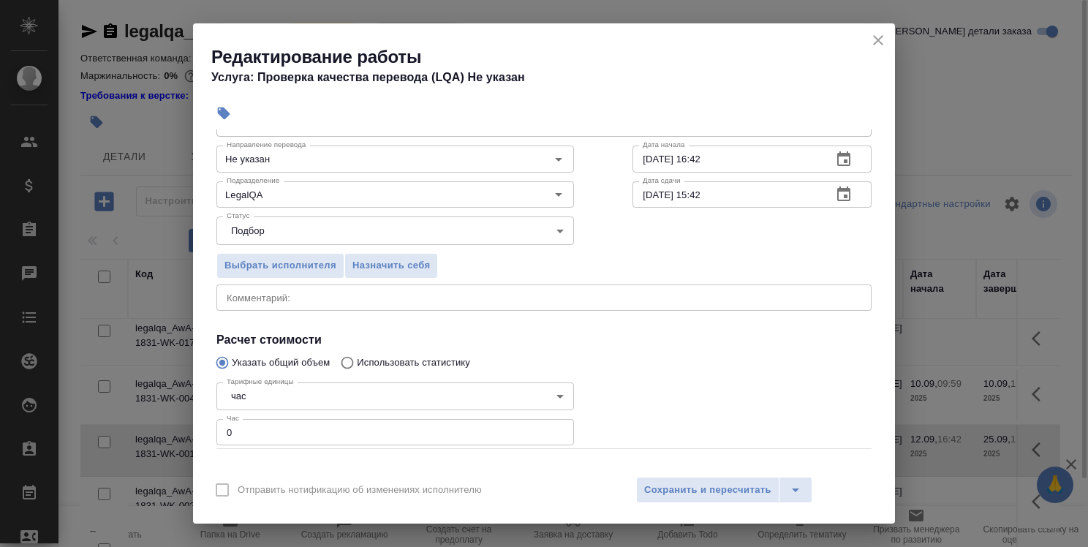
scroll to position [73, 0]
click at [442, 304] on div "x Комментарий:" at bounding box center [543, 297] width 655 height 26
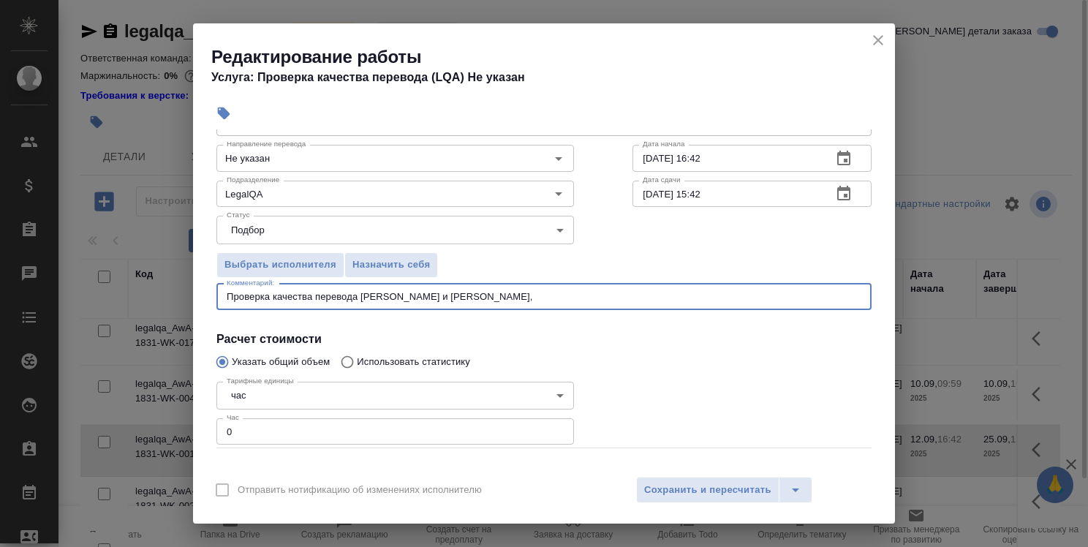
click at [231, 296] on textarea "Проверка качества перевода [PERSON_NAME] и [PERSON_NAME]," at bounding box center [544, 296] width 635 height 11
click at [373, 298] on textarea "Работа над задачей по проверка качества перевода [PERSON_NAME] и [PERSON_NAME]," at bounding box center [544, 296] width 635 height 11
click at [571, 296] on textarea "Работа над задачей по проверке качества перевода [PERSON_NAME] и [PERSON_NAME]," at bounding box center [544, 296] width 635 height 11
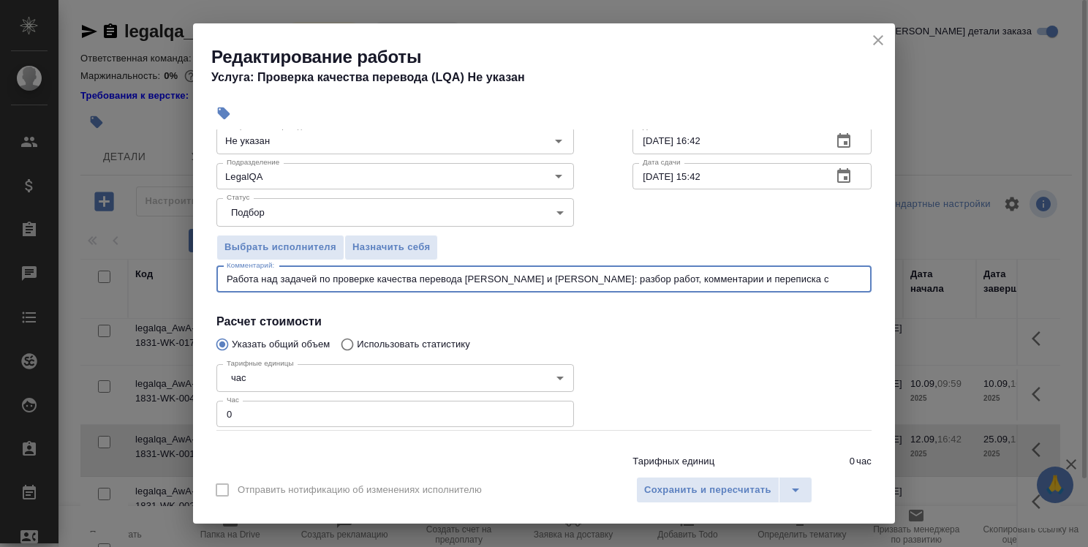
scroll to position [141, 0]
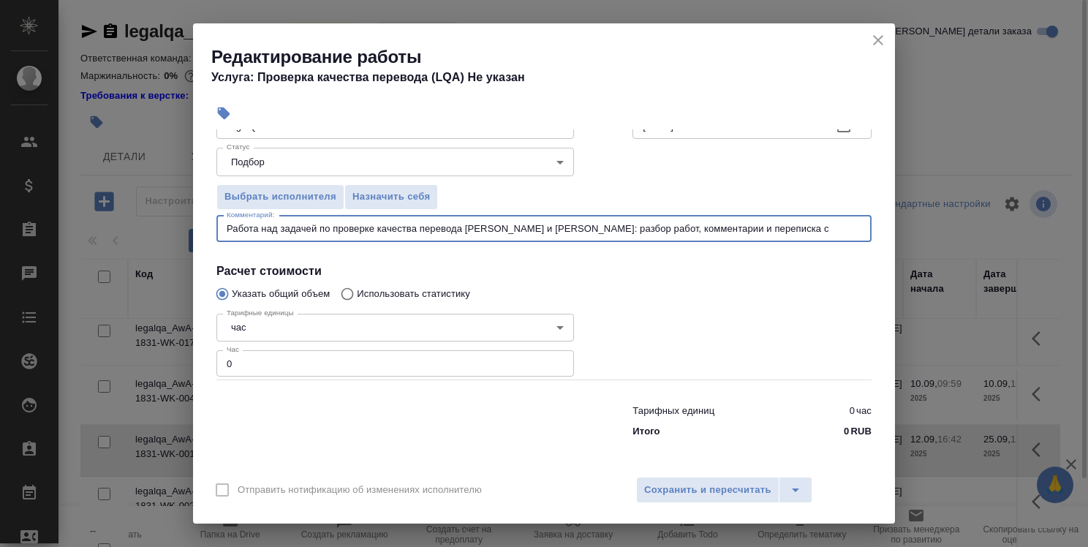
type textarea "Работа над задачей по проверке качества перевода [PERSON_NAME] и [PERSON_NAME]:…"
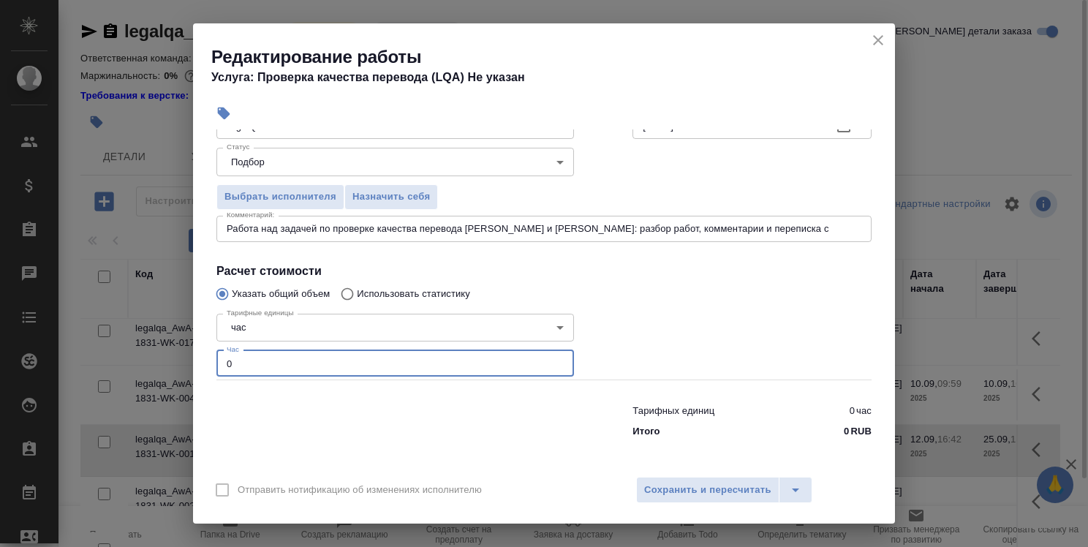
drag, startPoint x: 237, startPoint y: 360, endPoint x: 228, endPoint y: 363, distance: 9.2
click at [228, 363] on input "0" at bounding box center [395, 363] width 358 height 26
type input "3"
click at [692, 487] on span "Сохранить и пересчитать" at bounding box center [707, 490] width 127 height 17
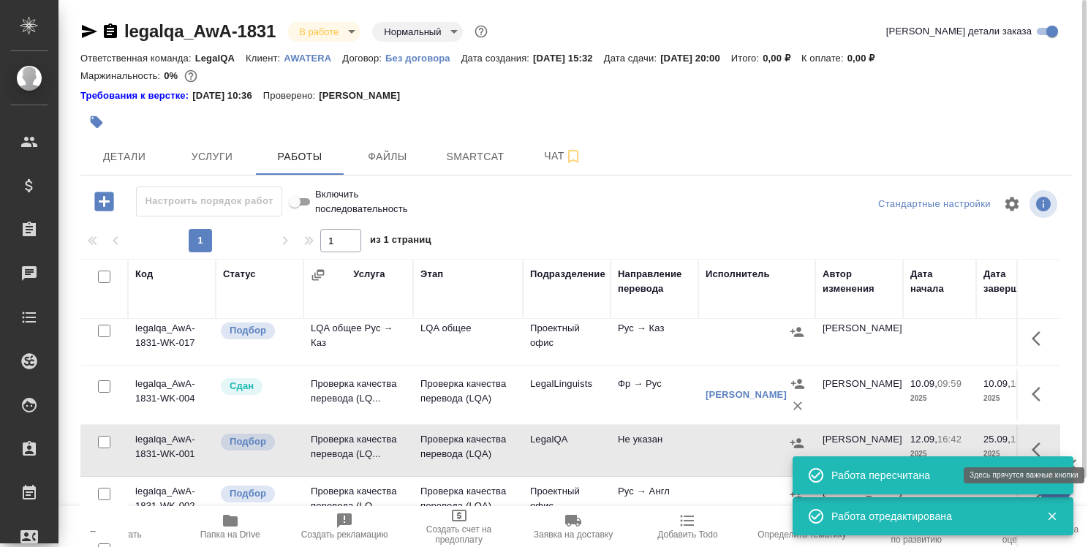
click at [1032, 441] on icon "button" at bounding box center [1041, 450] width 18 height 18
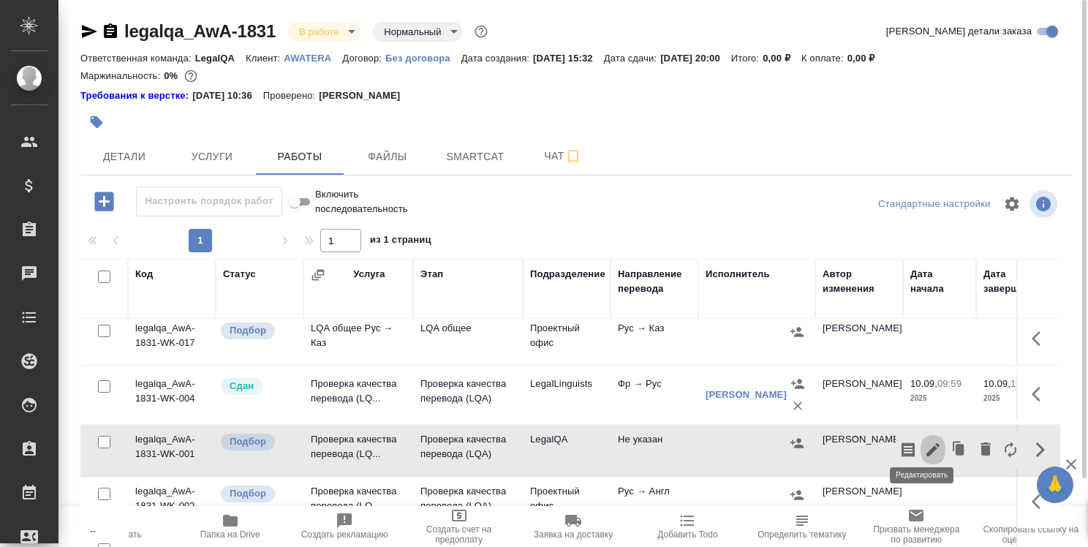
click at [924, 441] on icon "button" at bounding box center [933, 450] width 18 height 18
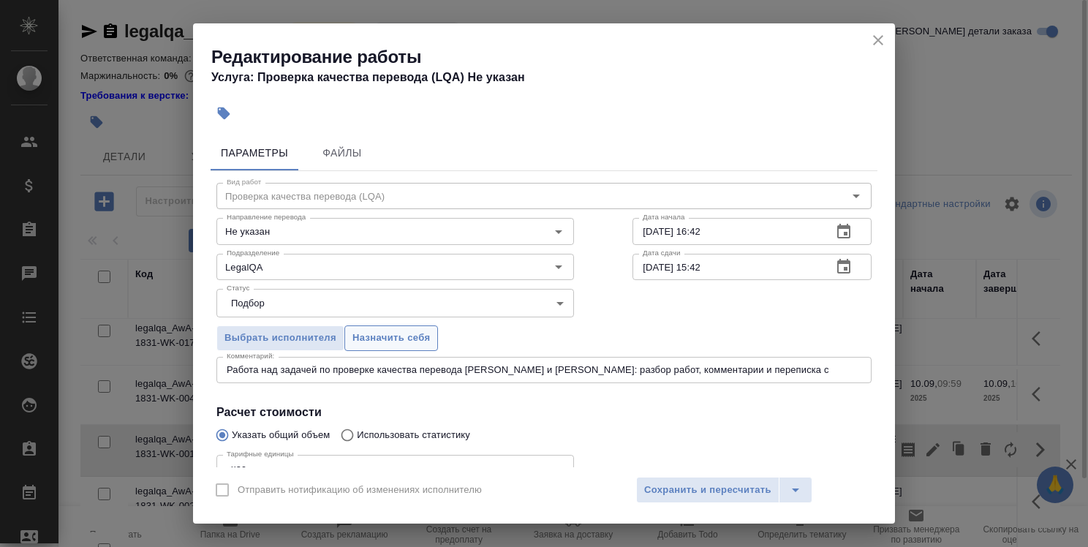
click at [396, 342] on span "Назначить себя" at bounding box center [391, 338] width 78 height 17
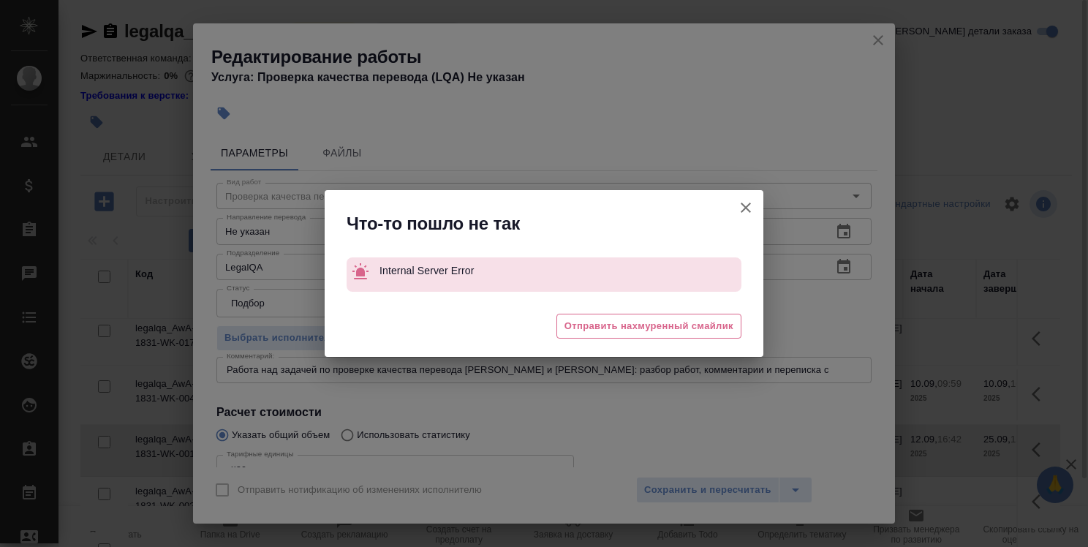
click at [746, 208] on icon "button" at bounding box center [746, 208] width 10 height 10
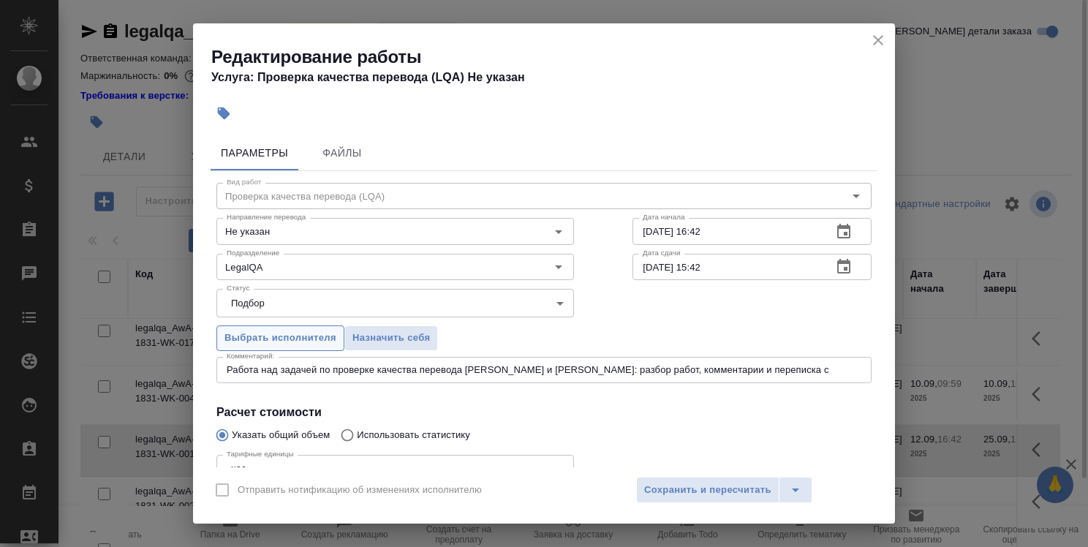
click at [271, 338] on span "Выбрать исполнителя" at bounding box center [280, 338] width 112 height 17
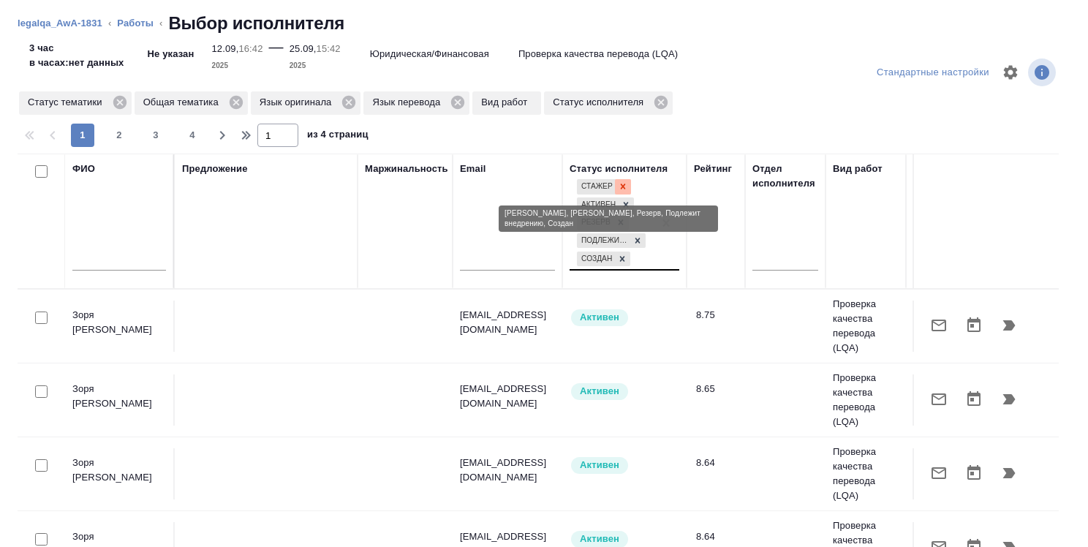
click at [620, 187] on icon at bounding box center [623, 186] width 10 height 10
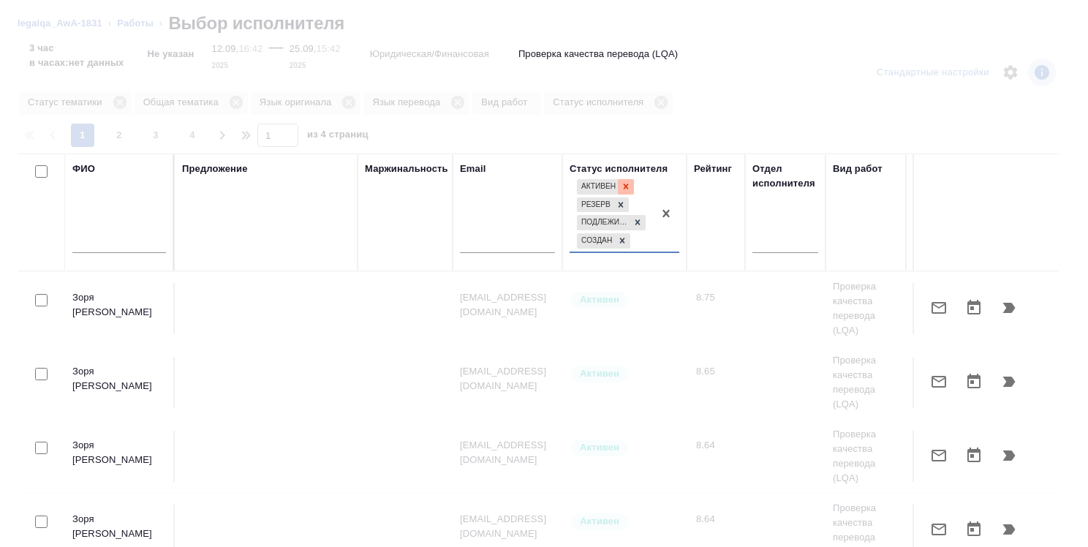
click at [627, 186] on icon at bounding box center [626, 186] width 10 height 10
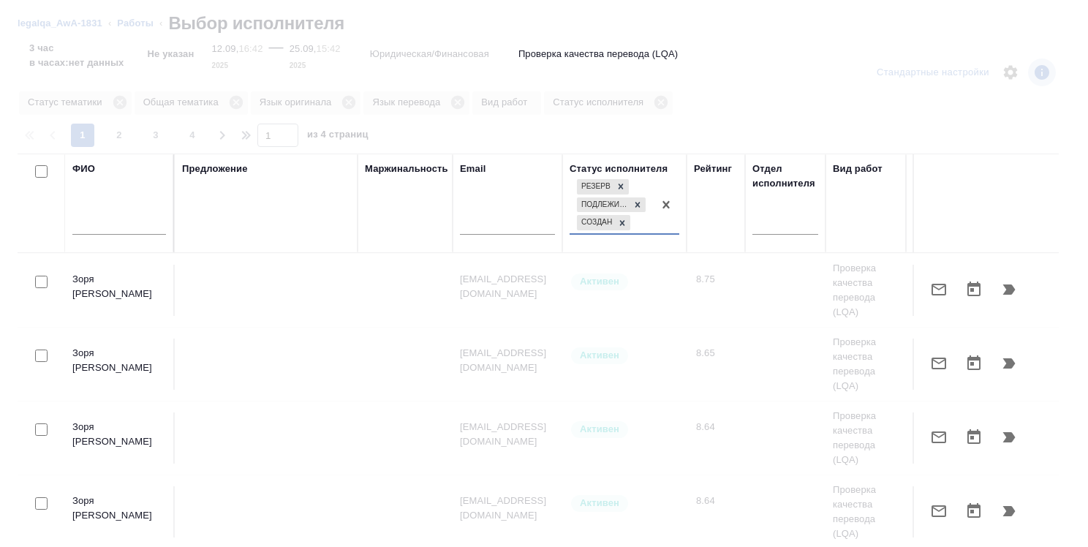
click at [621, 186] on div at bounding box center [544, 273] width 1088 height 547
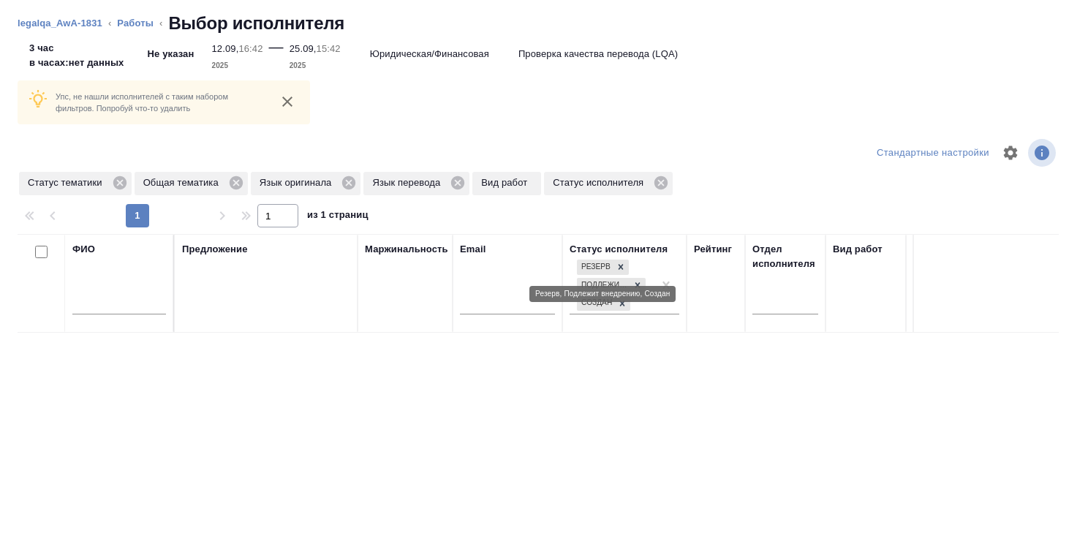
click at [619, 267] on icon at bounding box center [621, 267] width 10 height 10
click at [635, 279] on icon at bounding box center [638, 284] width 10 height 10
click at [624, 295] on icon at bounding box center [622, 299] width 10 height 10
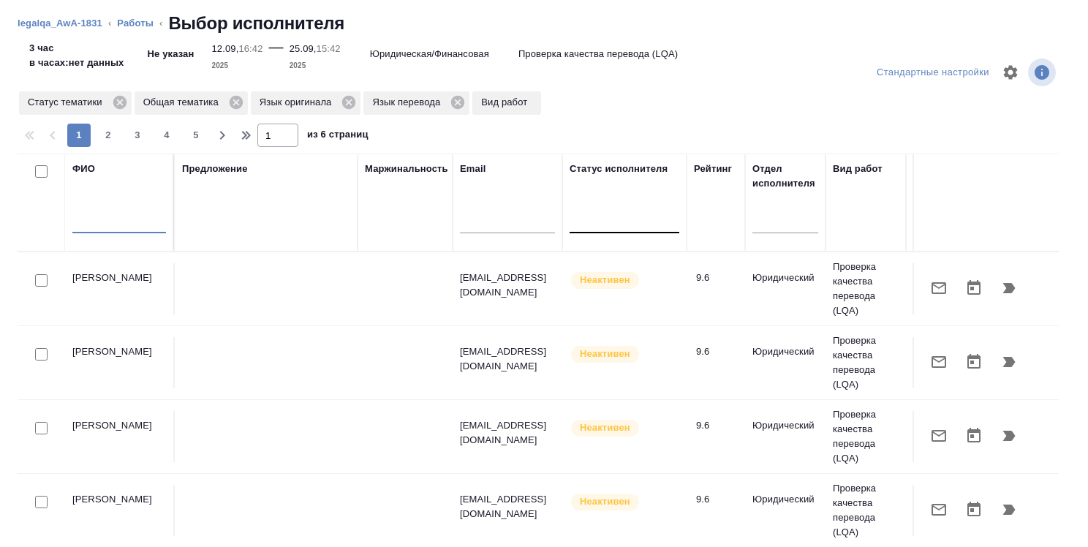
click at [119, 215] on input "text" at bounding box center [119, 224] width 94 height 18
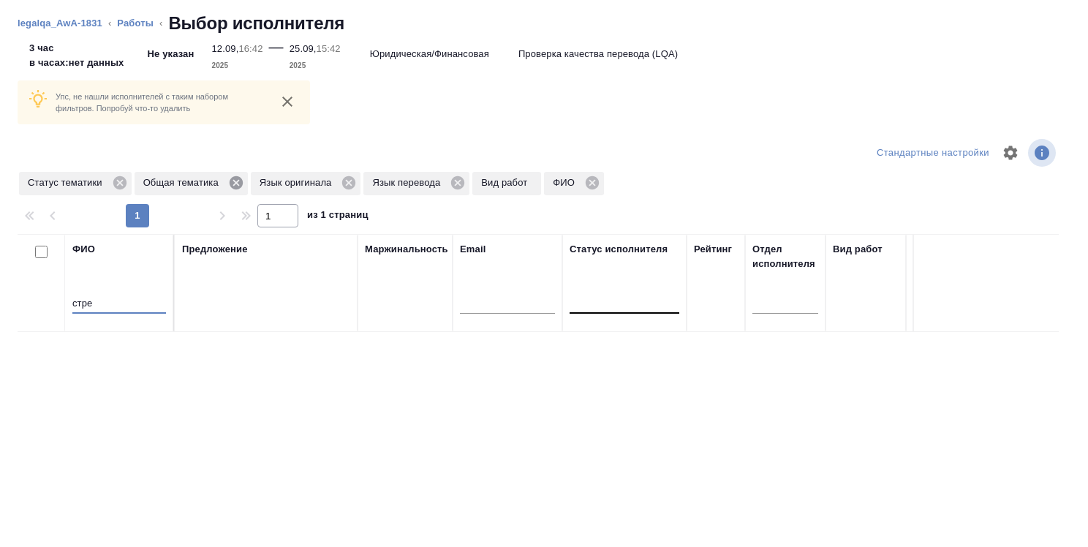
type input "стре"
click at [233, 184] on icon at bounding box center [236, 182] width 13 height 13
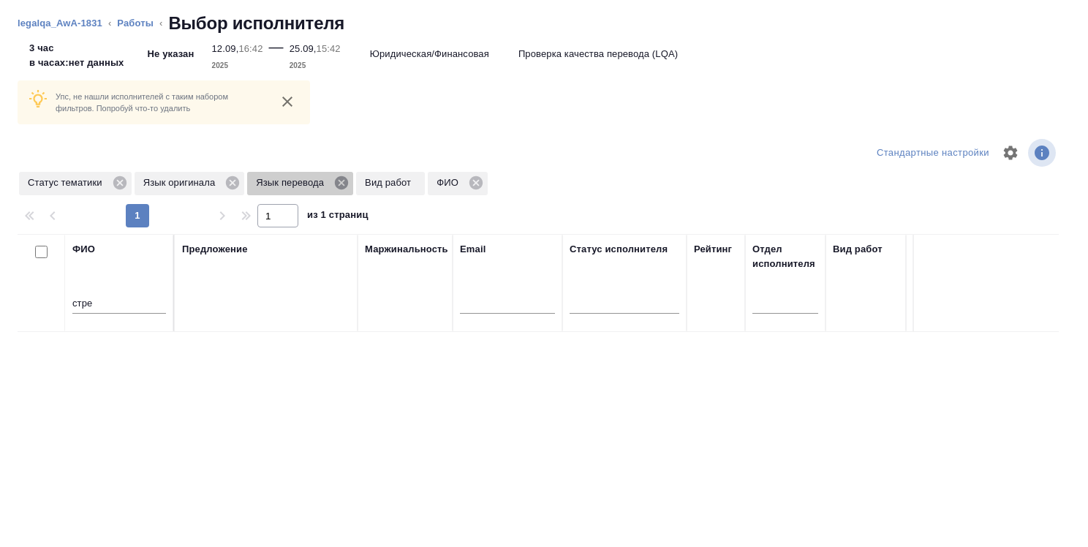
click at [343, 184] on icon at bounding box center [341, 183] width 16 height 16
click at [233, 183] on icon at bounding box center [232, 183] width 16 height 16
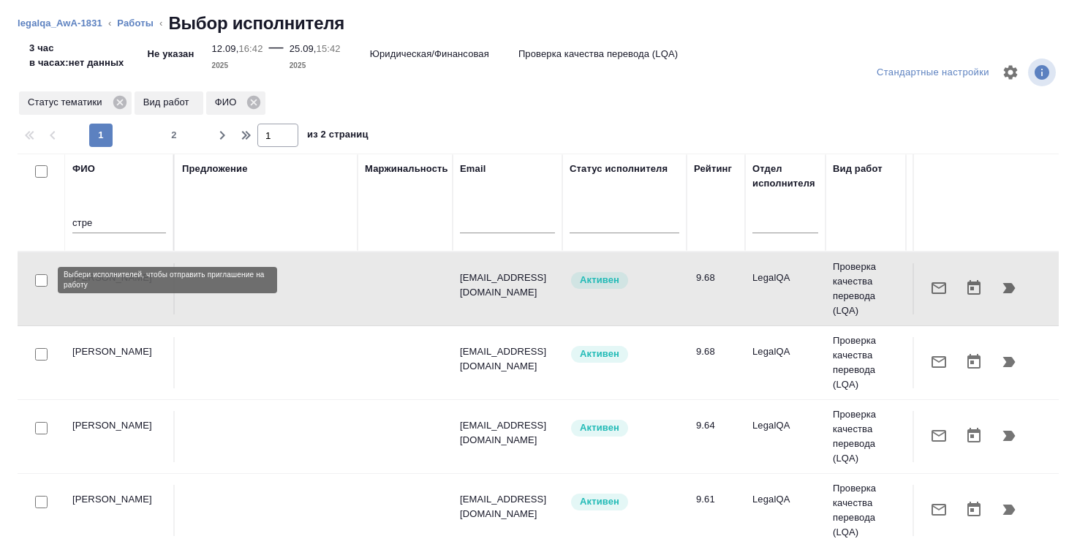
click at [40, 280] on input "checkbox" at bounding box center [41, 280] width 12 height 12
checkbox input "true"
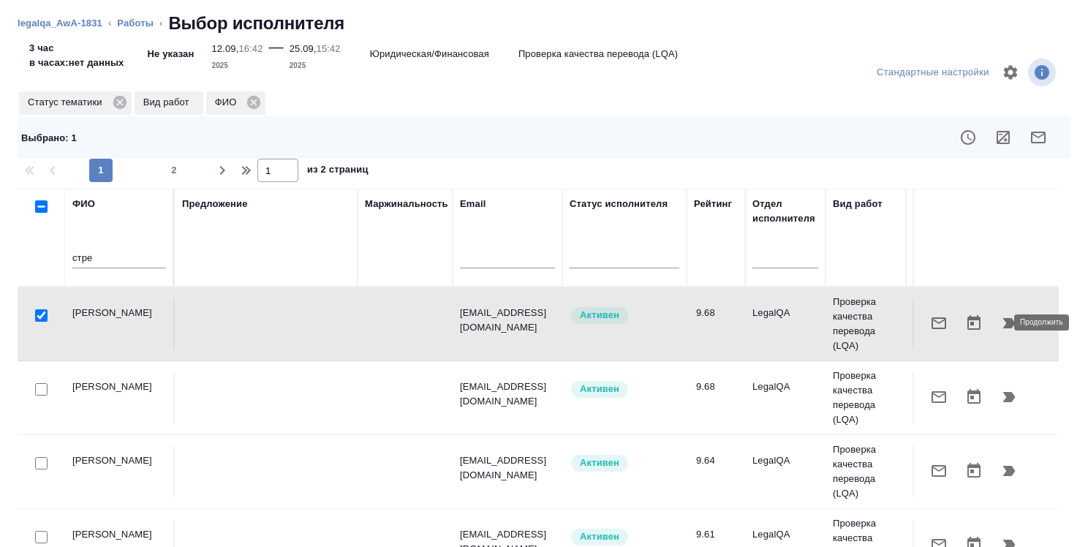
click at [1000, 315] on icon "button" at bounding box center [1009, 323] width 18 height 18
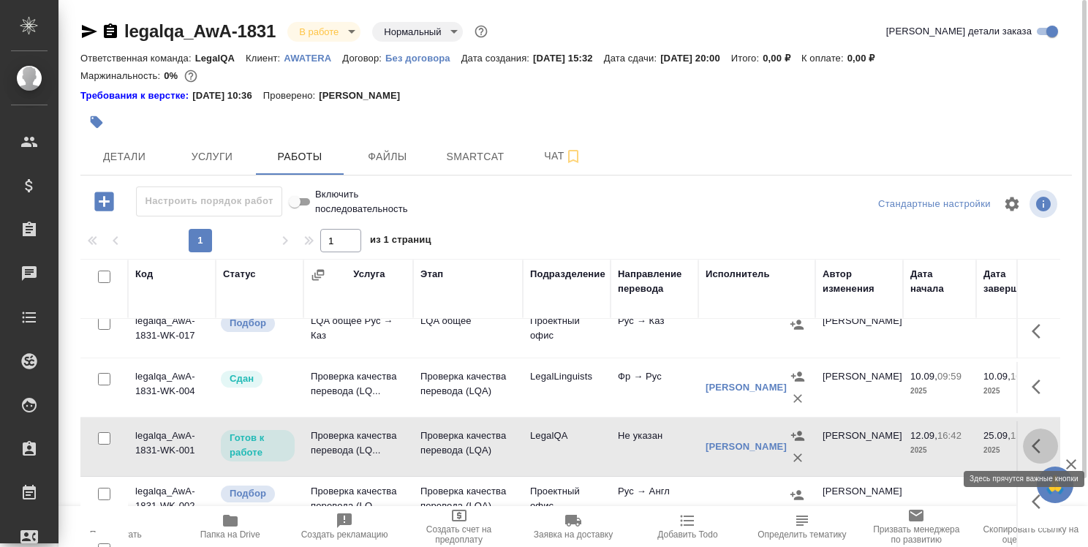
click at [1032, 437] on icon "button" at bounding box center [1041, 446] width 18 height 18
click at [927, 439] on icon "button" at bounding box center [932, 445] width 13 height 13
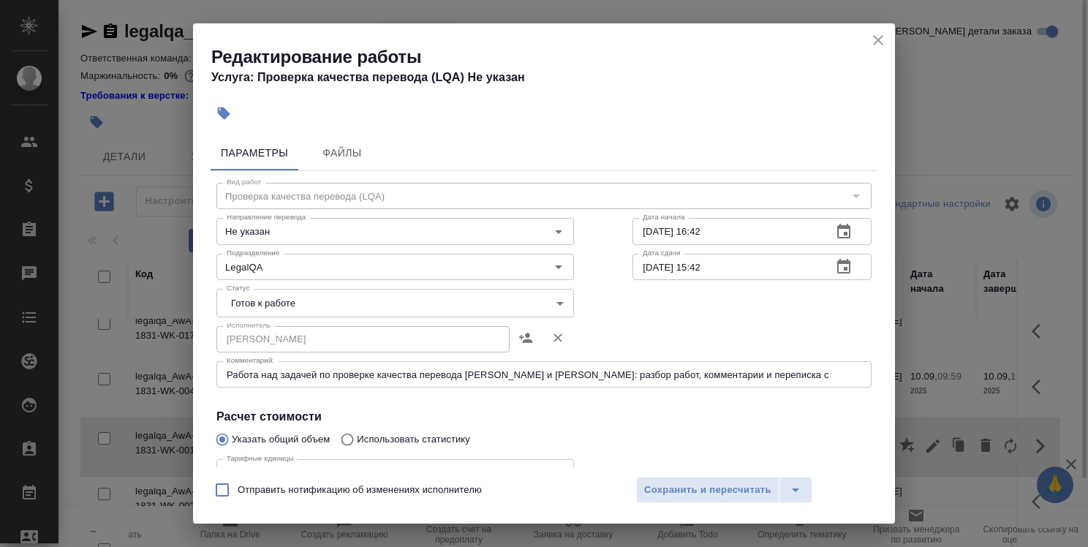
click at [445, 306] on body "🙏 .cls-1 fill:#fff; AWATERA [PERSON_NAME] Спецификации Заказы 0 Чаты Todo Проек…" at bounding box center [544, 273] width 1088 height 547
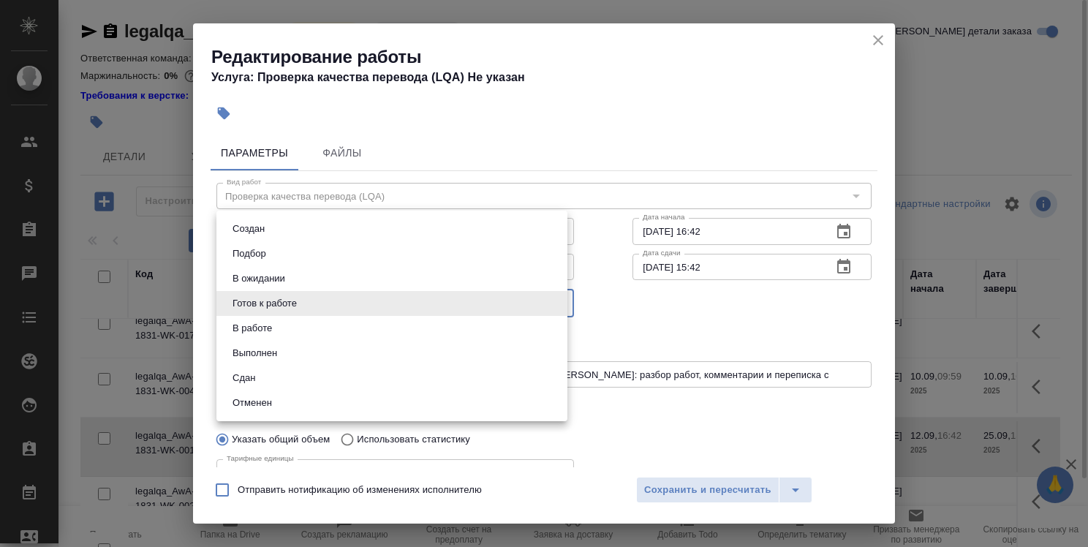
click at [427, 333] on li "В работе" at bounding box center [391, 328] width 351 height 25
type input "inProgress"
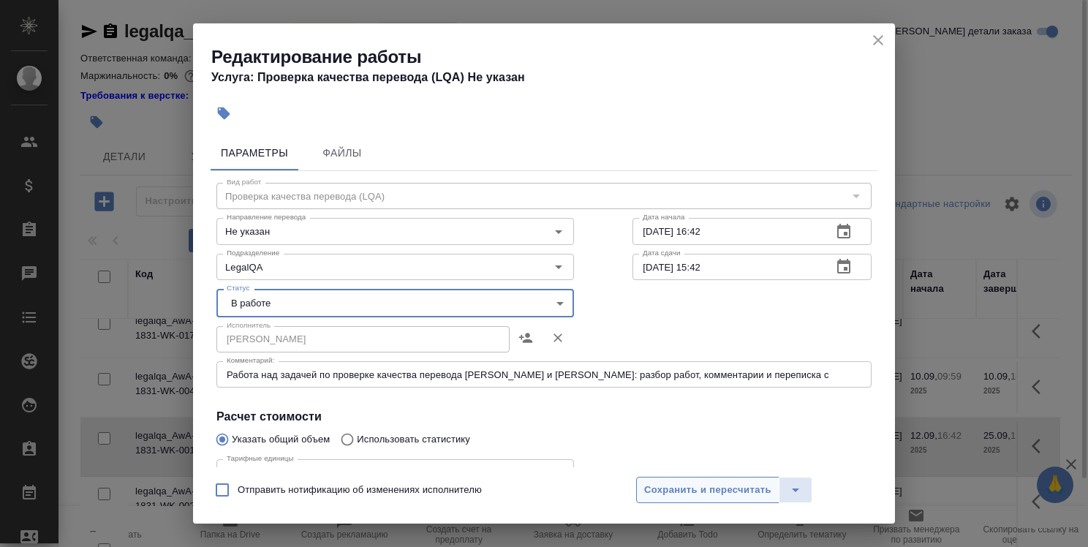
click at [700, 483] on span "Сохранить и пересчитать" at bounding box center [707, 490] width 127 height 17
